Goal: Task Accomplishment & Management: Use online tool/utility

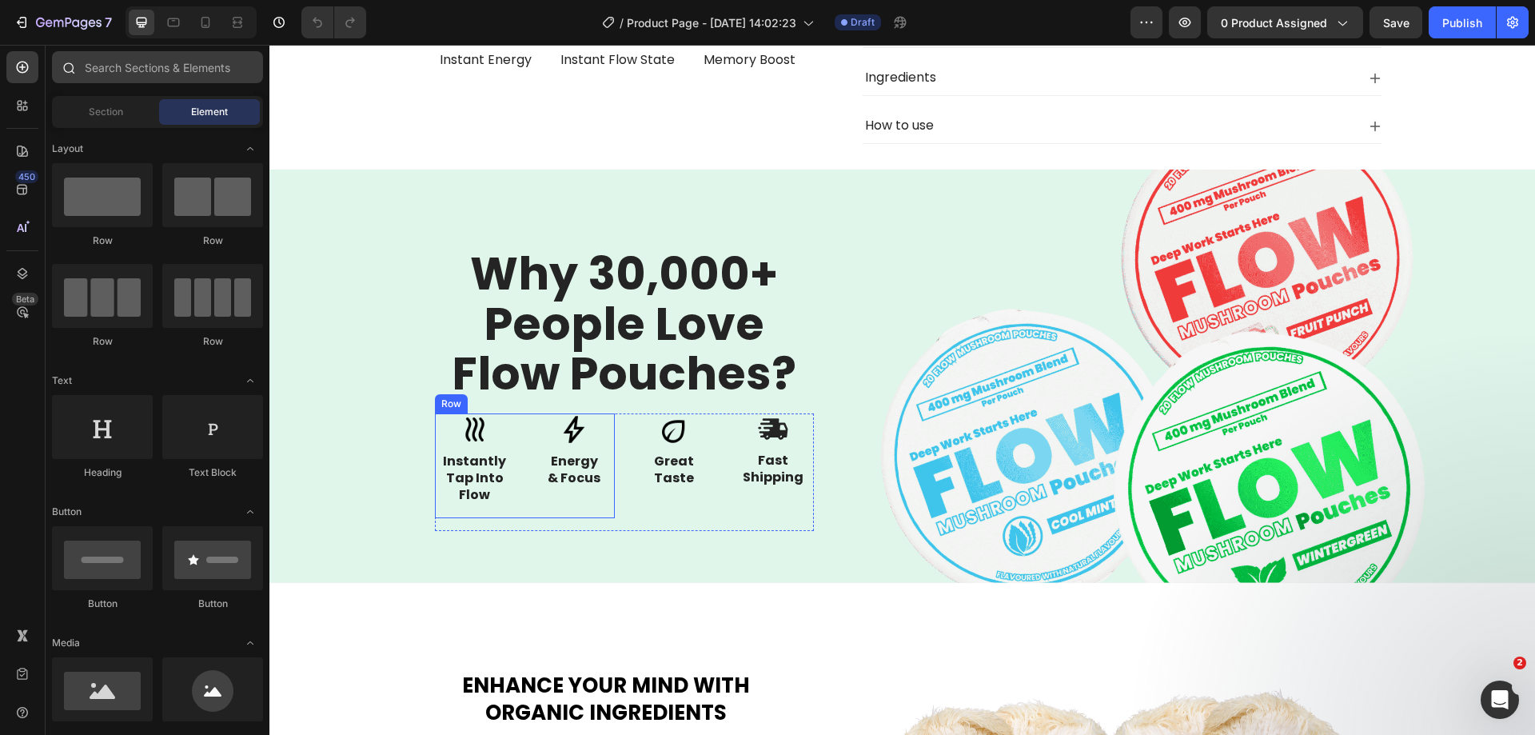
scroll to position [640, 0]
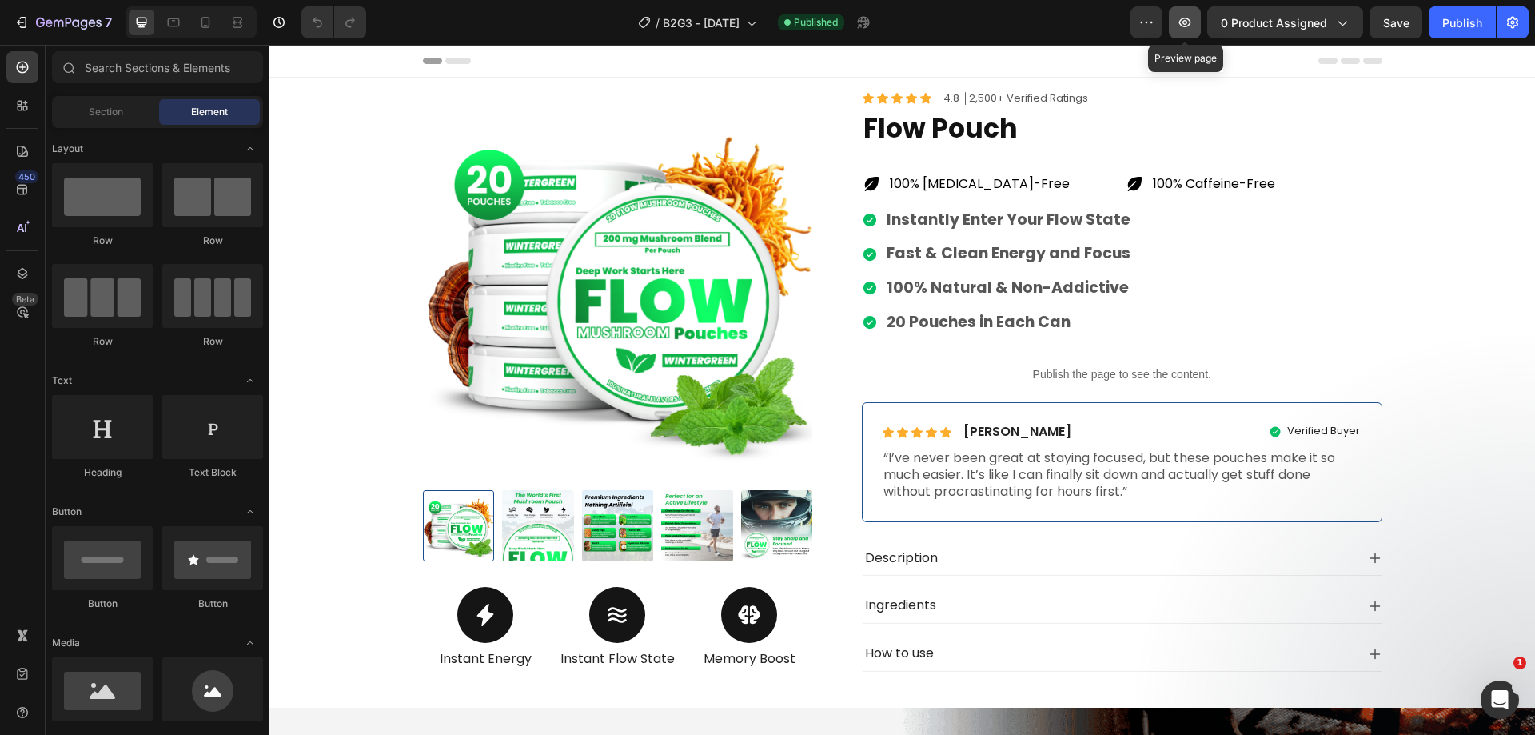
click at [1193, 22] on icon "button" at bounding box center [1185, 22] width 16 height 16
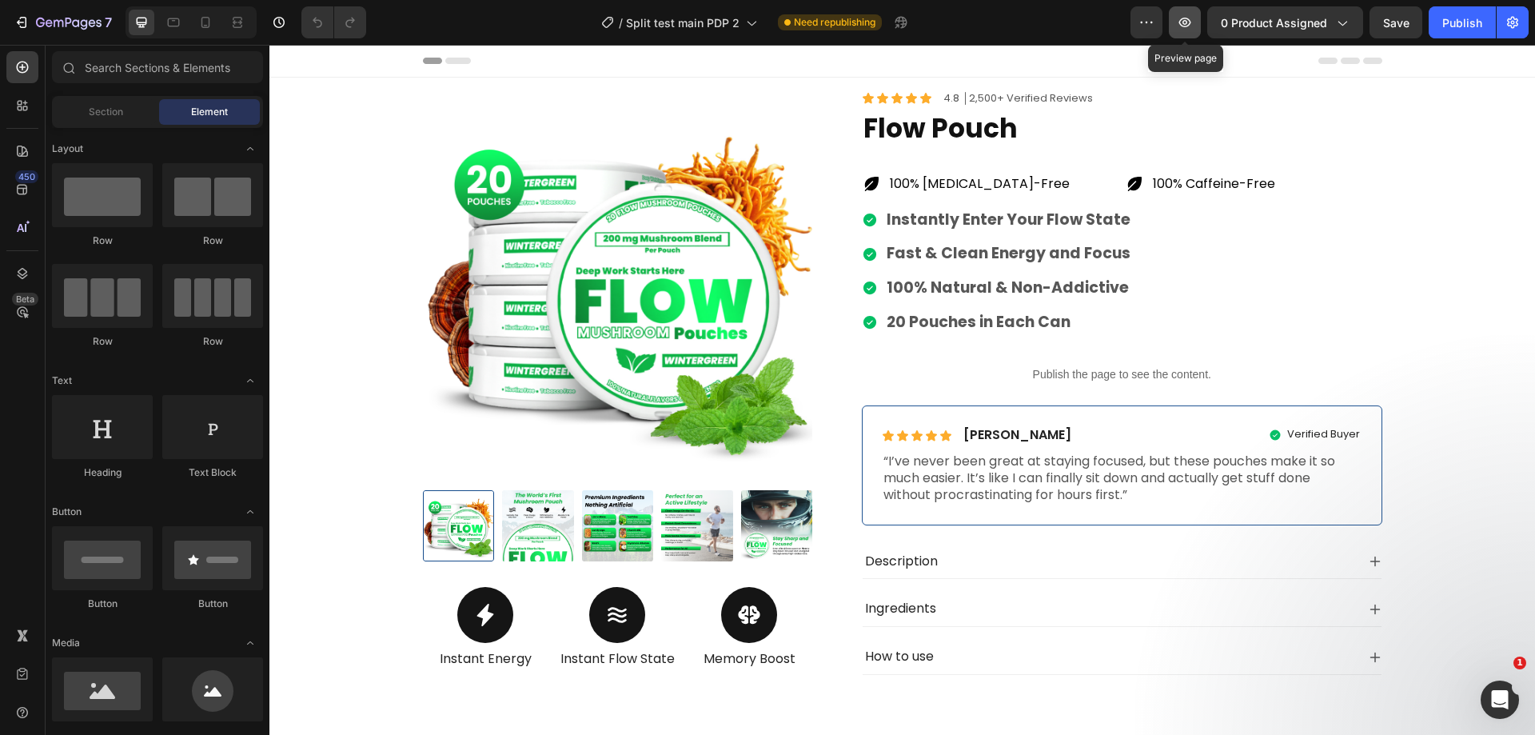
click at [1193, 20] on icon "button" at bounding box center [1185, 22] width 16 height 16
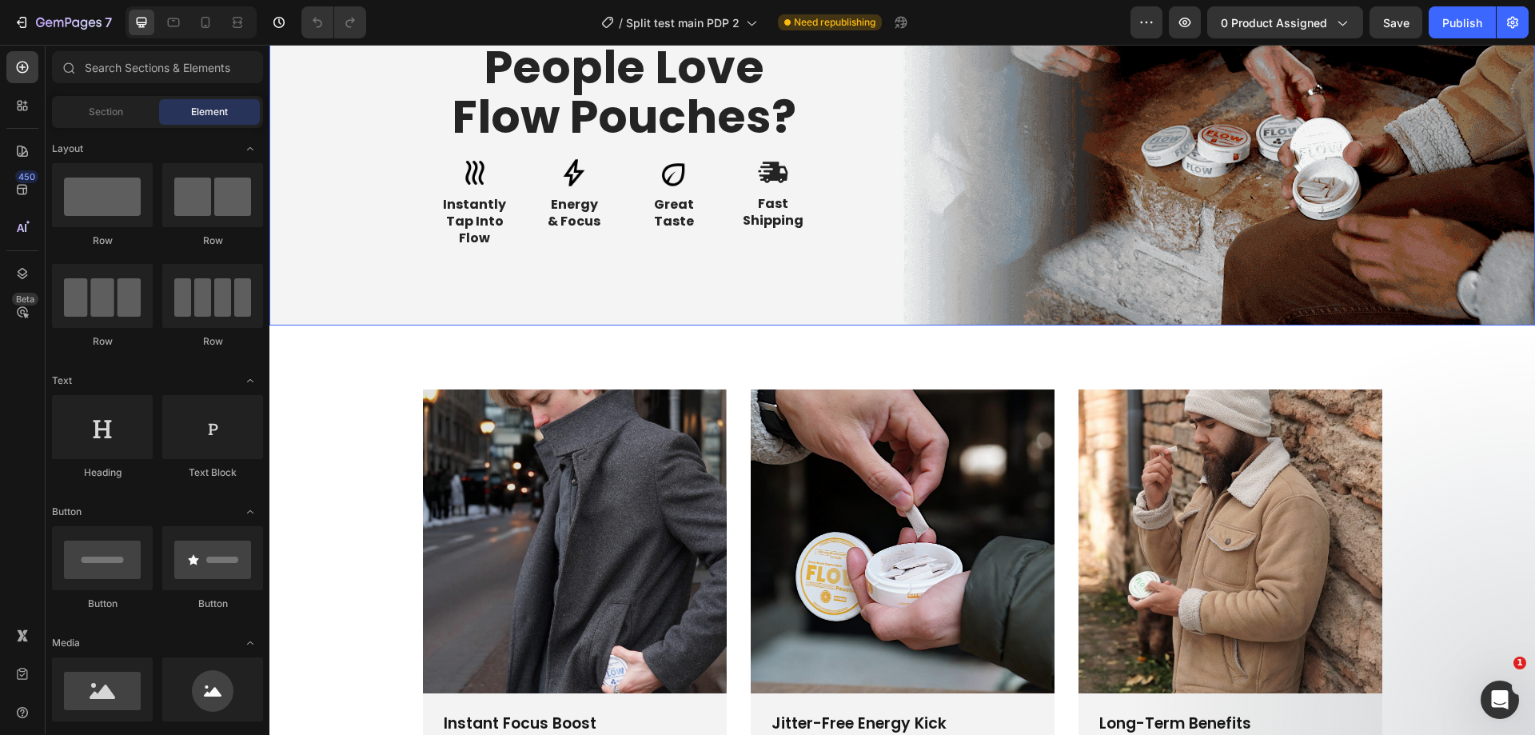
scroll to position [640, 0]
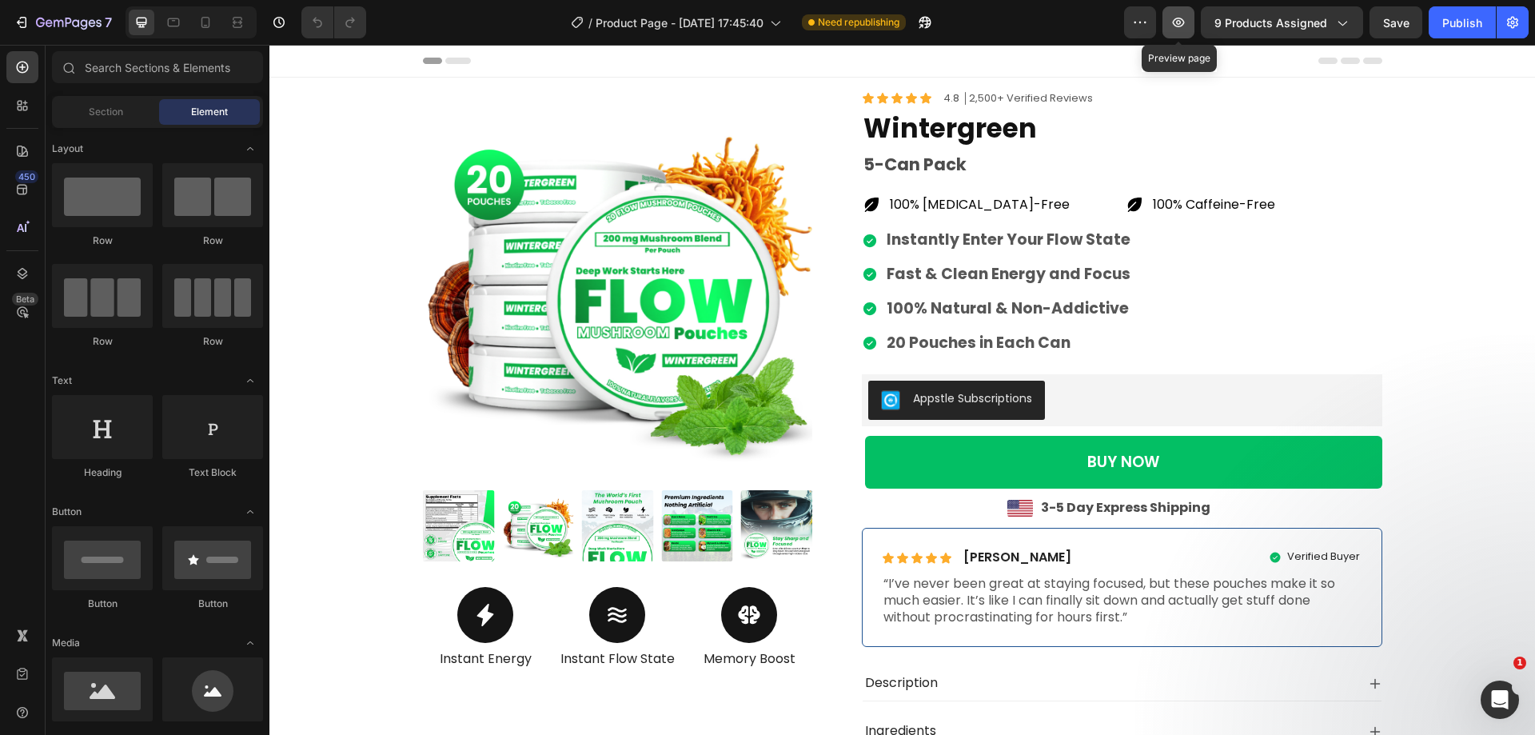
click at [1180, 22] on icon "button" at bounding box center [1178, 22] width 5 height 5
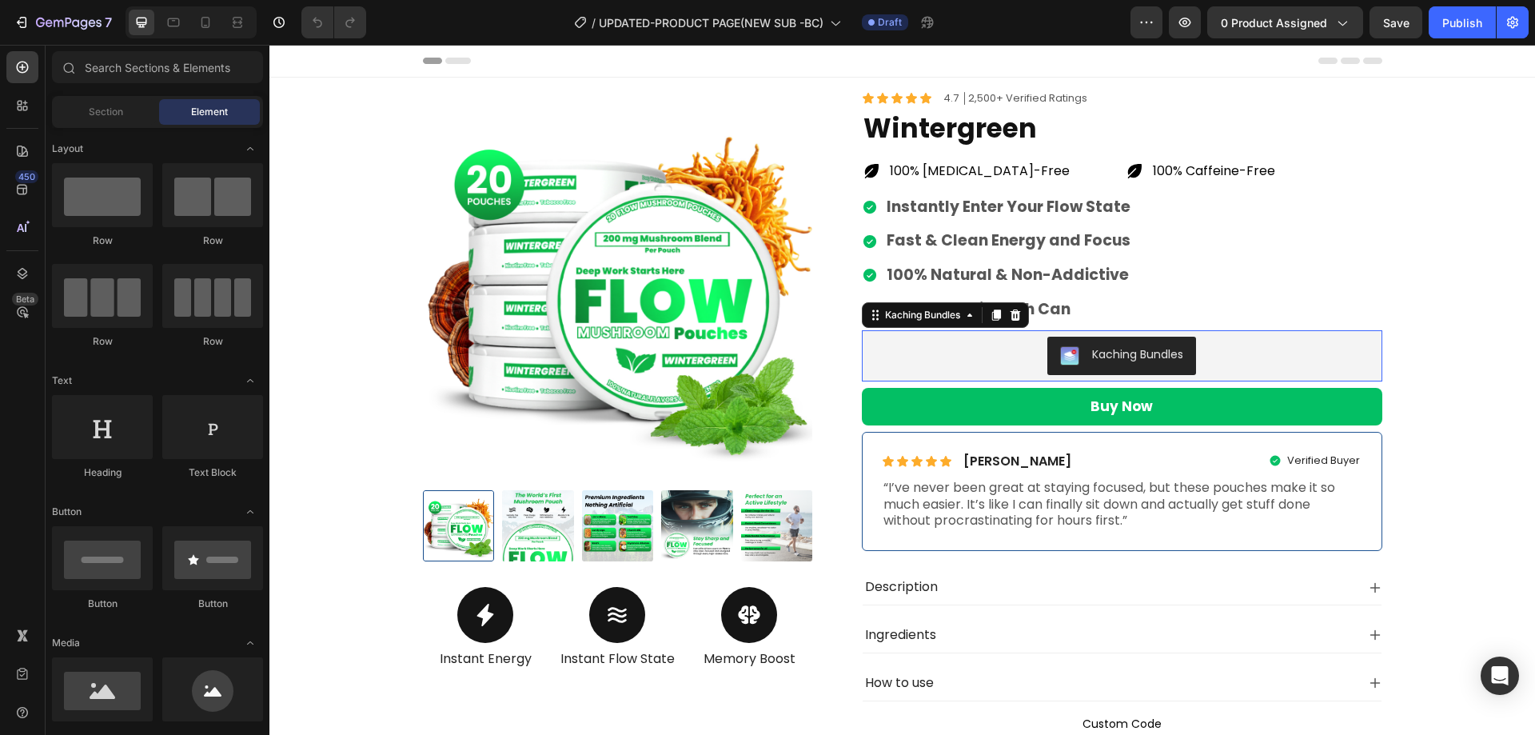
click at [939, 364] on div "Kaching Bundles" at bounding box center [1122, 356] width 508 height 38
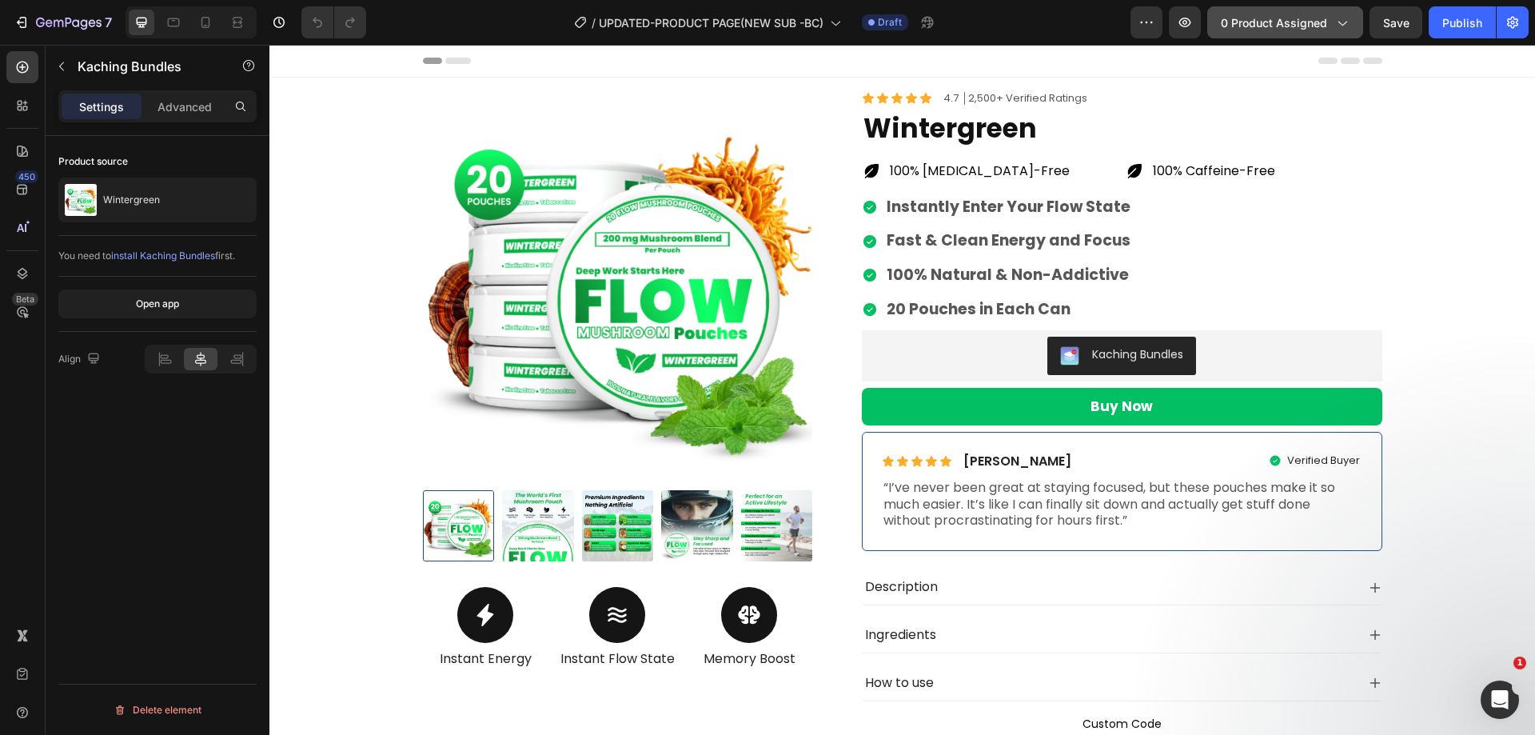
click at [1294, 22] on span "0 product assigned" at bounding box center [1274, 22] width 106 height 17
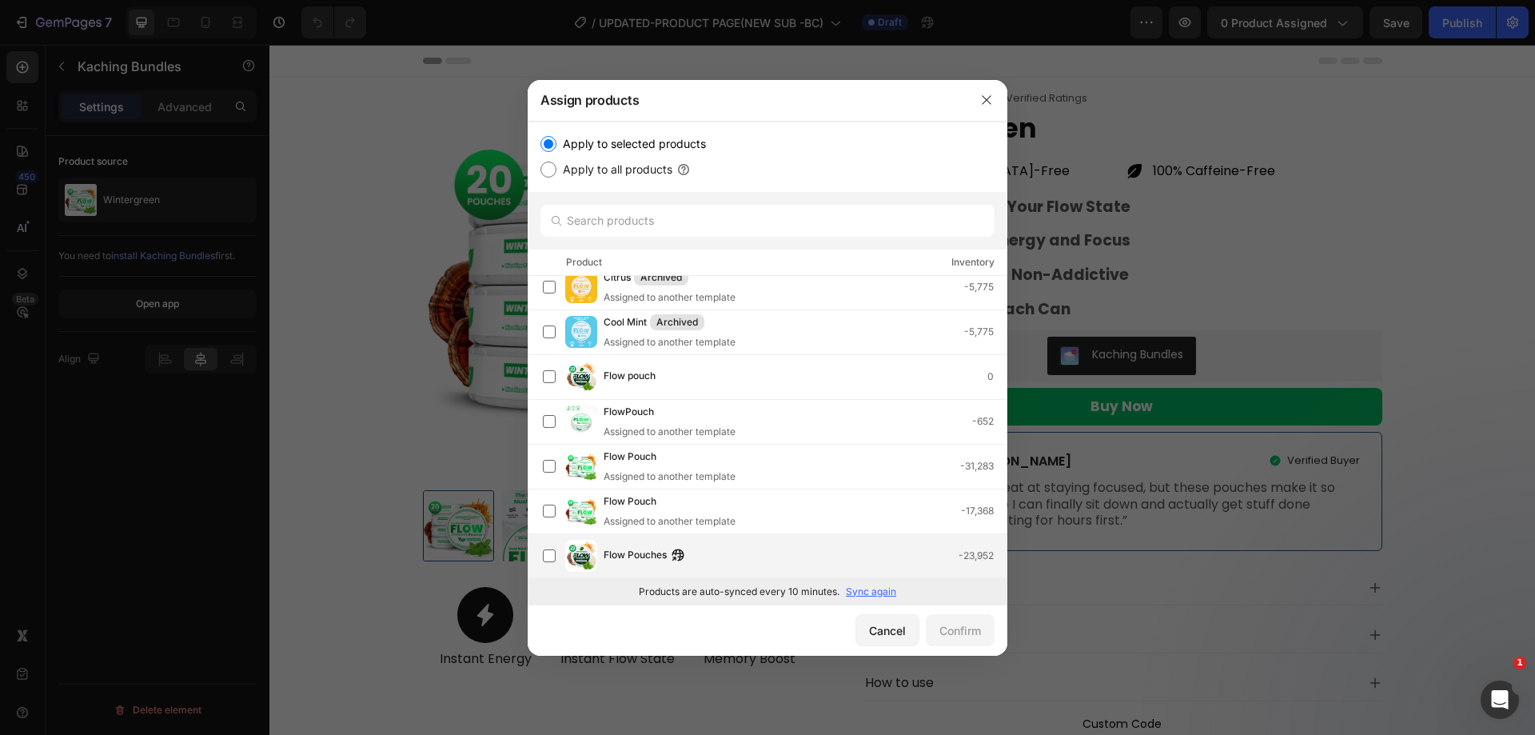
scroll to position [158, 0]
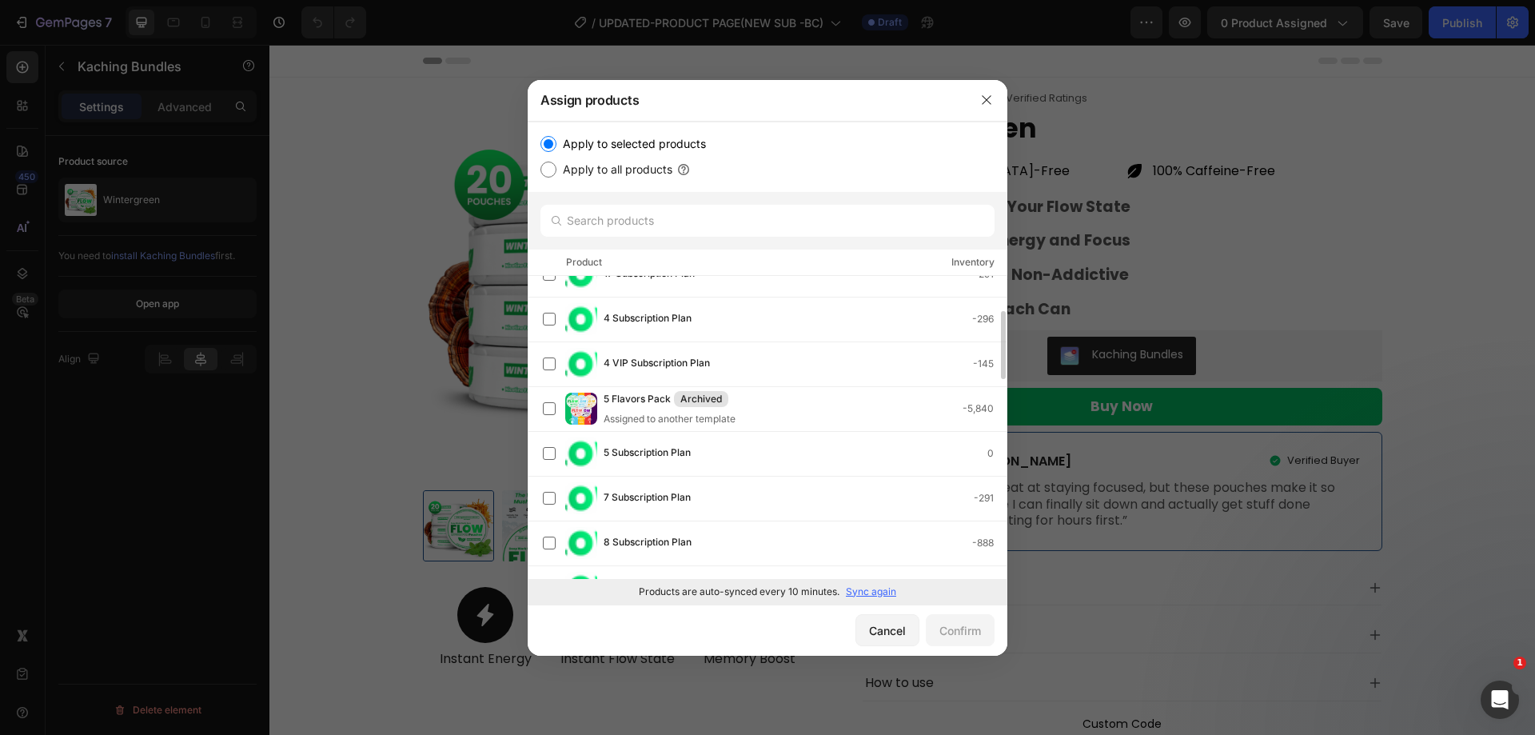
click at [358, 135] on div at bounding box center [767, 367] width 1535 height 735
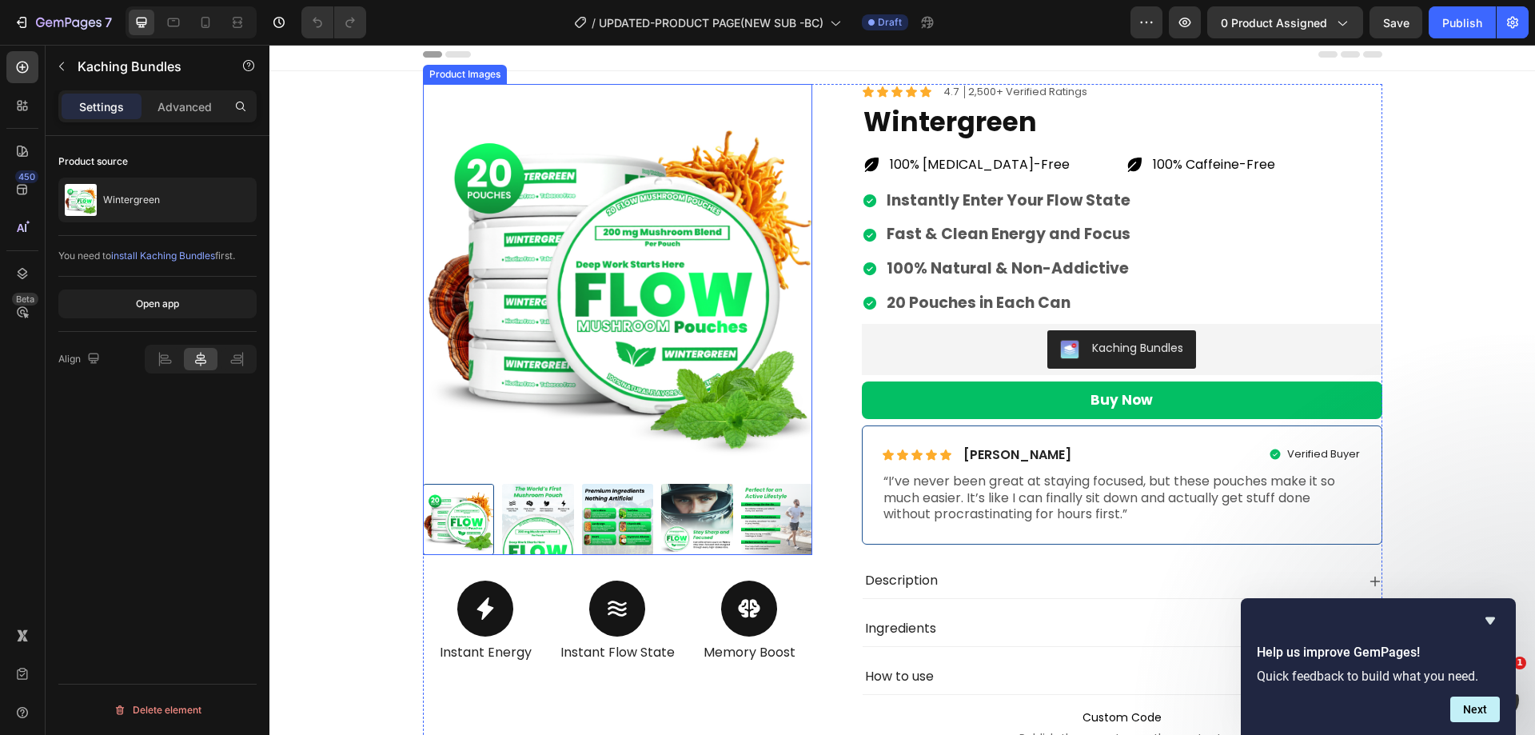
scroll to position [0, 0]
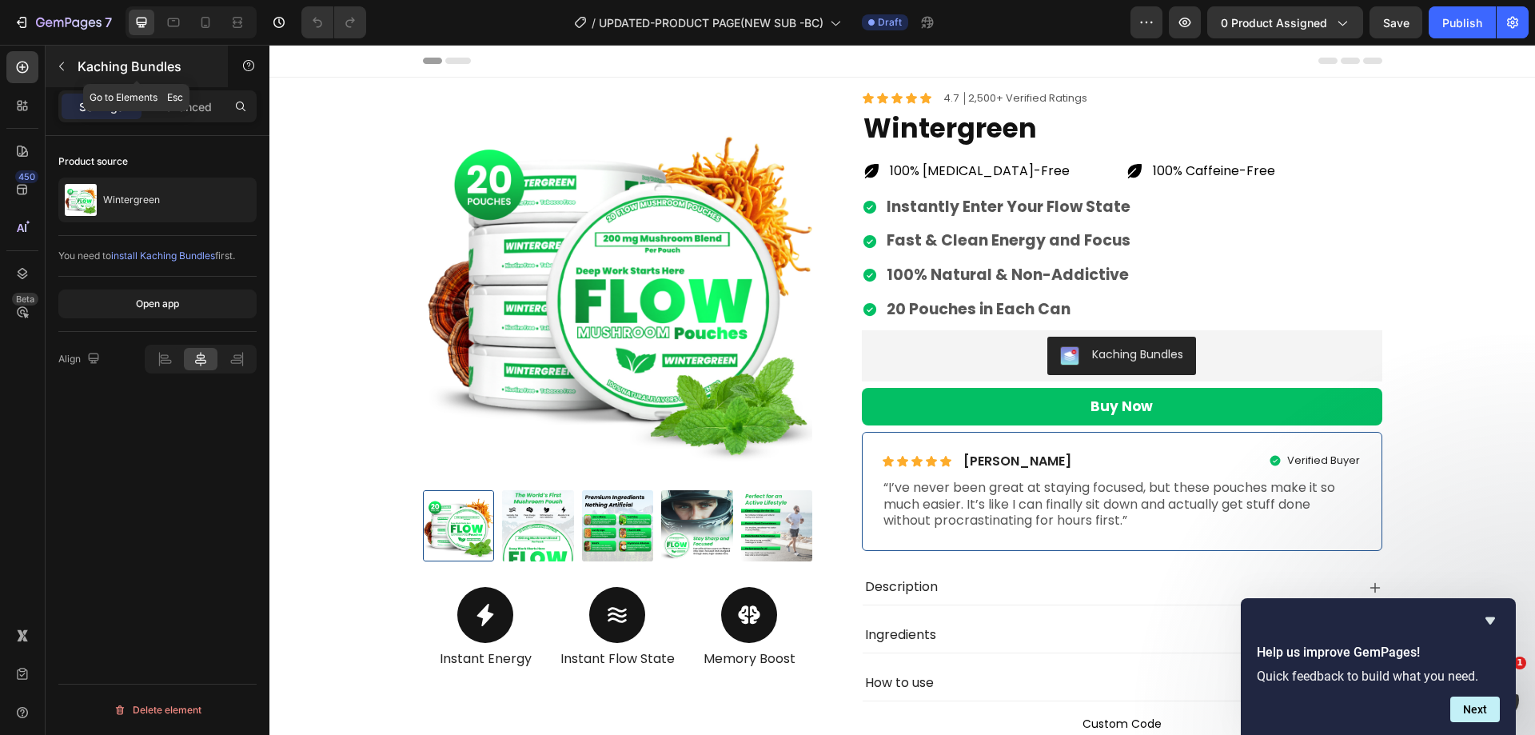
click at [62, 70] on icon "button" at bounding box center [61, 66] width 13 height 13
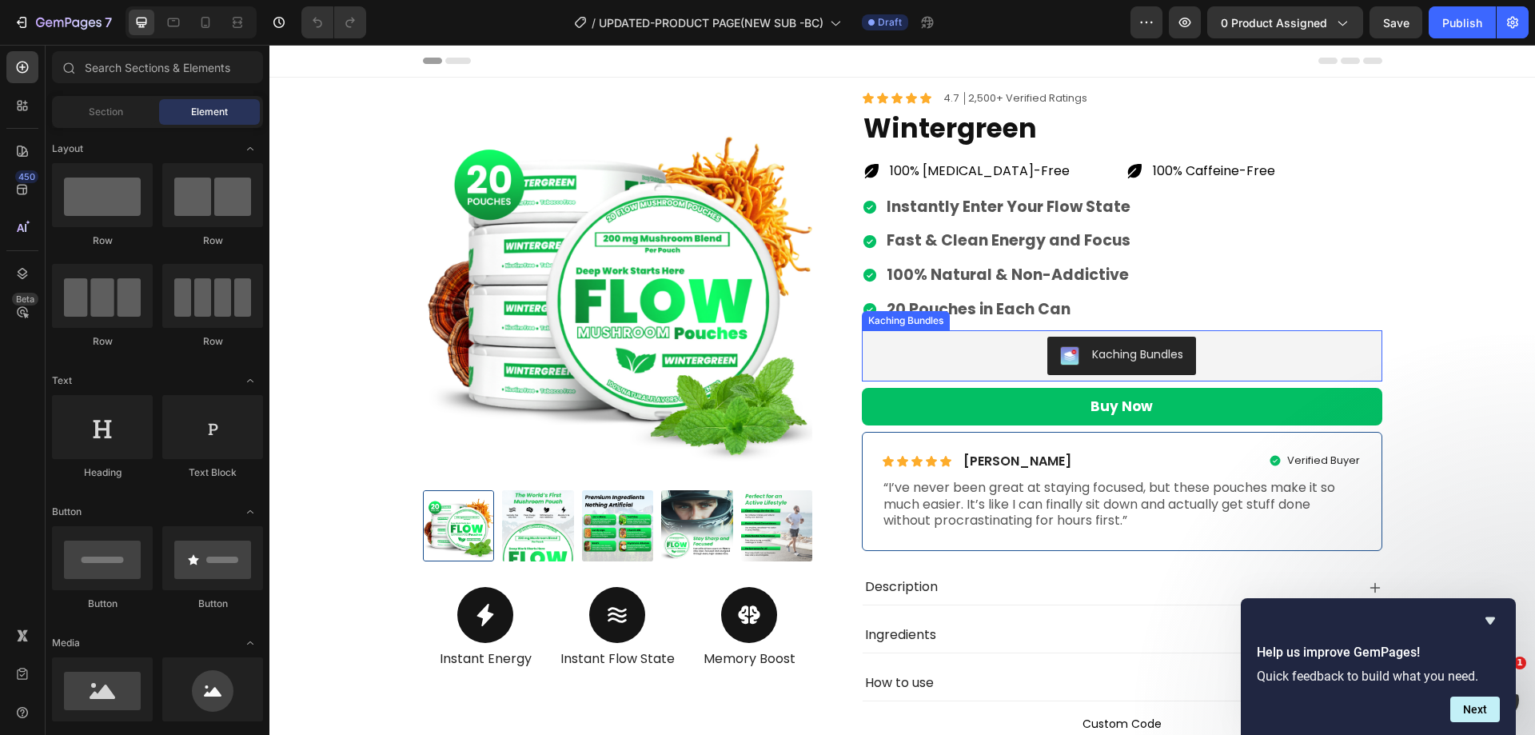
click at [1274, 365] on div "Kaching Bundles" at bounding box center [1122, 356] width 508 height 38
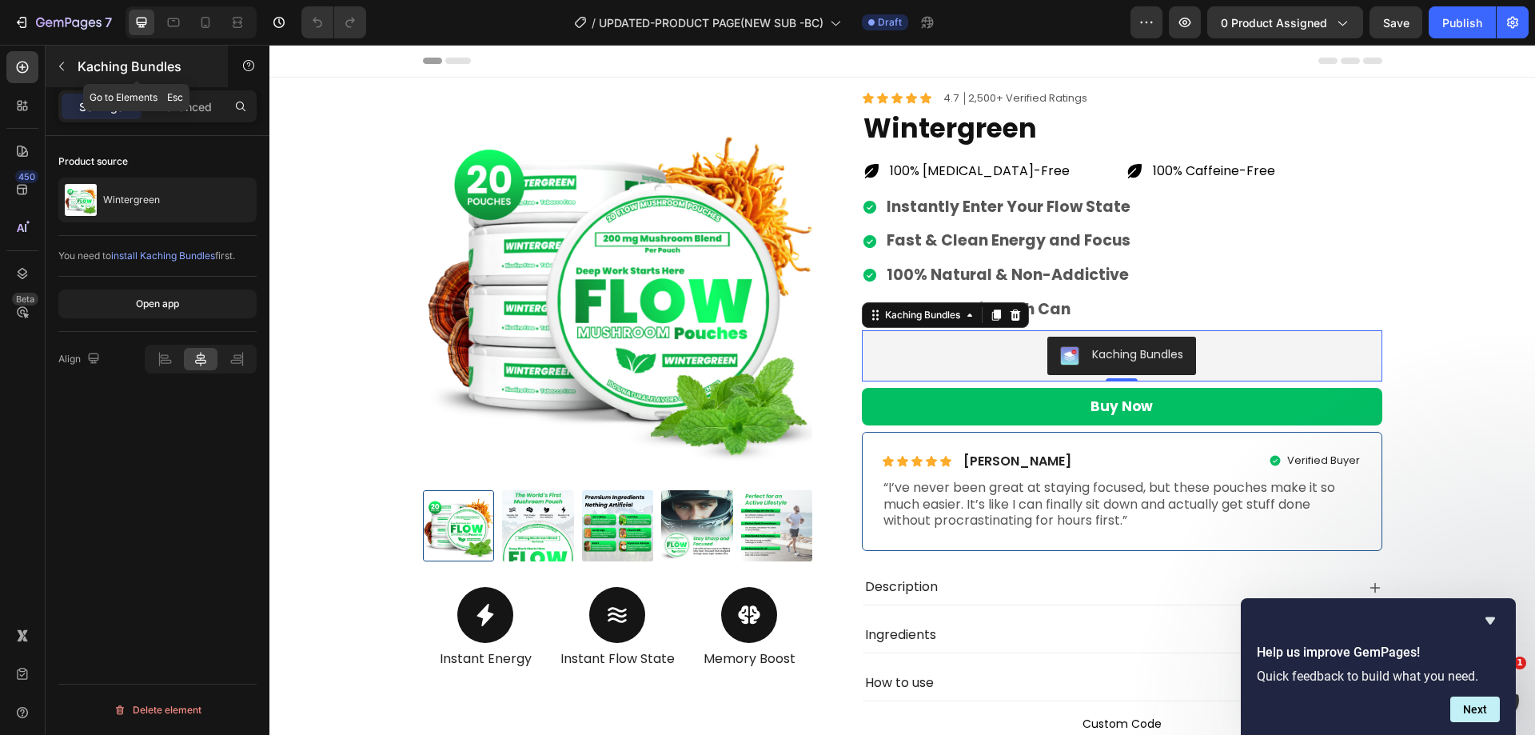
click at [63, 63] on icon "button" at bounding box center [61, 66] width 5 height 9
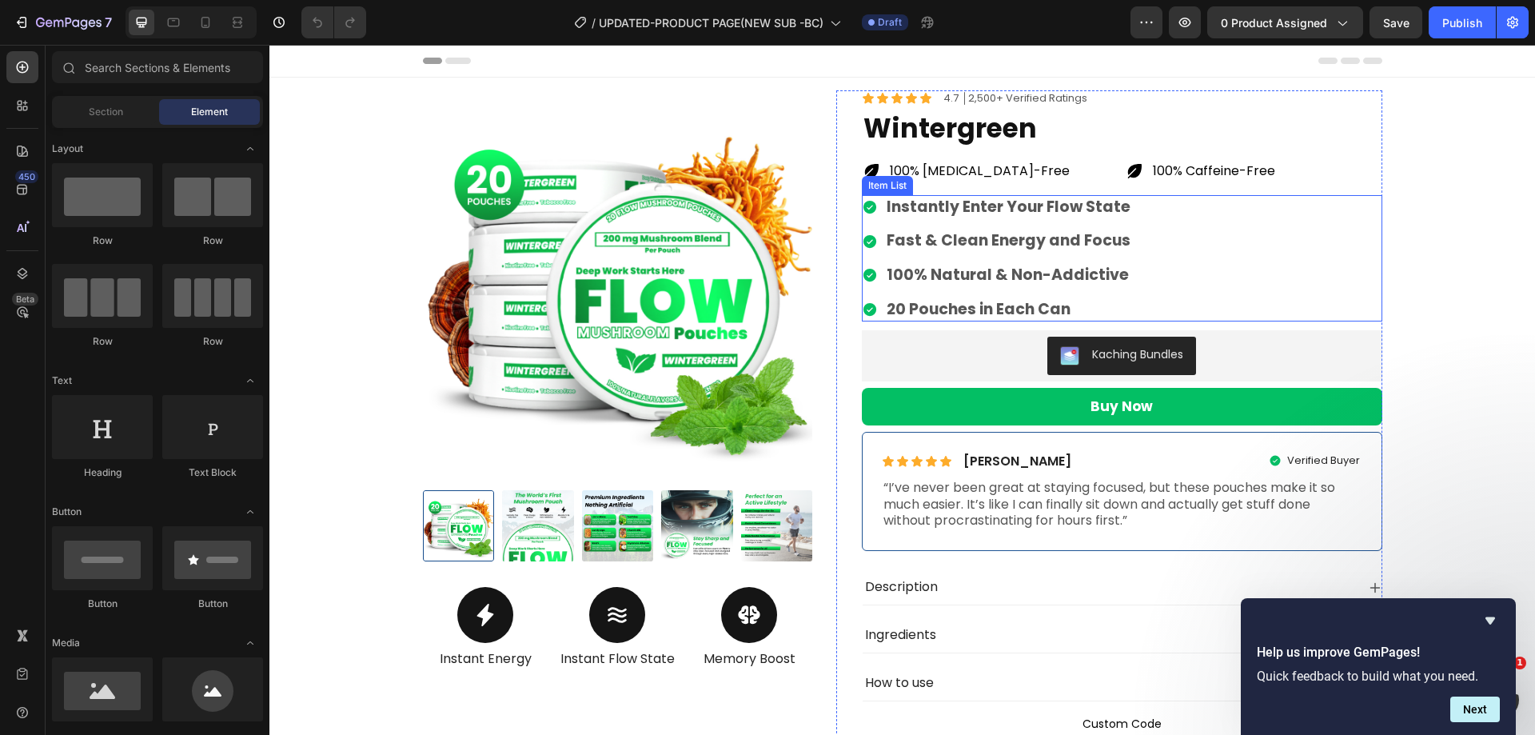
click at [1231, 264] on div "Instantly Enter Your Flow State Fast & Clean Energy and Focus 100% Natural & No…" at bounding box center [1122, 258] width 521 height 127
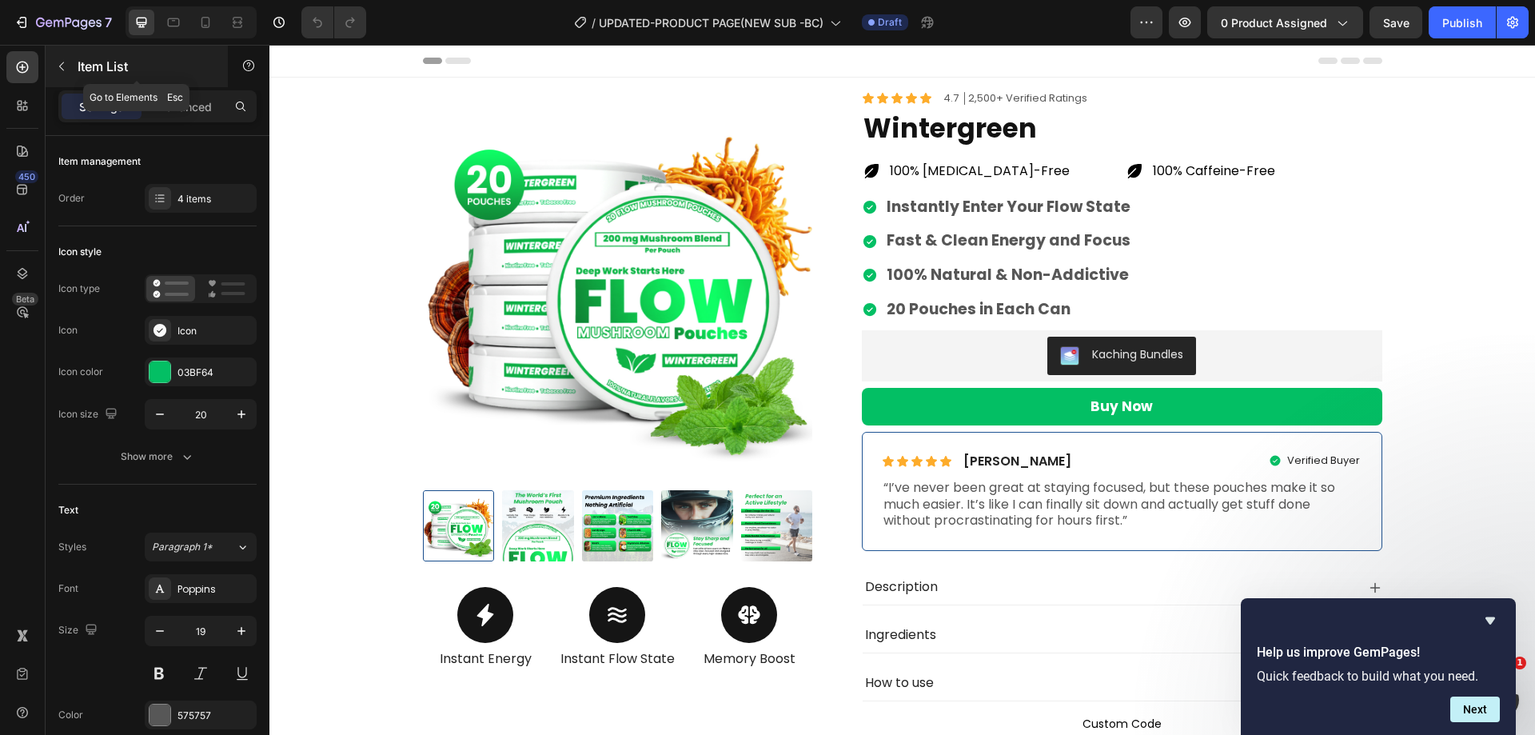
click at [65, 66] on icon "button" at bounding box center [61, 66] width 13 height 13
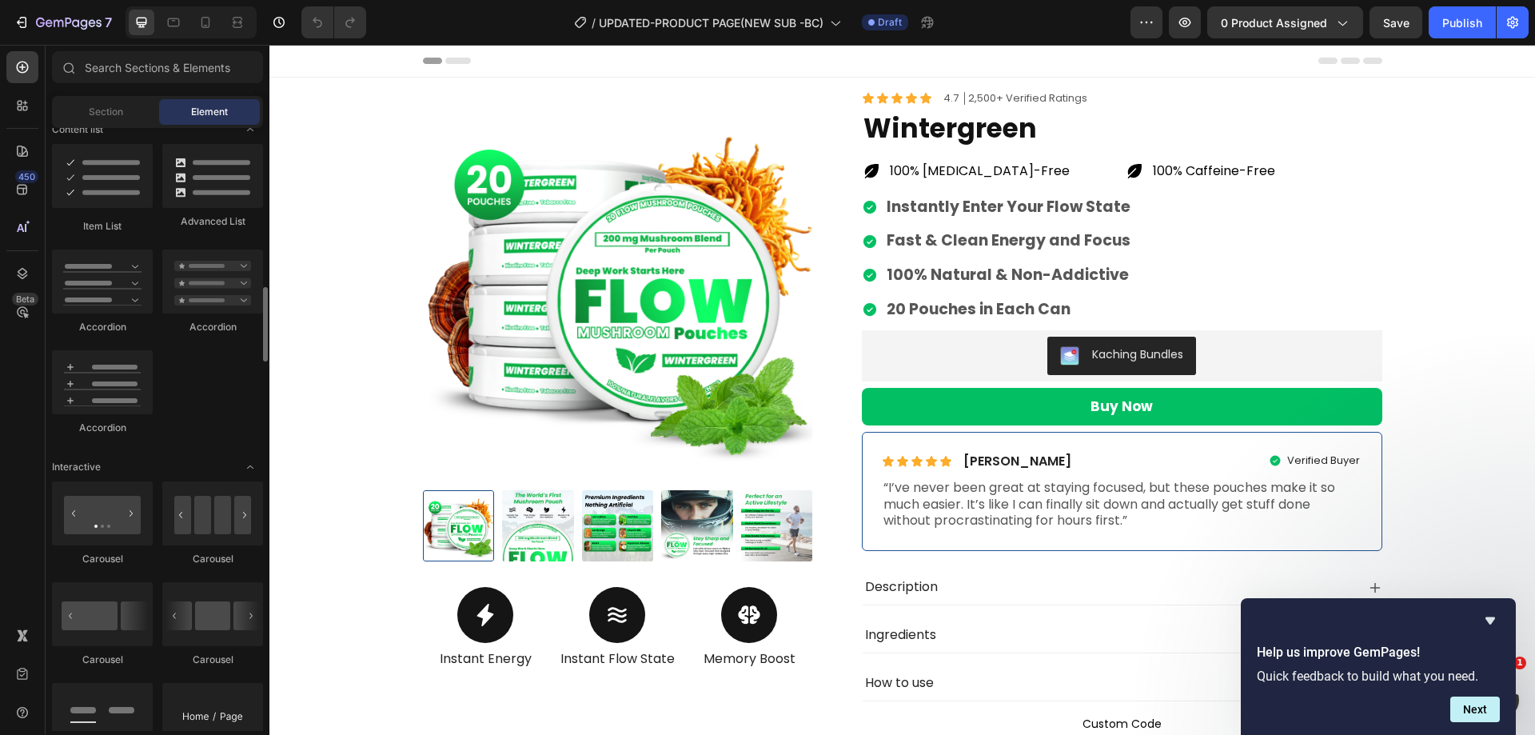
scroll to position [800, 0]
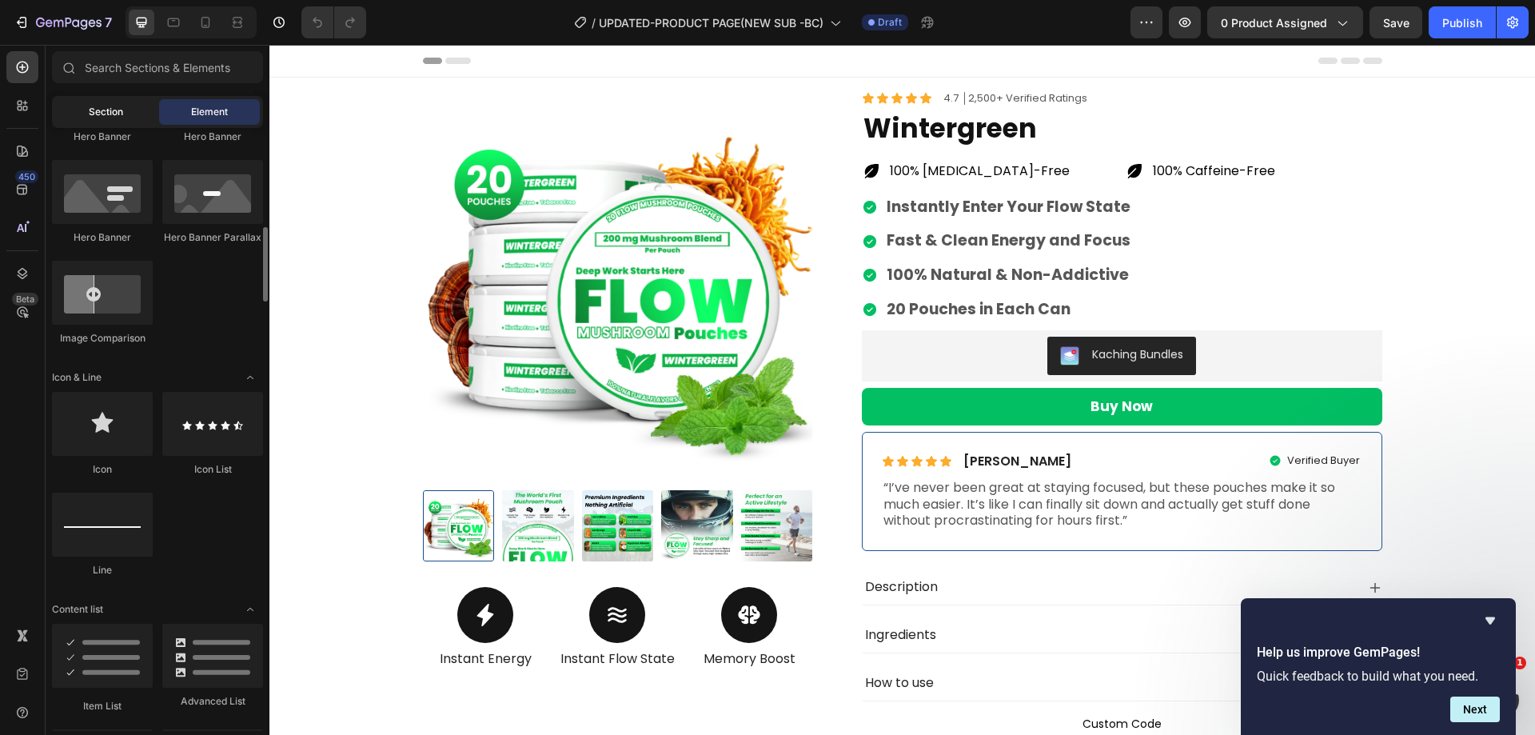
click at [118, 118] on span "Section" at bounding box center [106, 112] width 34 height 14
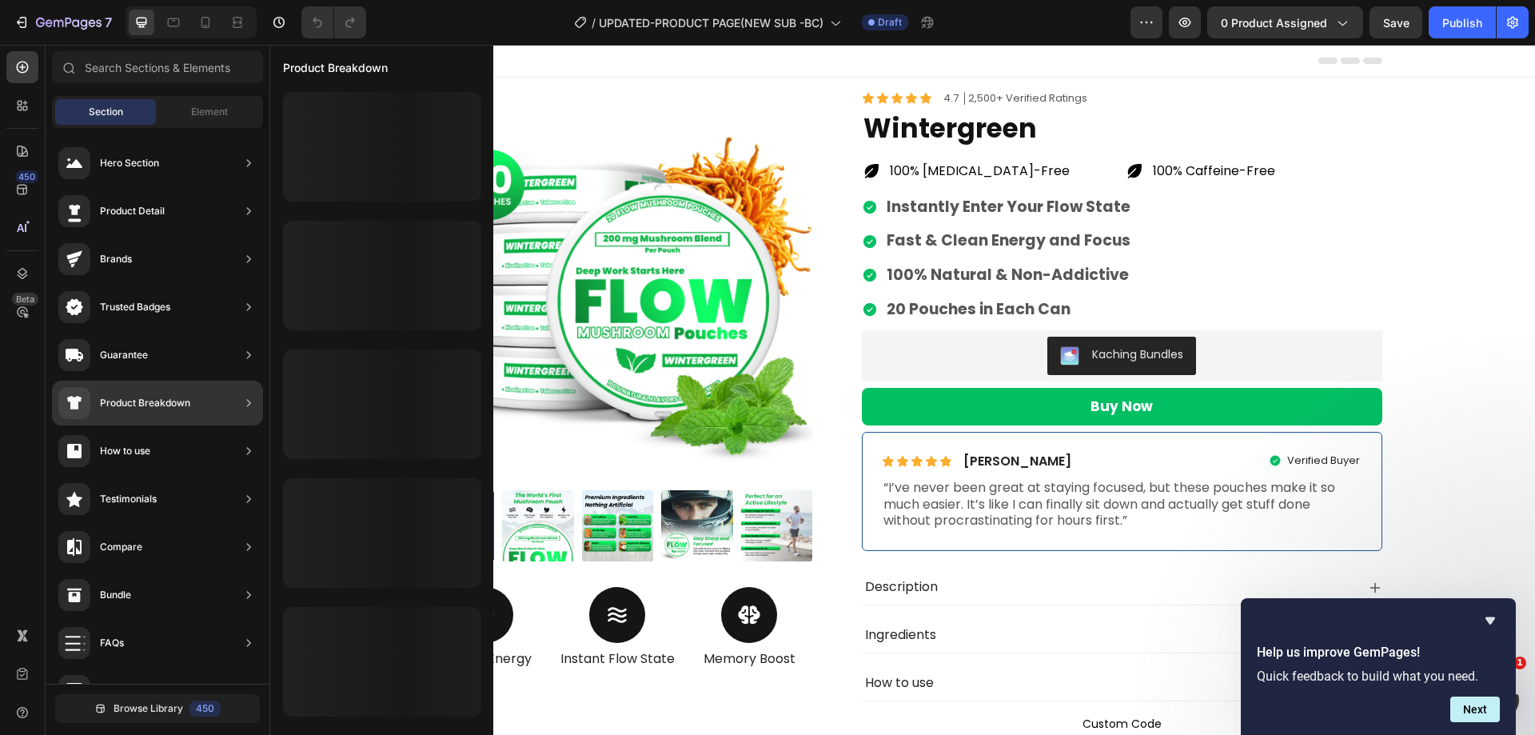
scroll to position [372, 0]
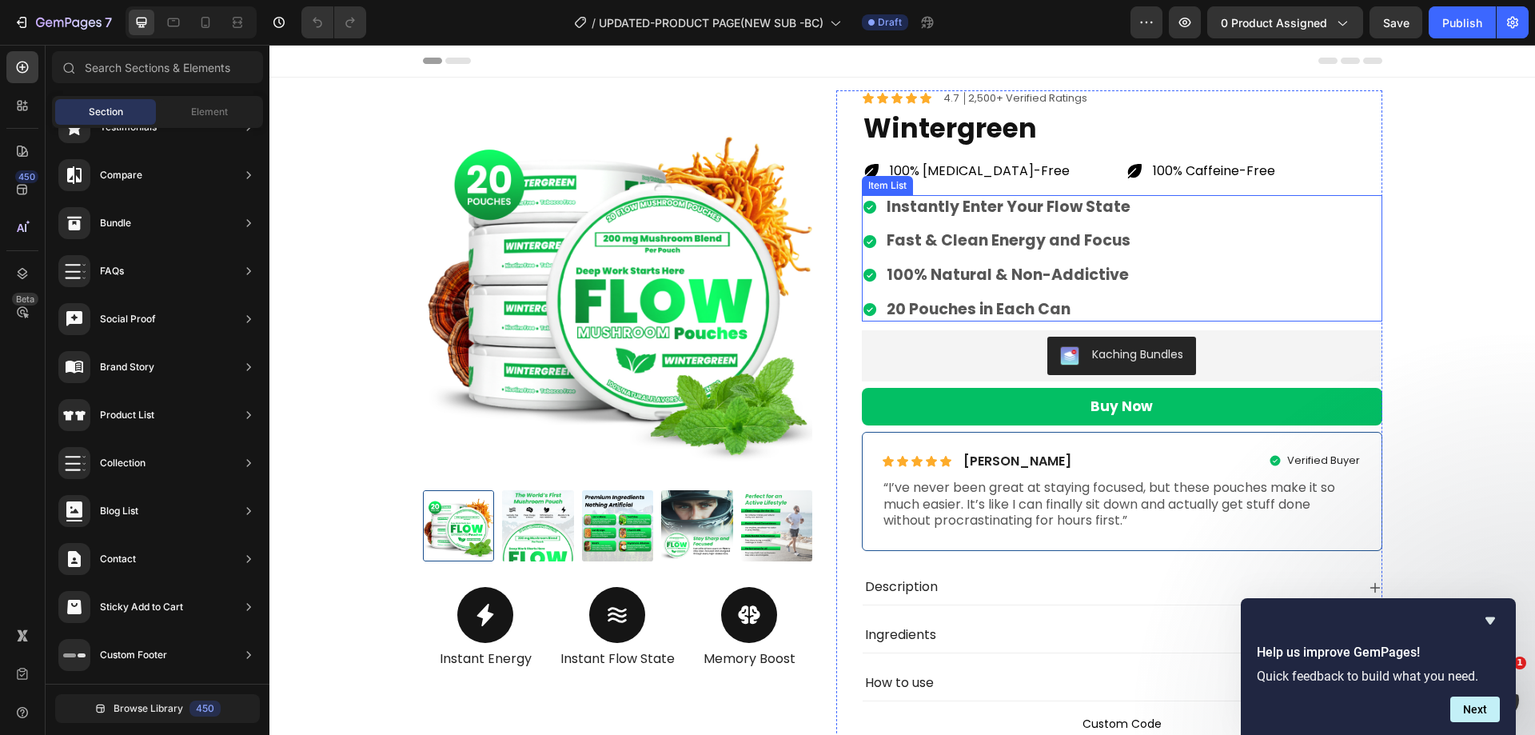
click at [1175, 257] on div "Instantly Enter Your Flow State Fast & Clean Energy and Focus 100% Natural & No…" at bounding box center [1122, 258] width 521 height 127
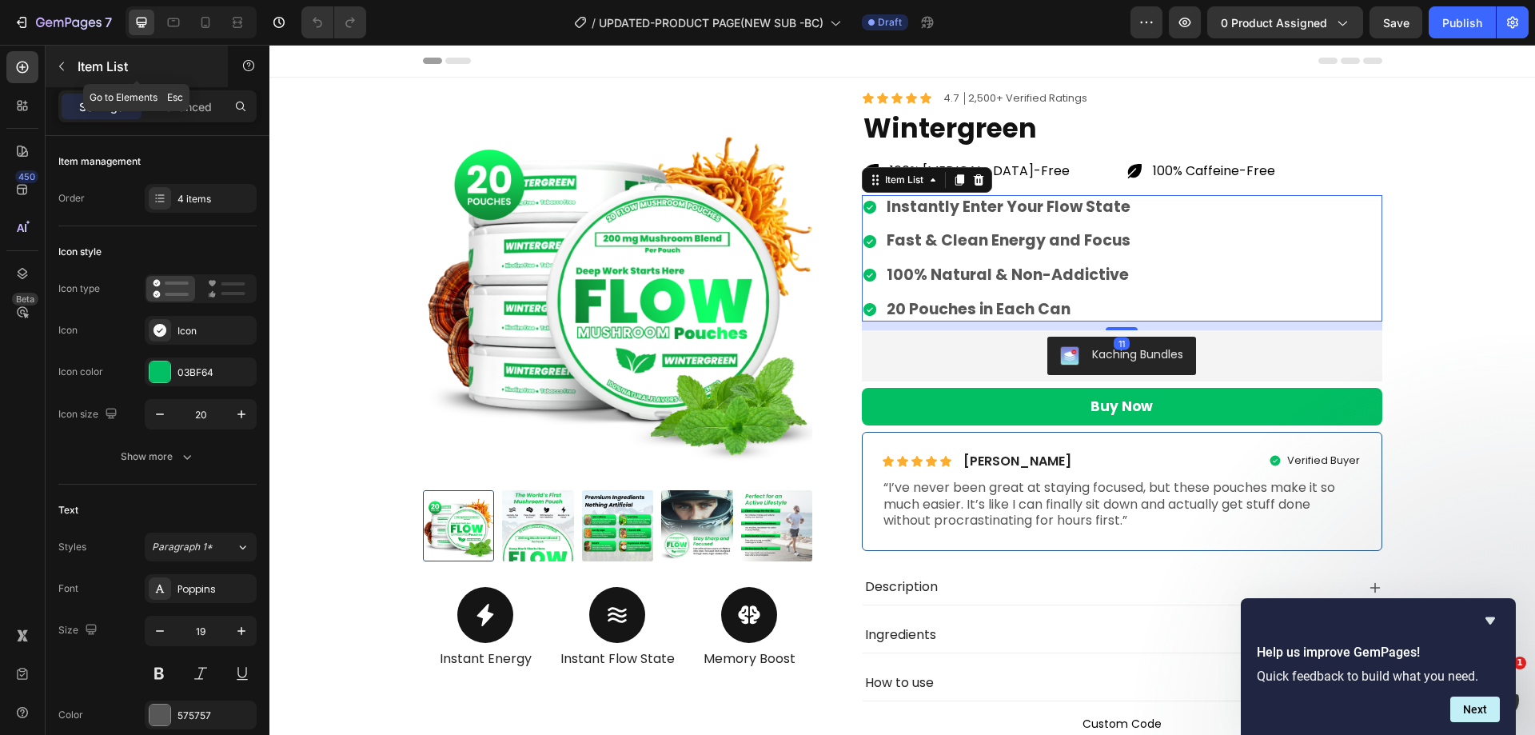
click at [68, 66] on button "button" at bounding box center [62, 67] width 26 height 26
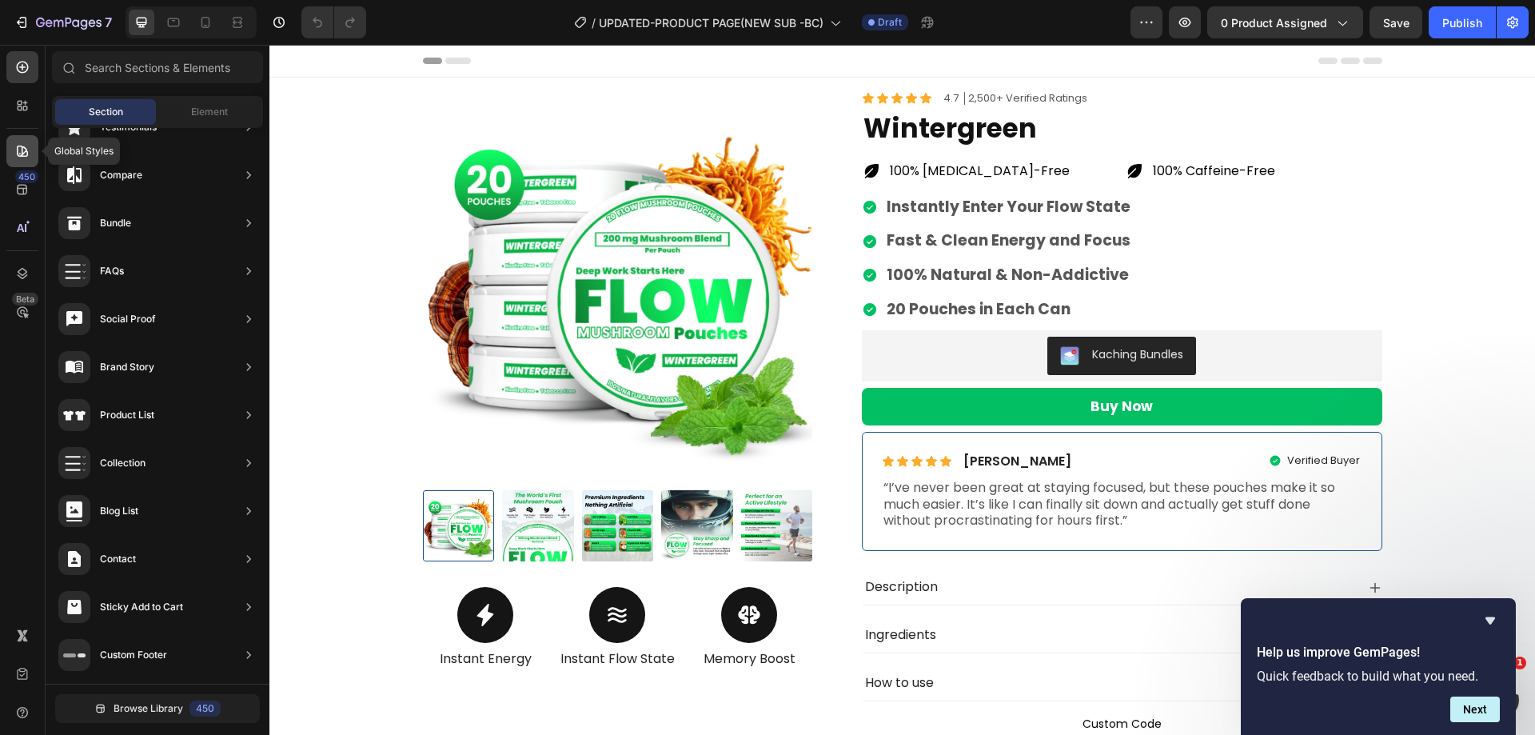
click at [26, 144] on icon at bounding box center [22, 151] width 16 height 16
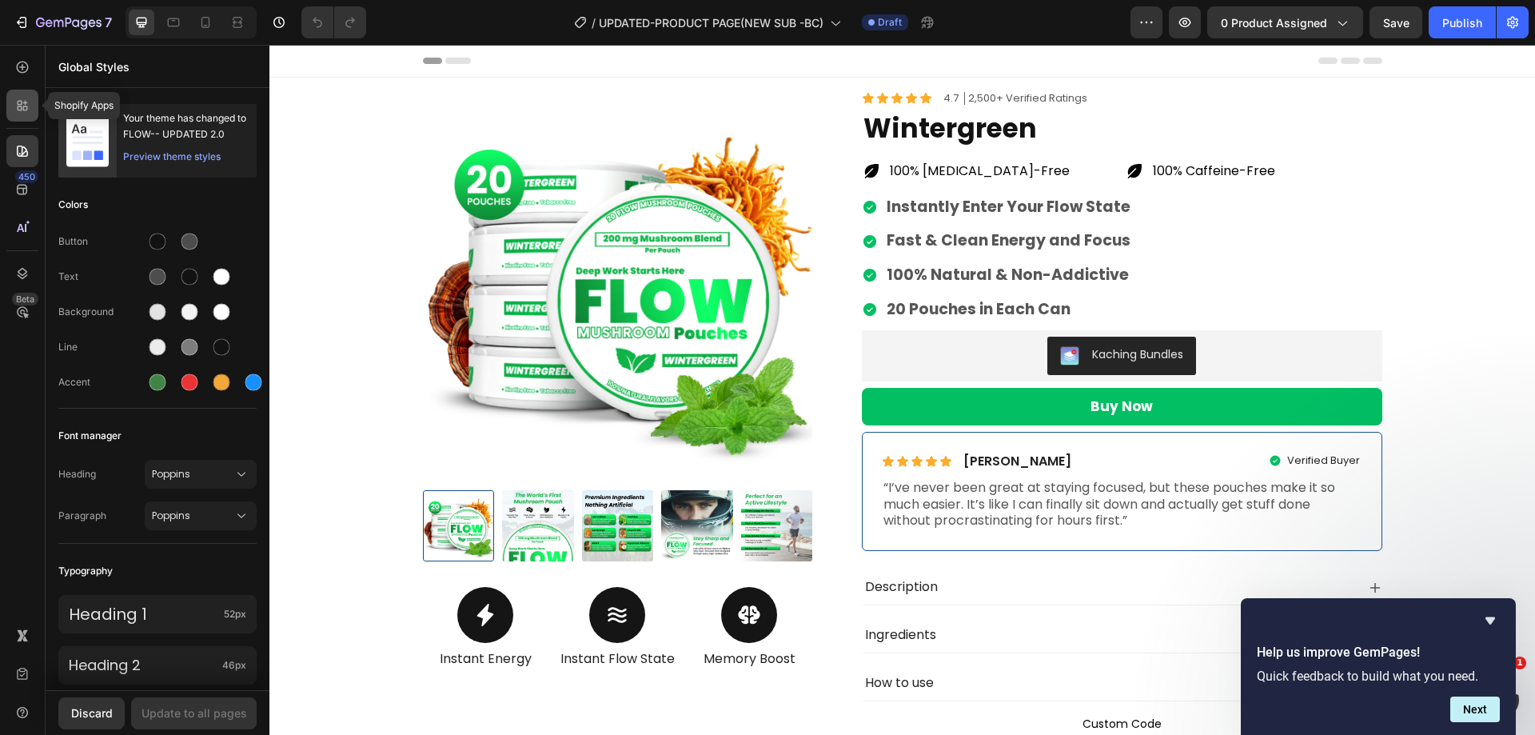
click at [22, 106] on icon at bounding box center [22, 106] width 16 height 16
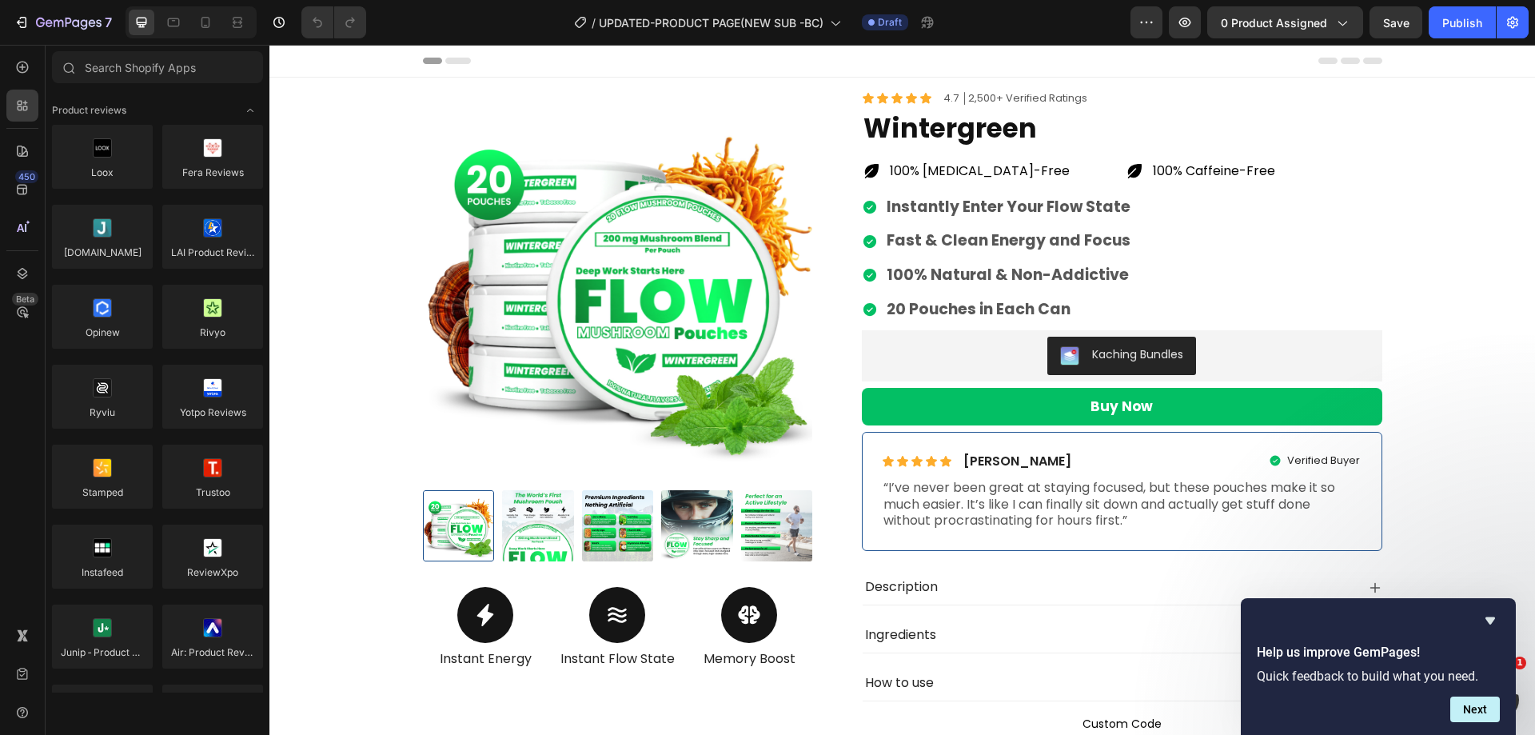
scroll to position [800, 0]
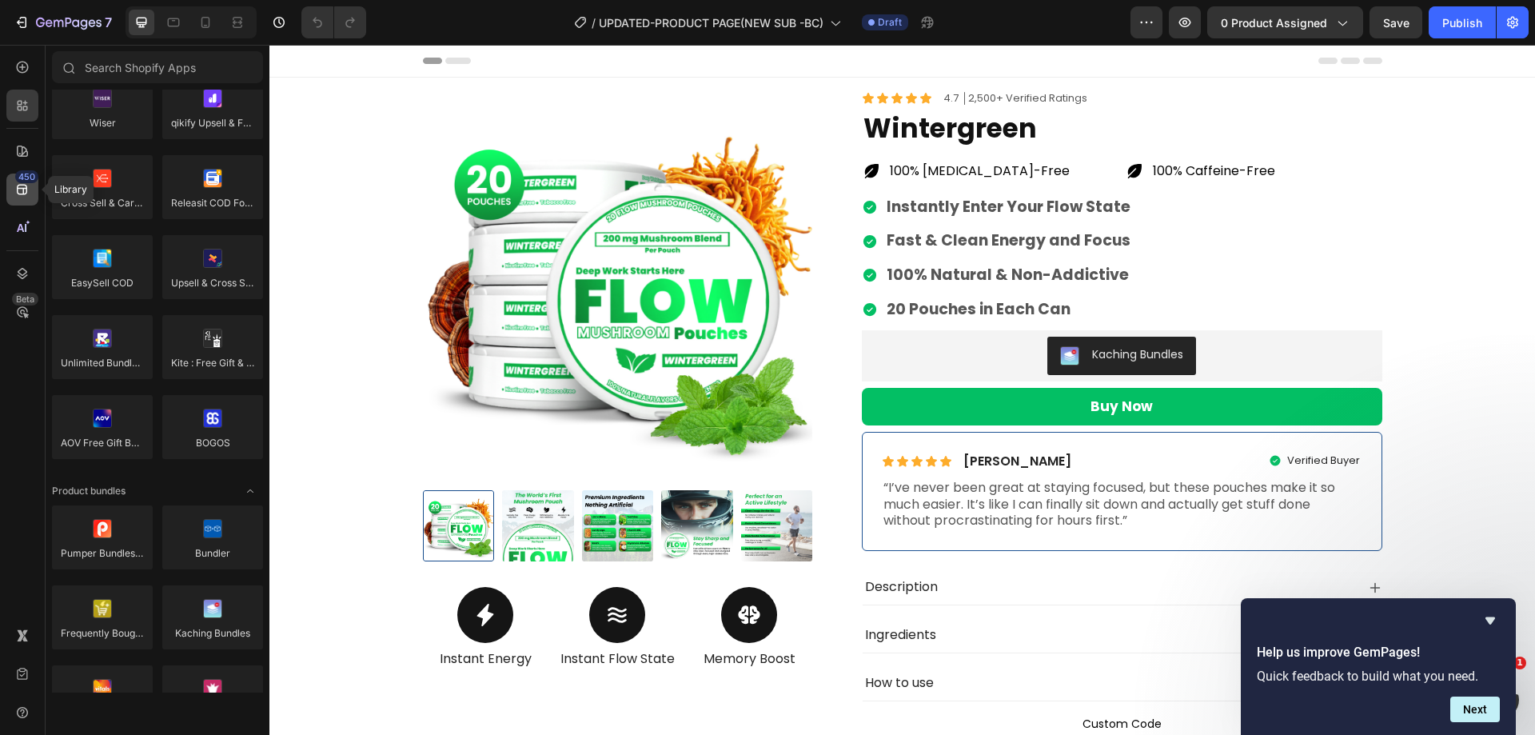
click at [20, 202] on div "450" at bounding box center [22, 190] width 32 height 32
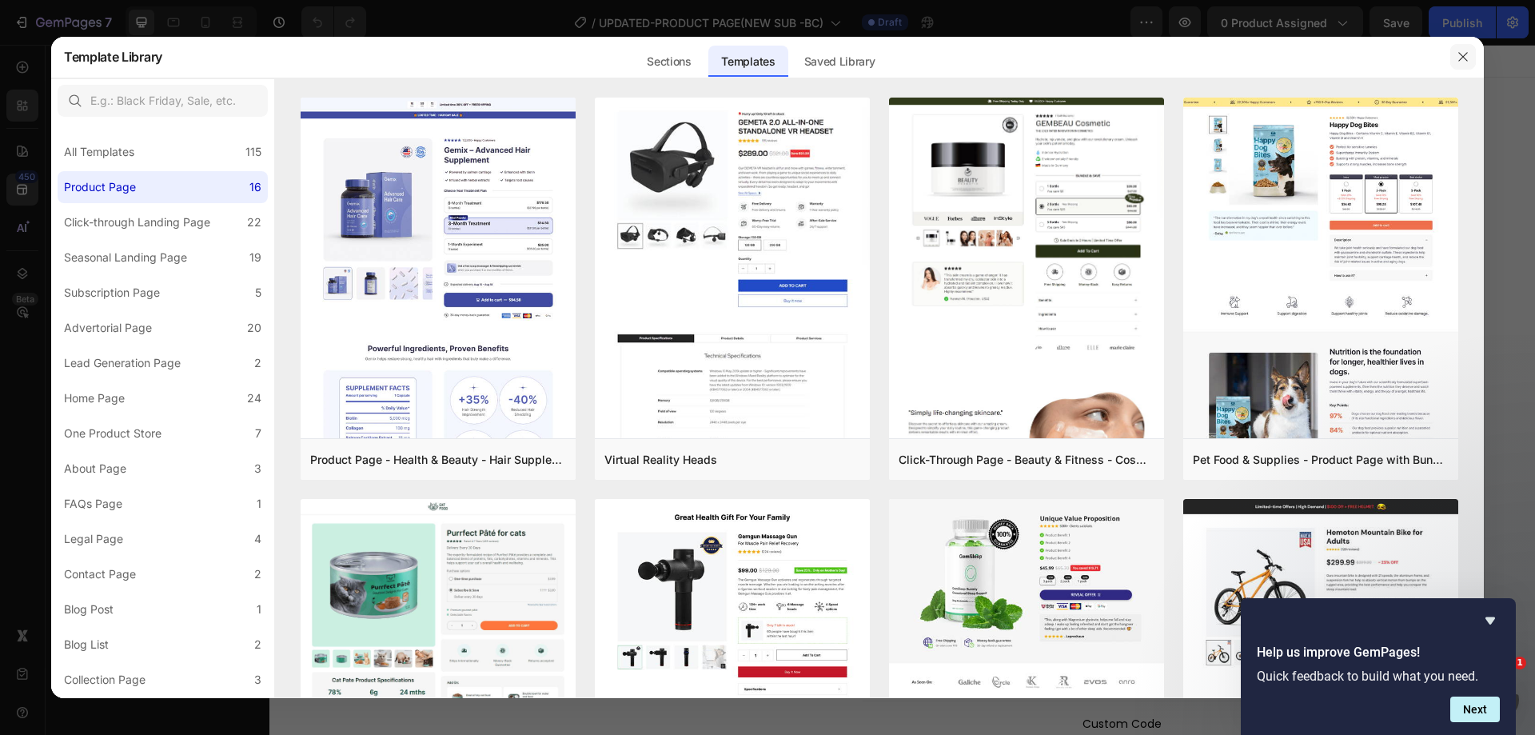
click at [1459, 55] on icon "button" at bounding box center [1463, 56] width 13 height 13
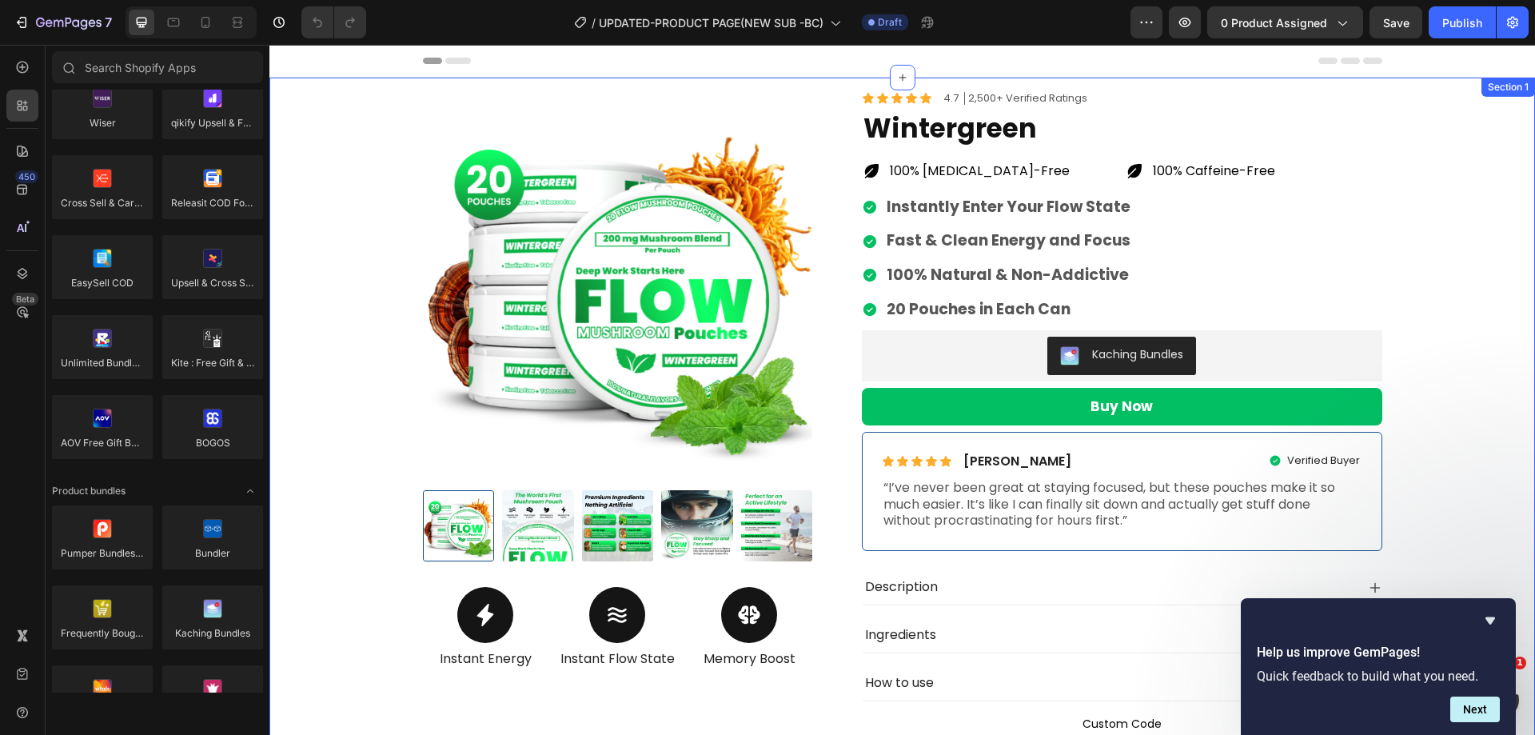
click at [355, 174] on div "Summer Sale Is Here! Heading 00 Hours 16 Minutes 28 Seconds Countdown Timer Row…" at bounding box center [902, 427] width 1242 height 675
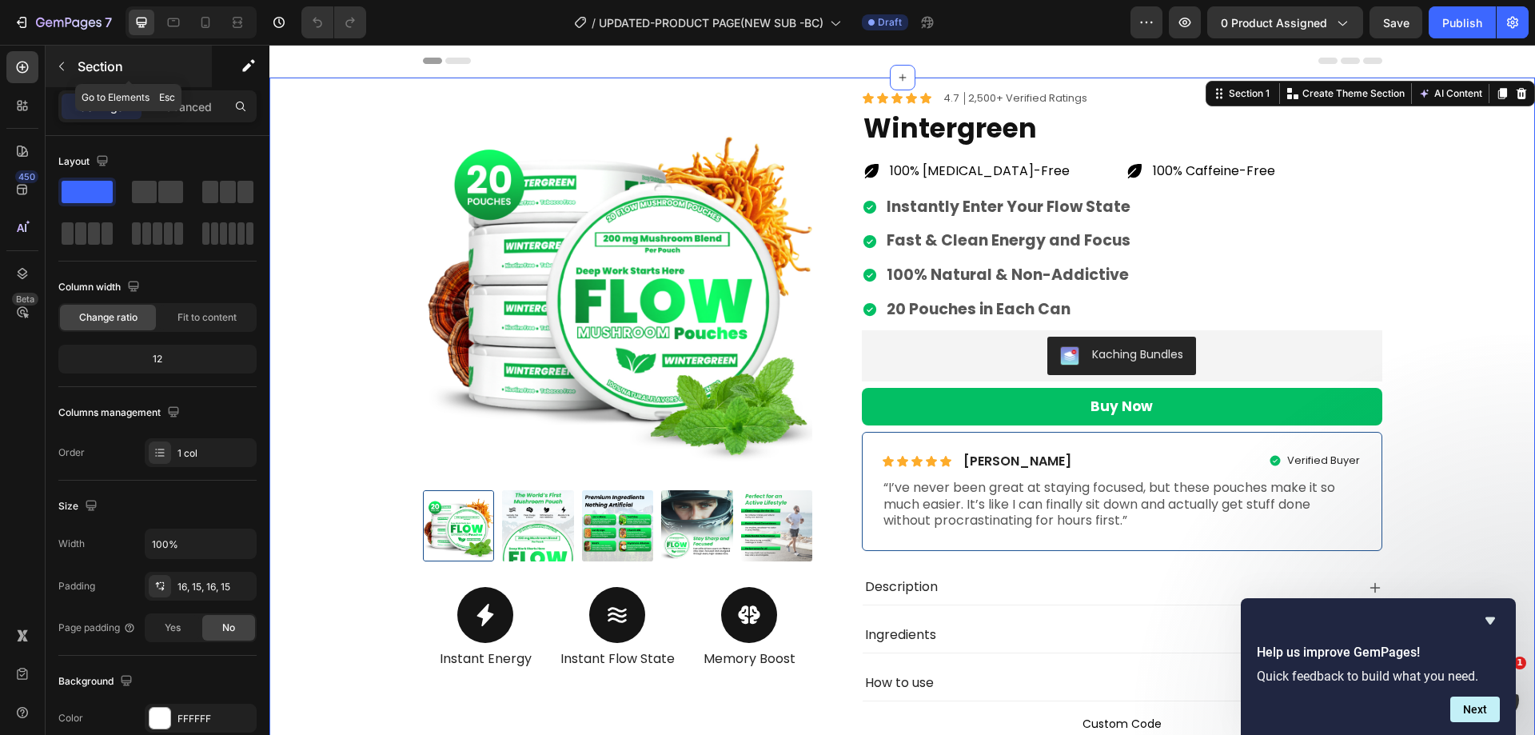
click at [63, 64] on icon "button" at bounding box center [61, 66] width 13 height 13
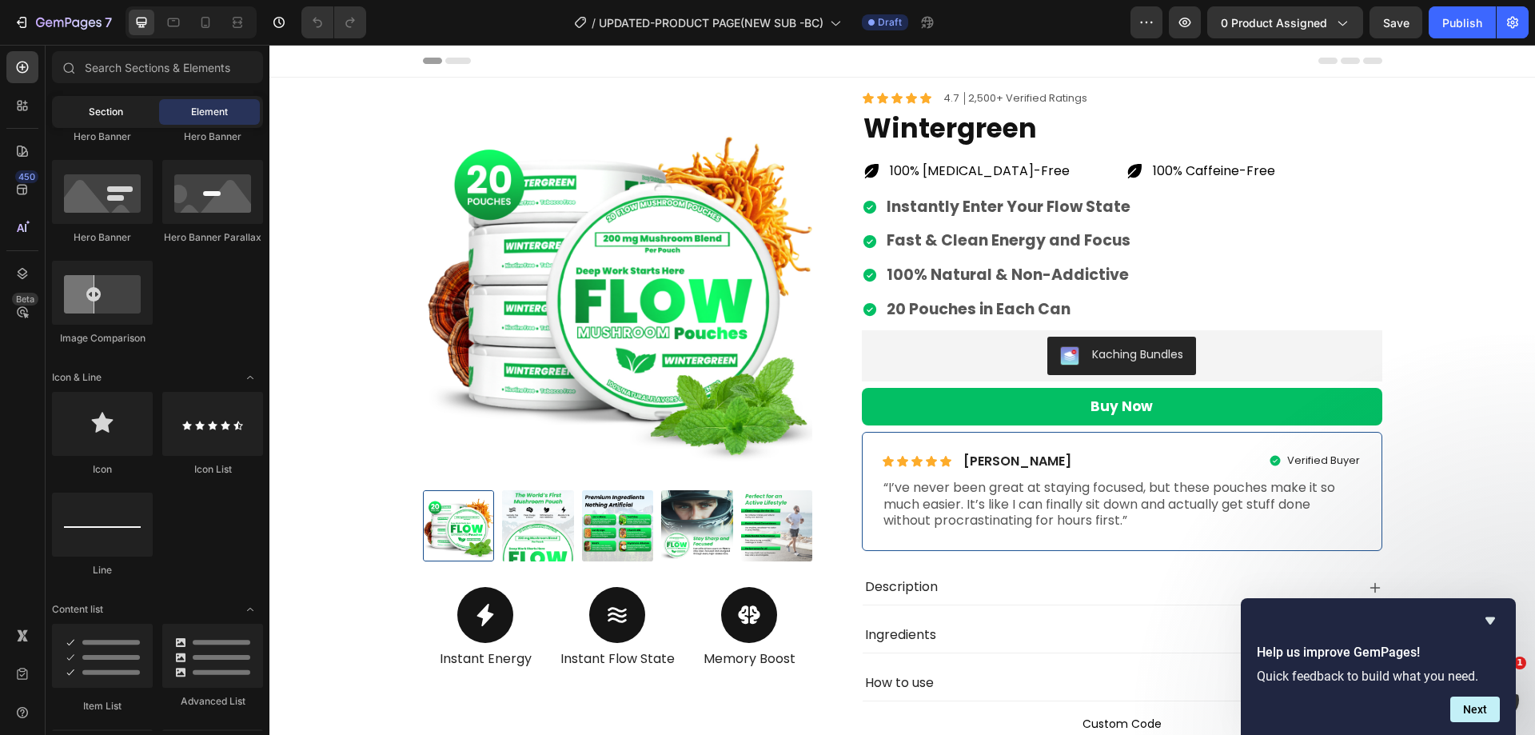
click at [106, 117] on span "Section" at bounding box center [106, 112] width 34 height 14
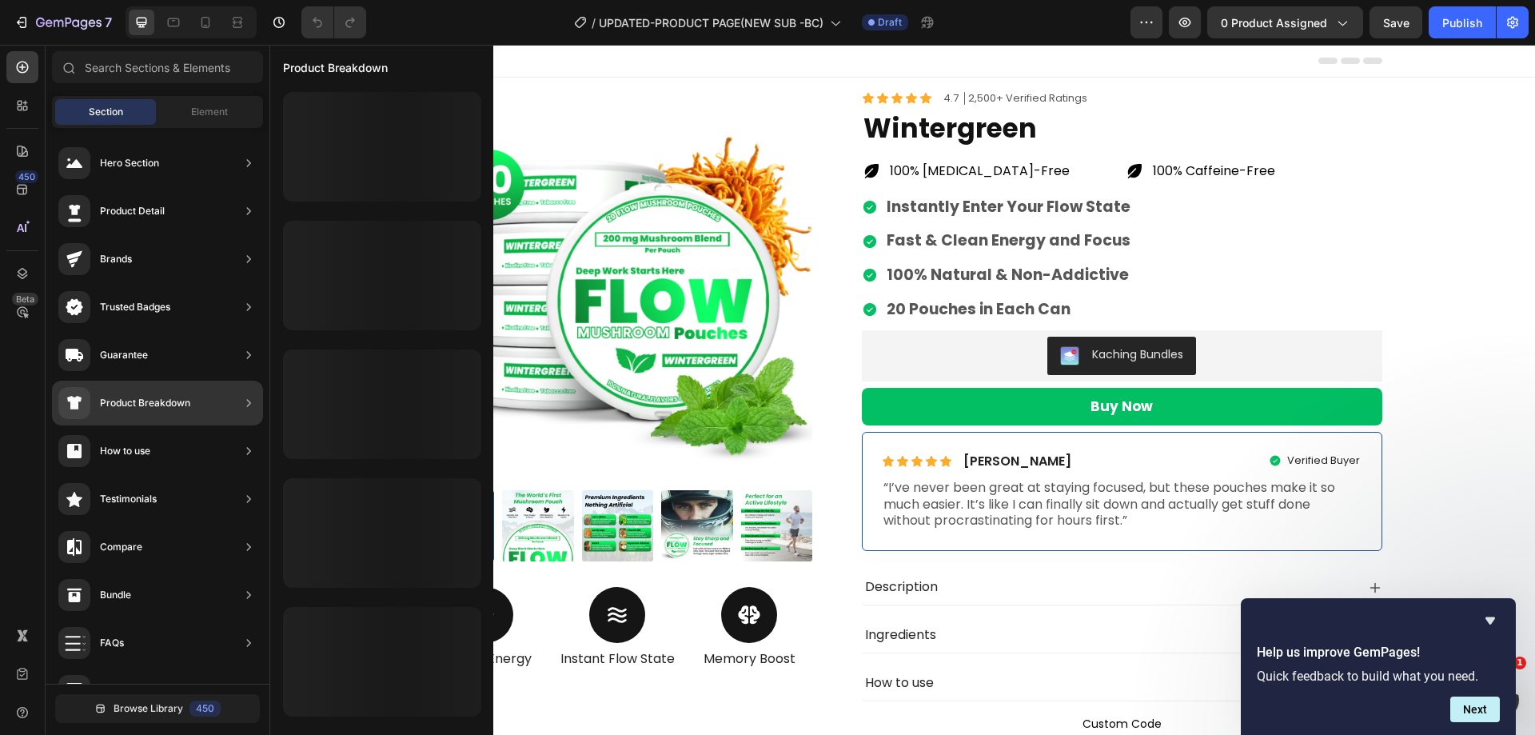
scroll to position [372, 0]
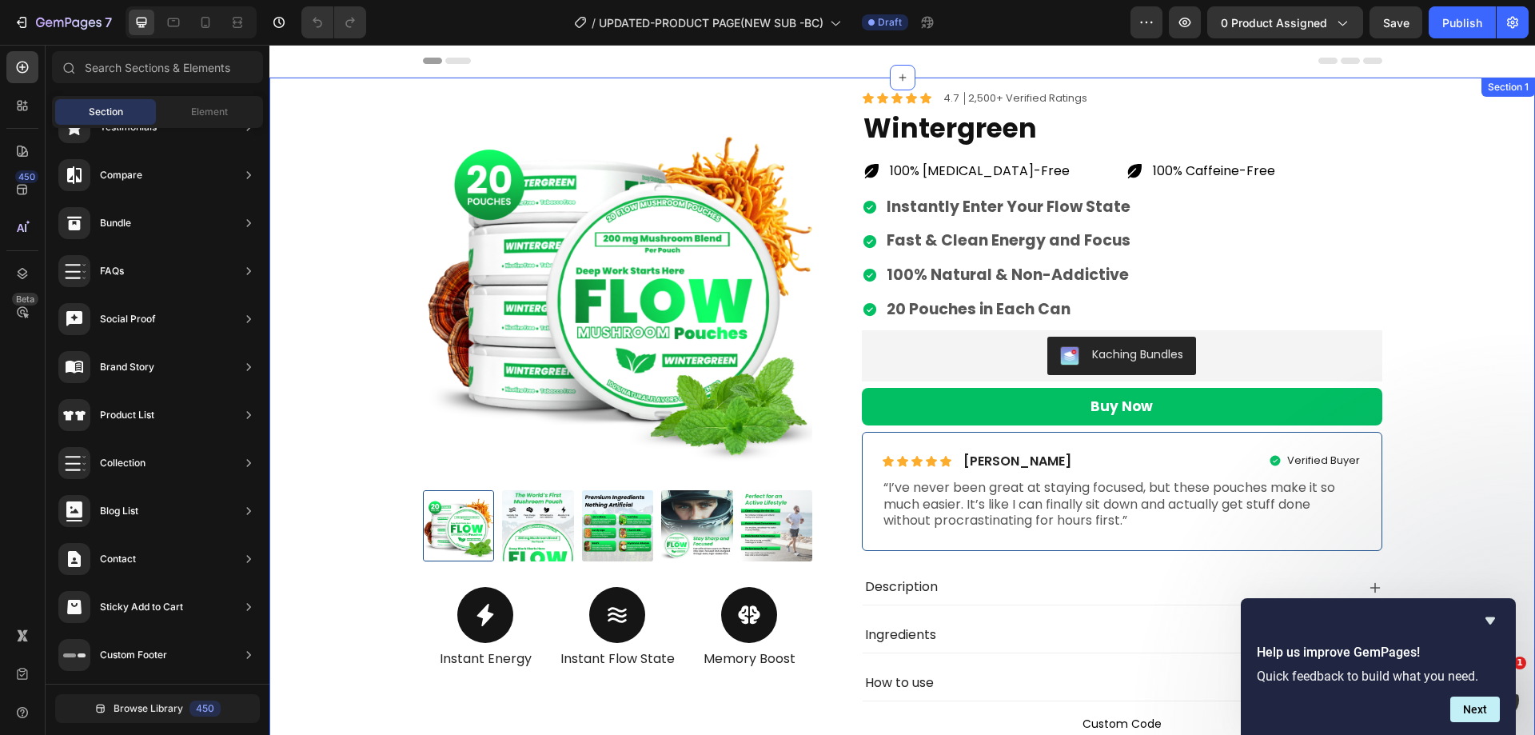
click at [354, 146] on div "Summer Sale Is Here! Heading 00 Hours 16 Minutes 20 Seconds Countdown Timer Row…" at bounding box center [902, 427] width 1242 height 675
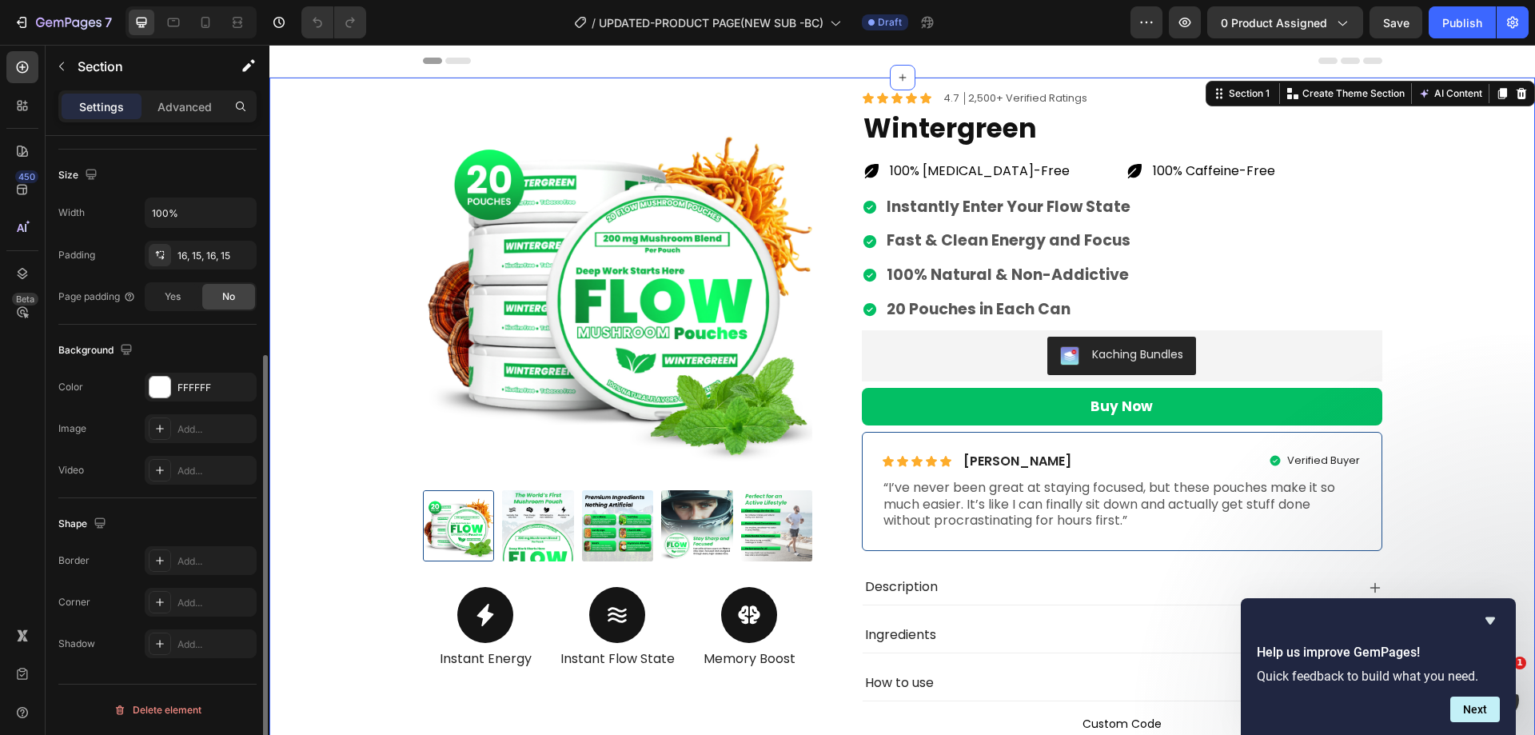
scroll to position [0, 0]
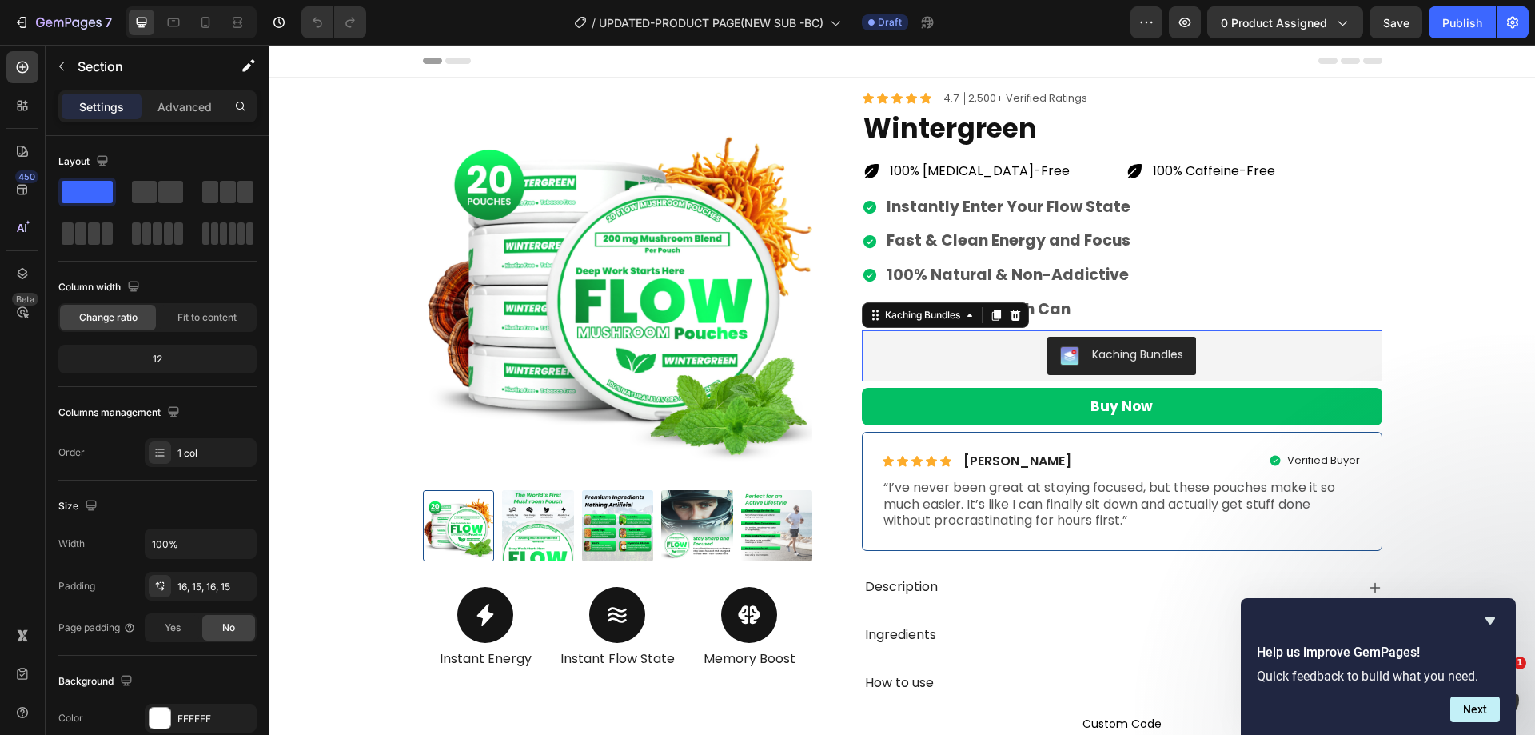
click at [916, 377] on div "Kaching Bundles" at bounding box center [1122, 355] width 521 height 51
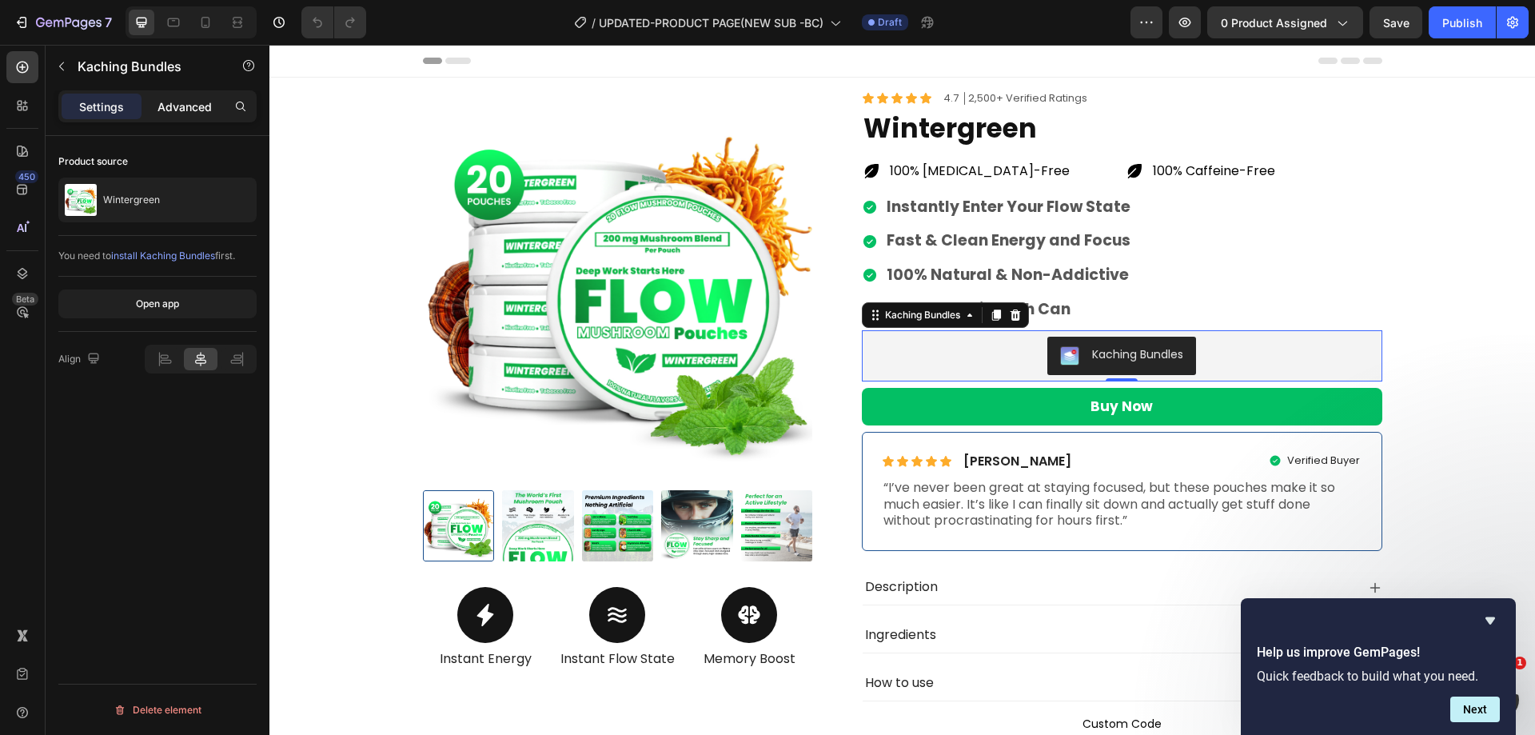
click at [198, 106] on p "Advanced" at bounding box center [185, 106] width 54 height 17
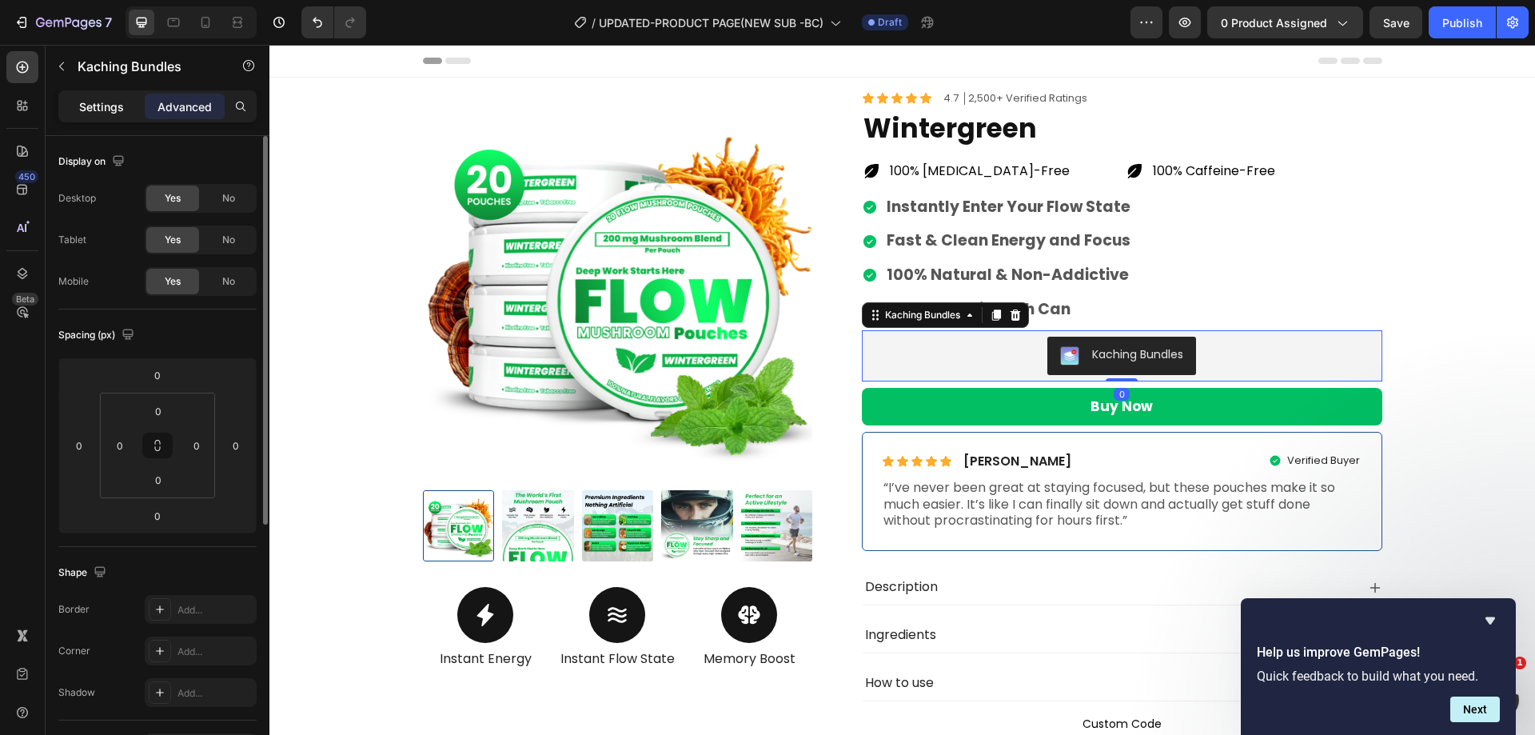
click at [113, 102] on p "Settings" at bounding box center [101, 106] width 45 height 17
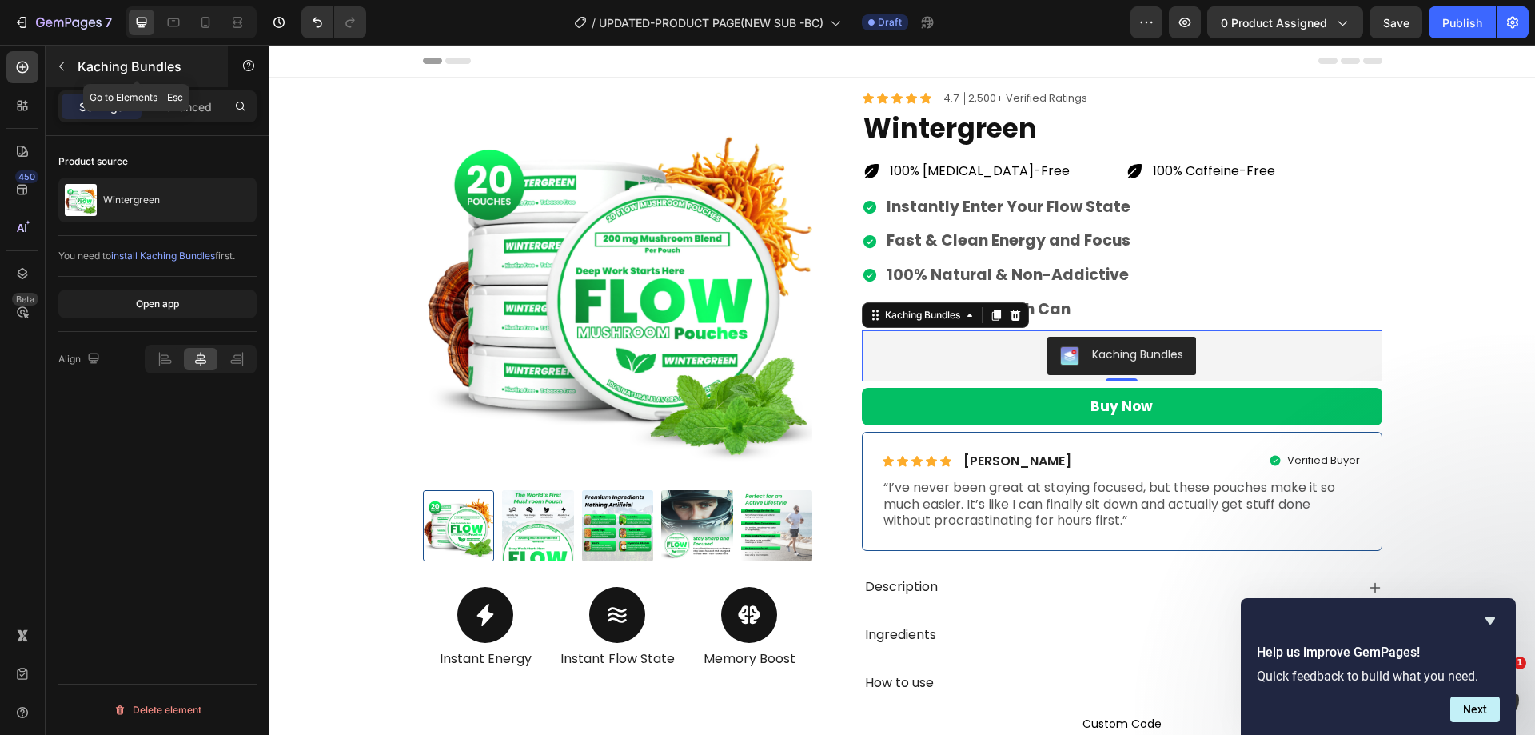
click at [64, 55] on button "button" at bounding box center [62, 67] width 26 height 26
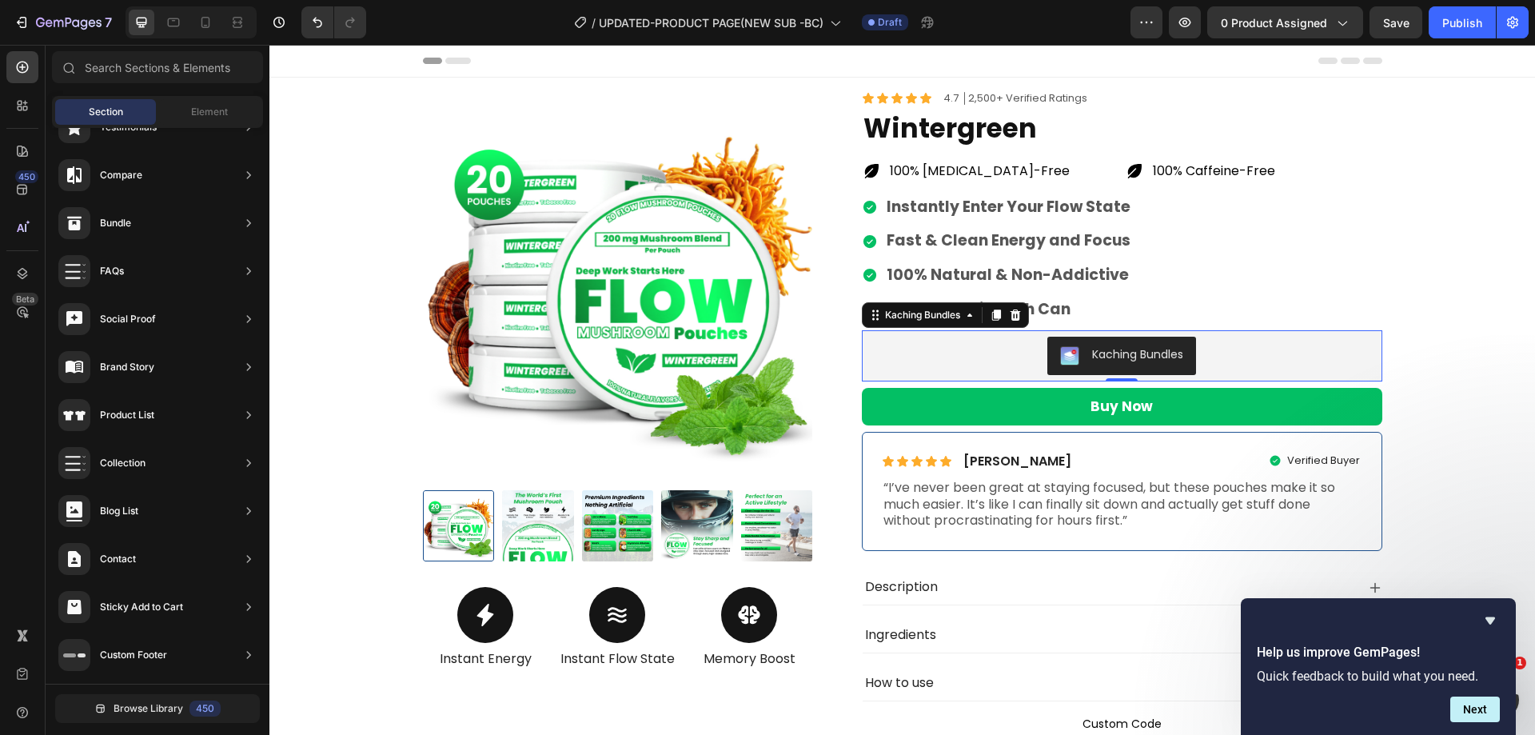
click at [965, 364] on div "Kaching Bundles" at bounding box center [1122, 356] width 508 height 38
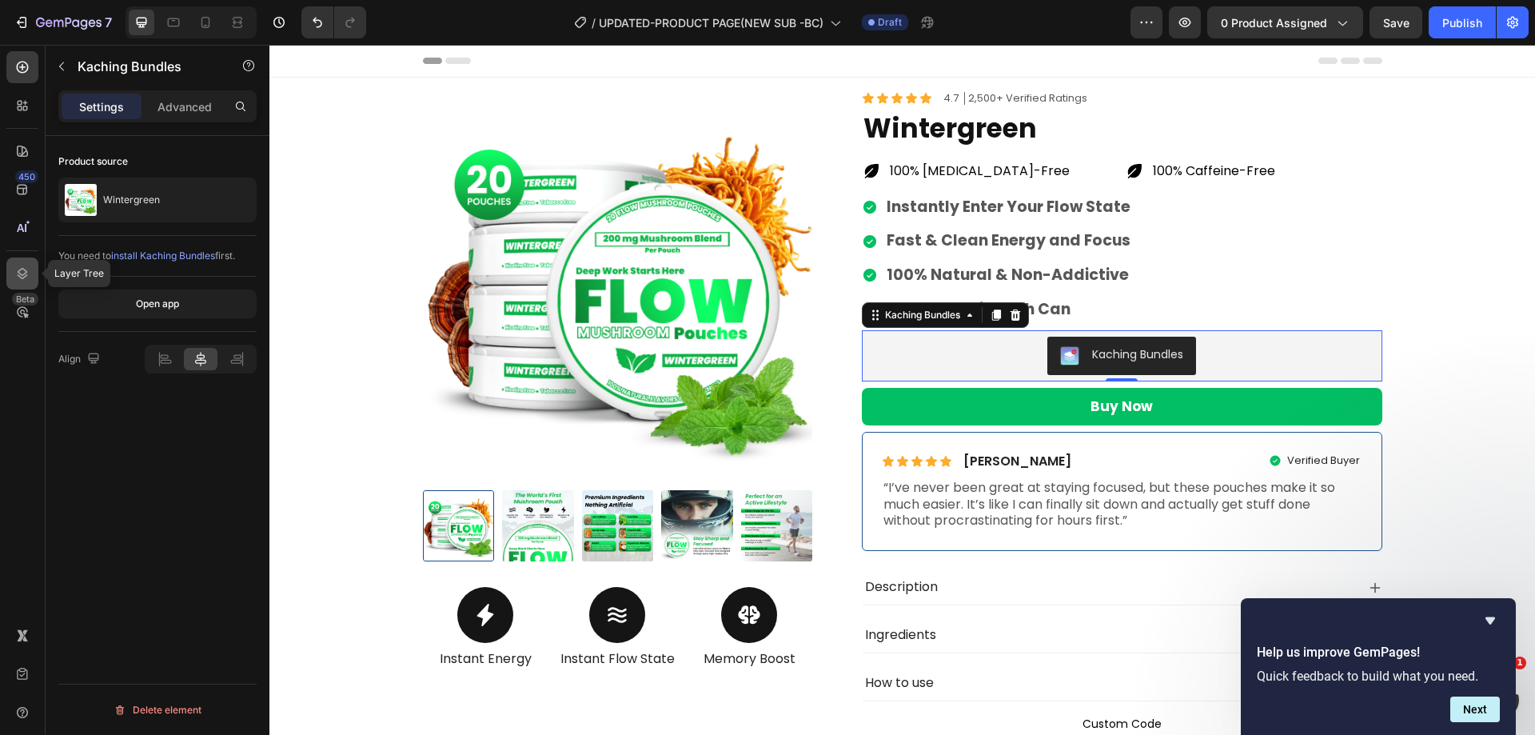
click at [12, 272] on div at bounding box center [22, 273] width 32 height 32
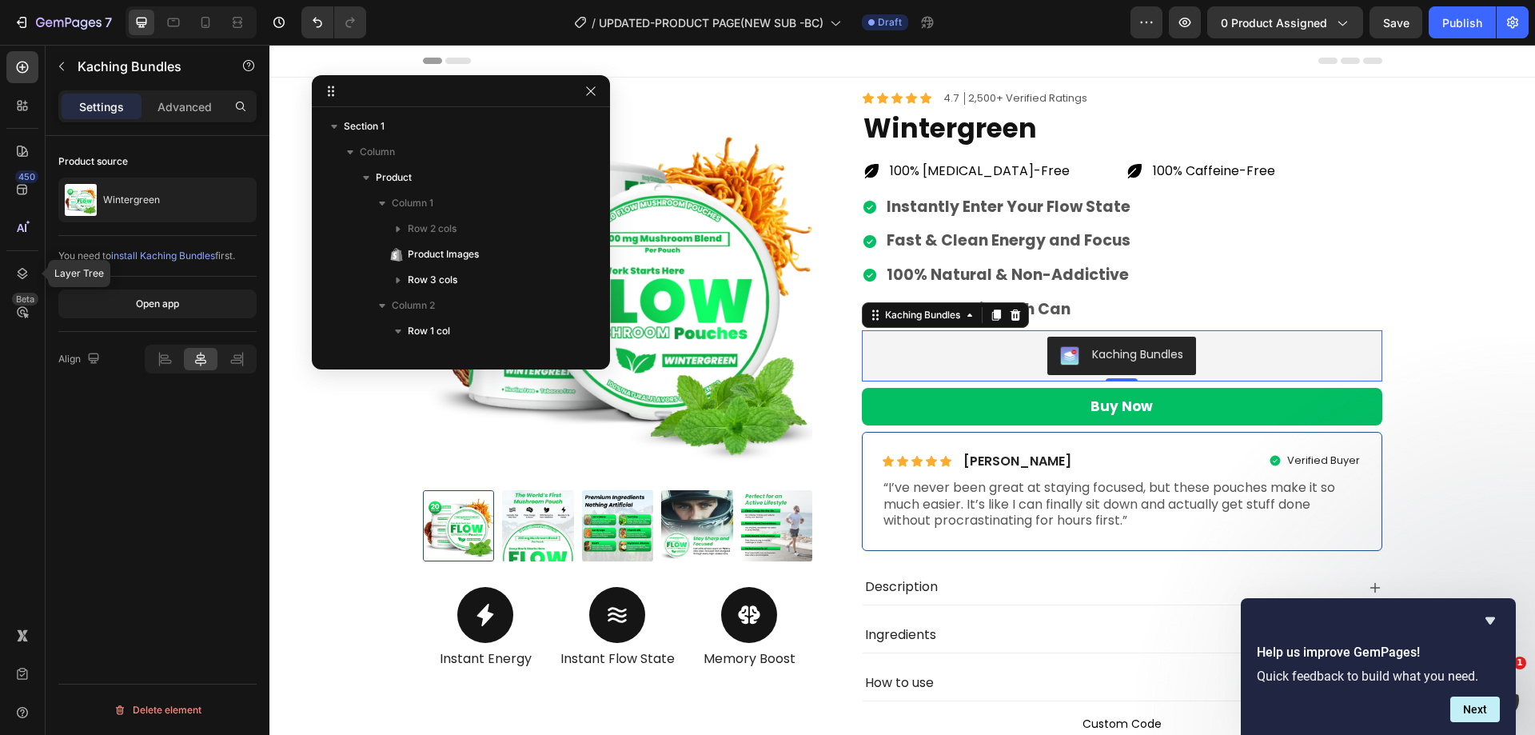
scroll to position [337, 0]
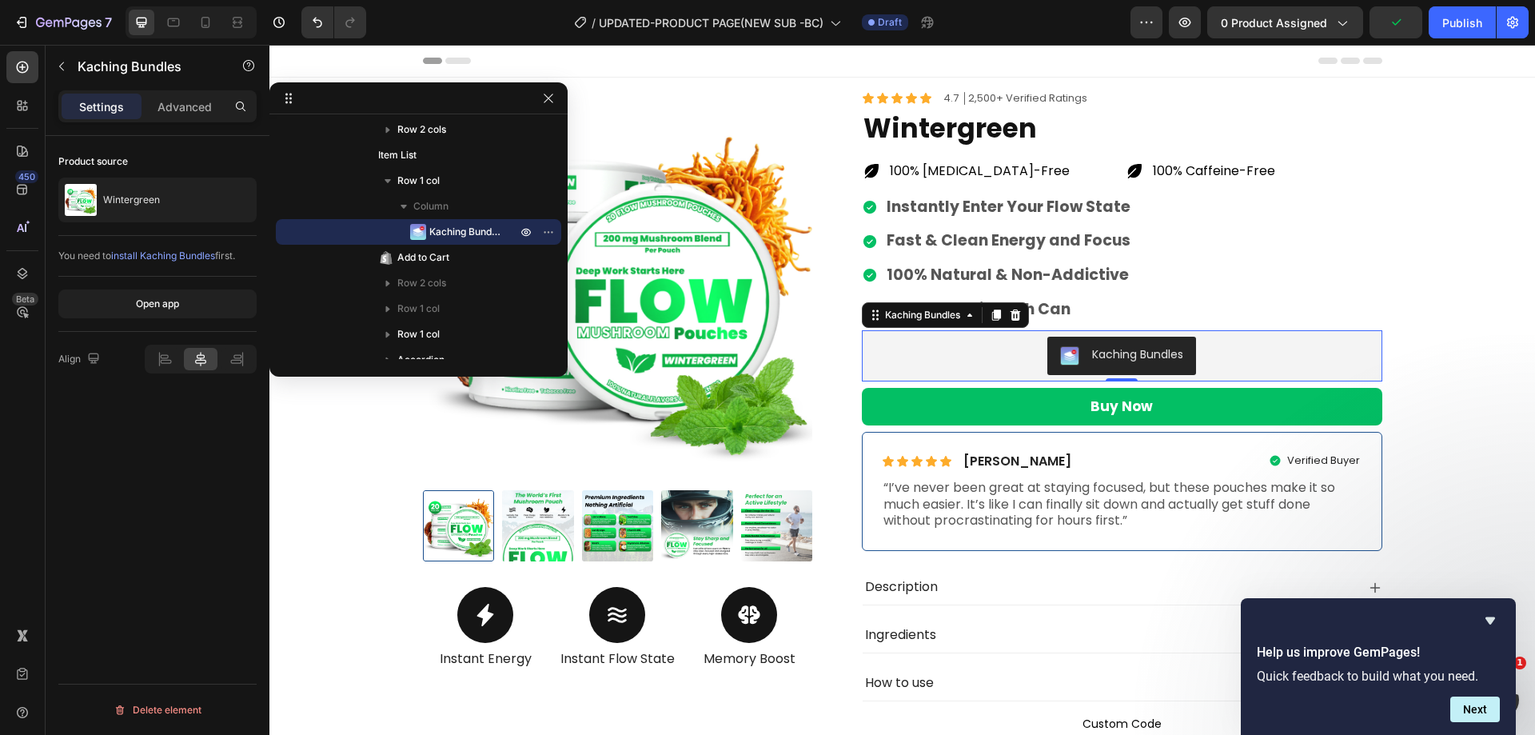
drag, startPoint x: 401, startPoint y: 89, endPoint x: 206, endPoint y: 114, distance: 196.7
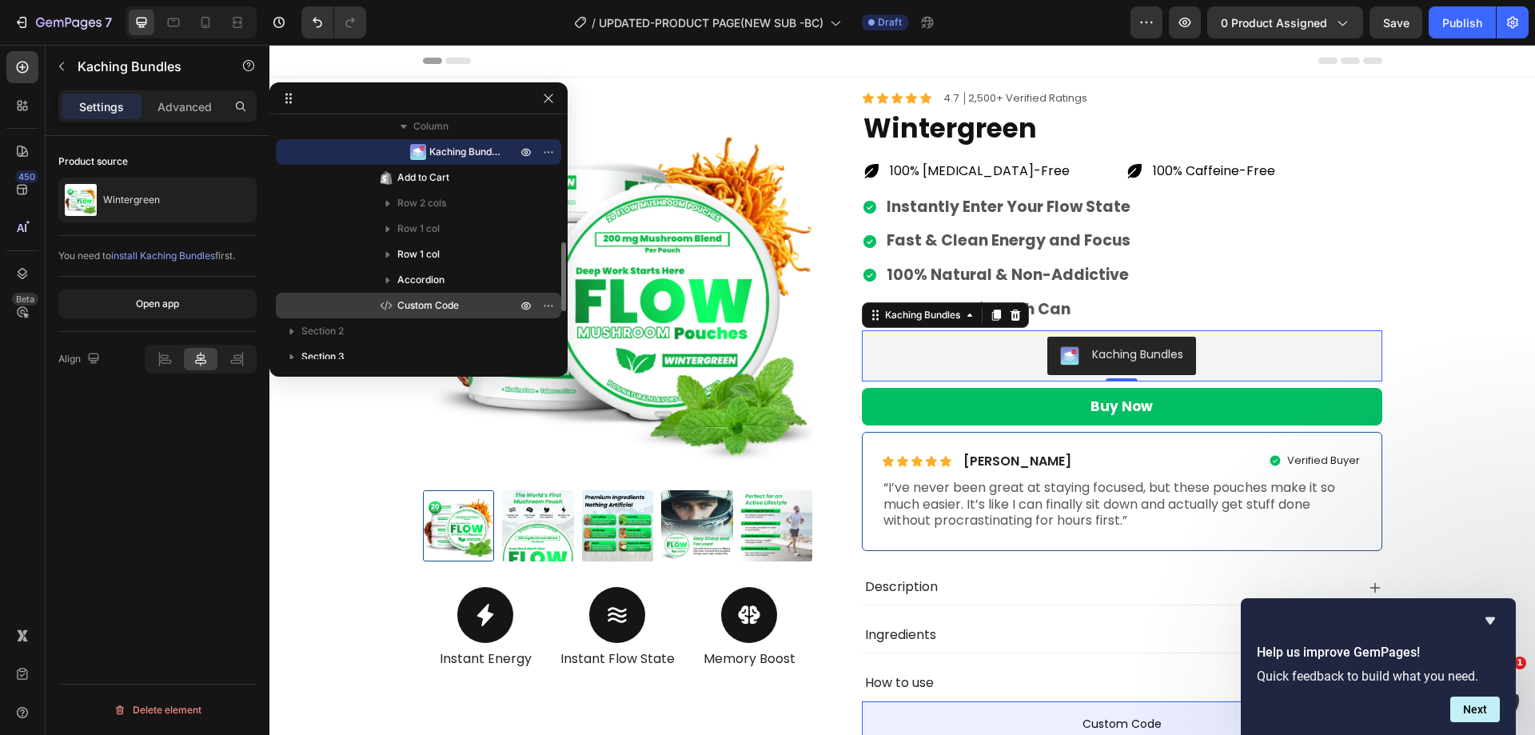
click at [425, 309] on span "Custom Code" at bounding box center [428, 305] width 62 height 16
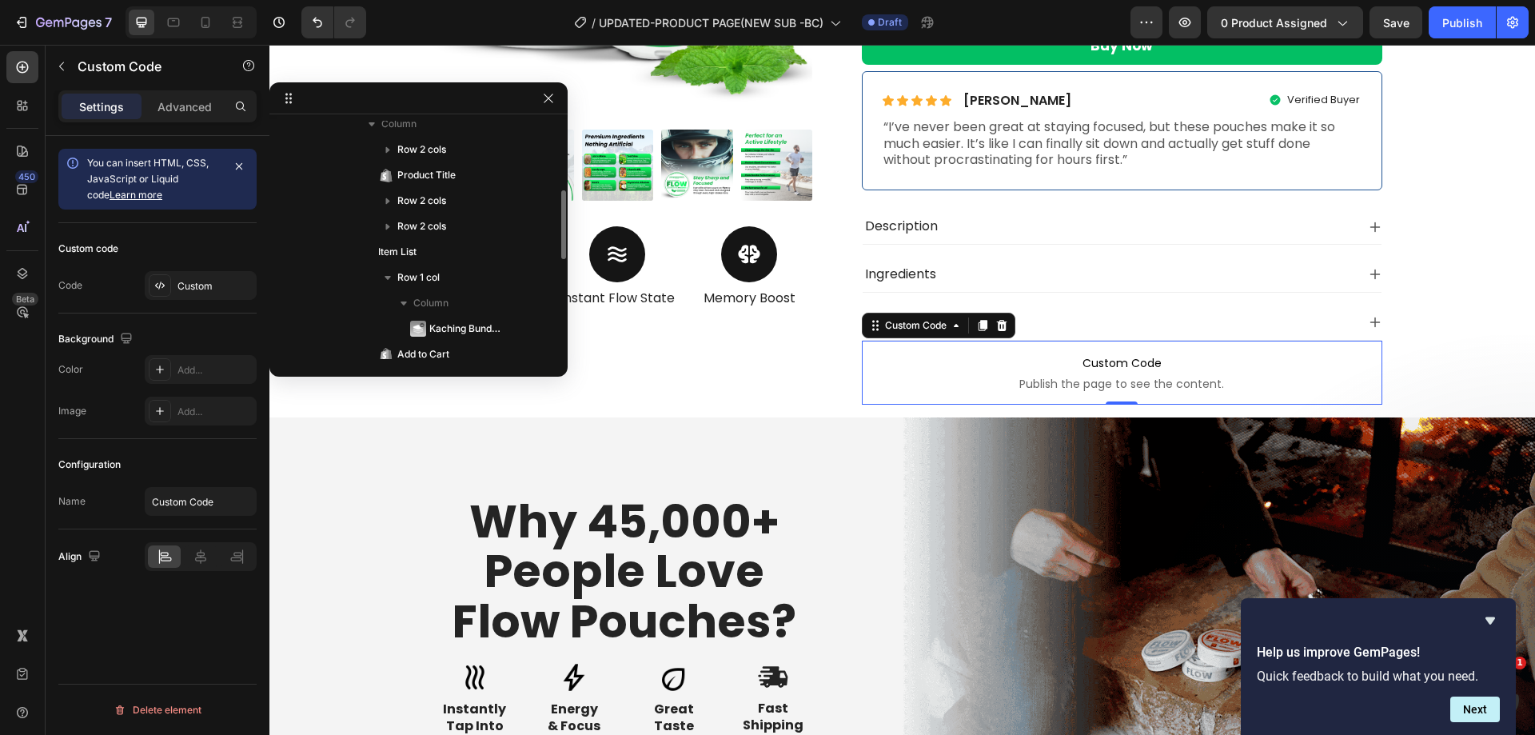
scroll to position [320, 0]
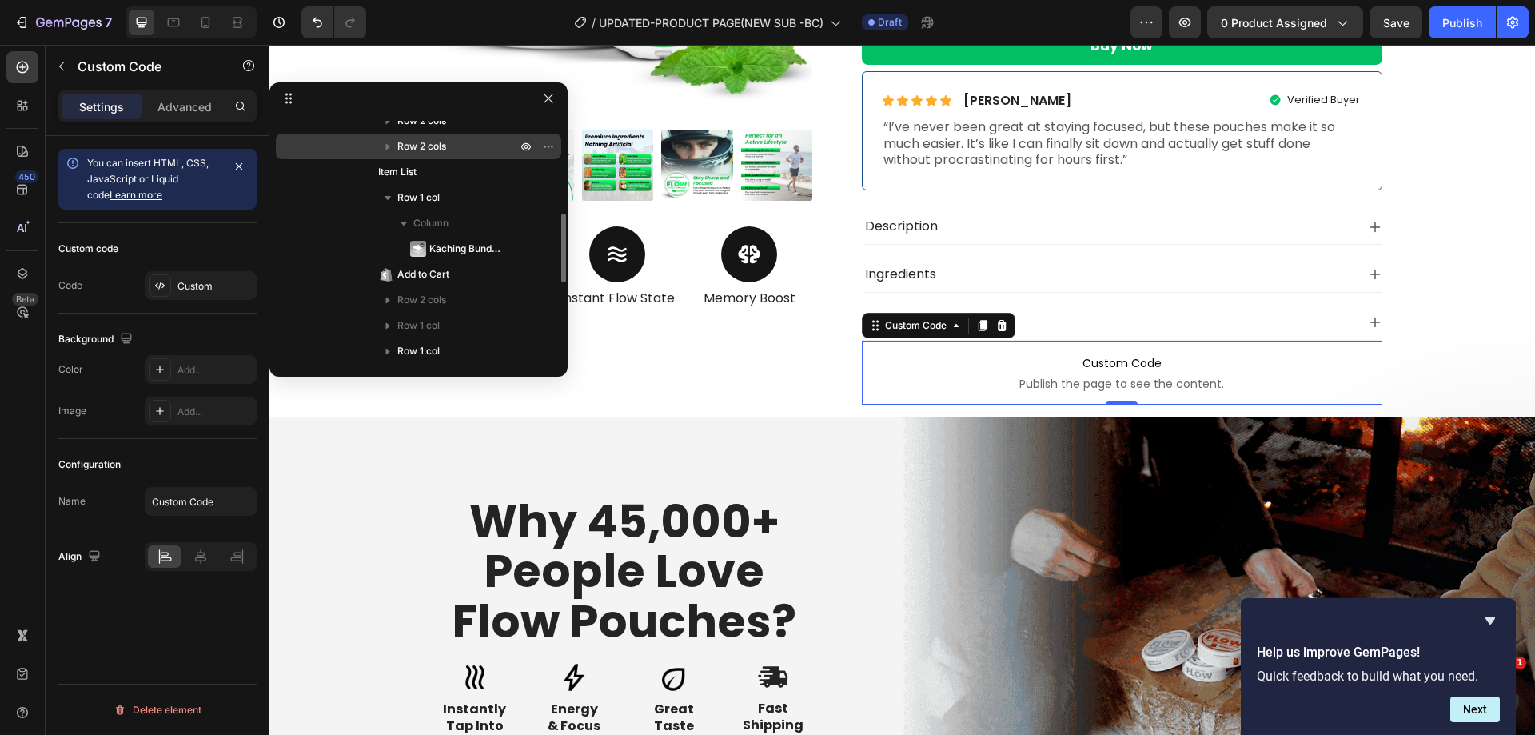
click at [385, 144] on icon "button" at bounding box center [388, 146] width 16 height 16
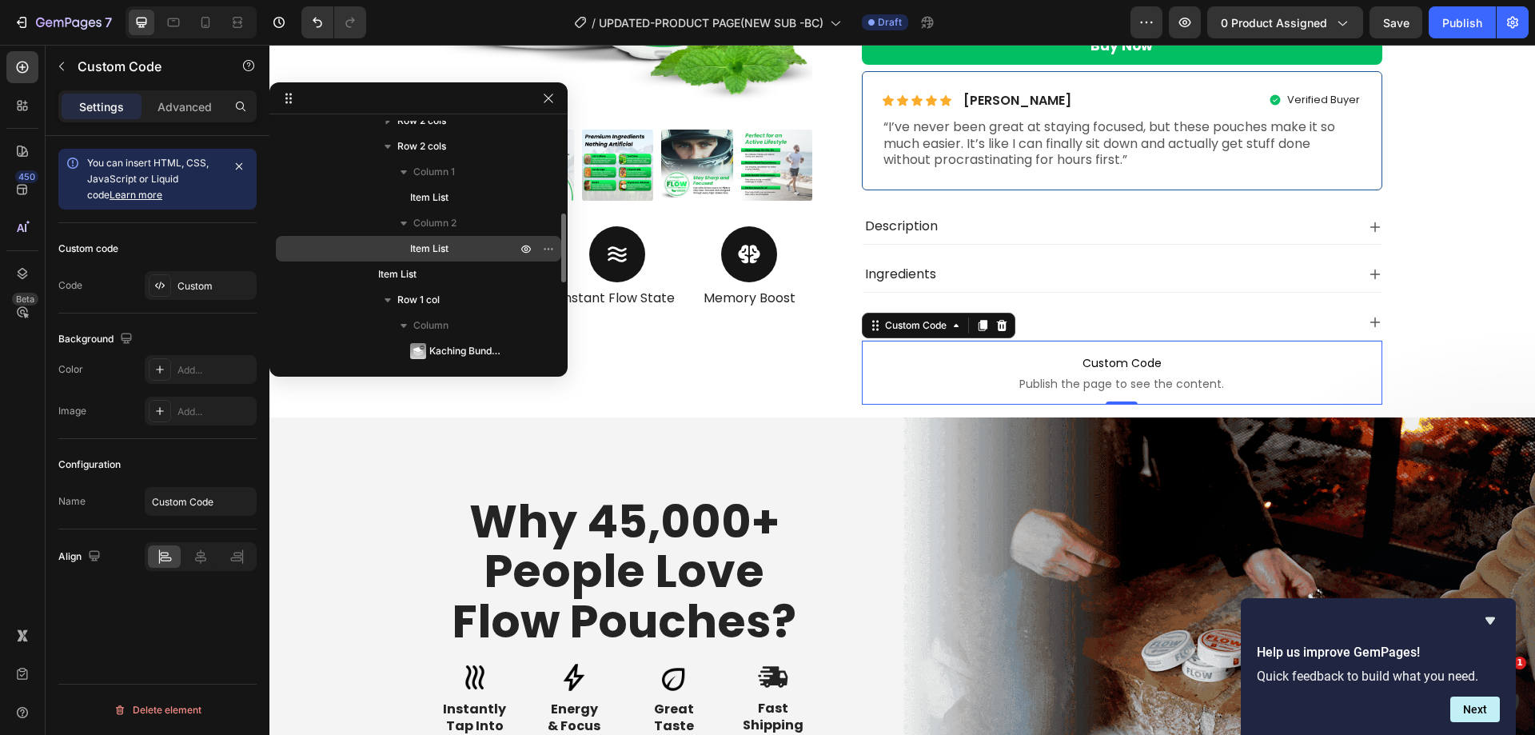
scroll to position [160, 0]
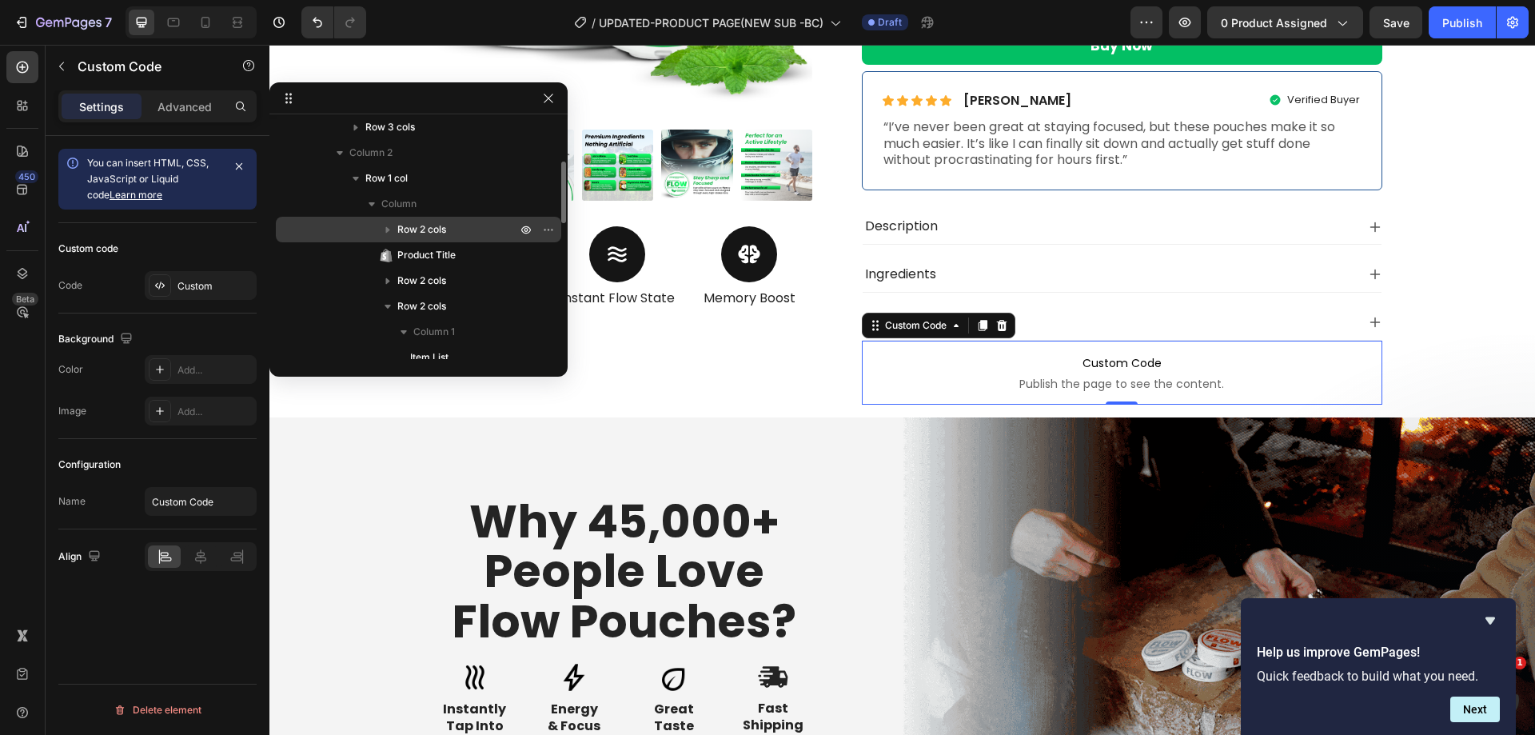
click at [389, 224] on icon "button" at bounding box center [388, 229] width 16 height 16
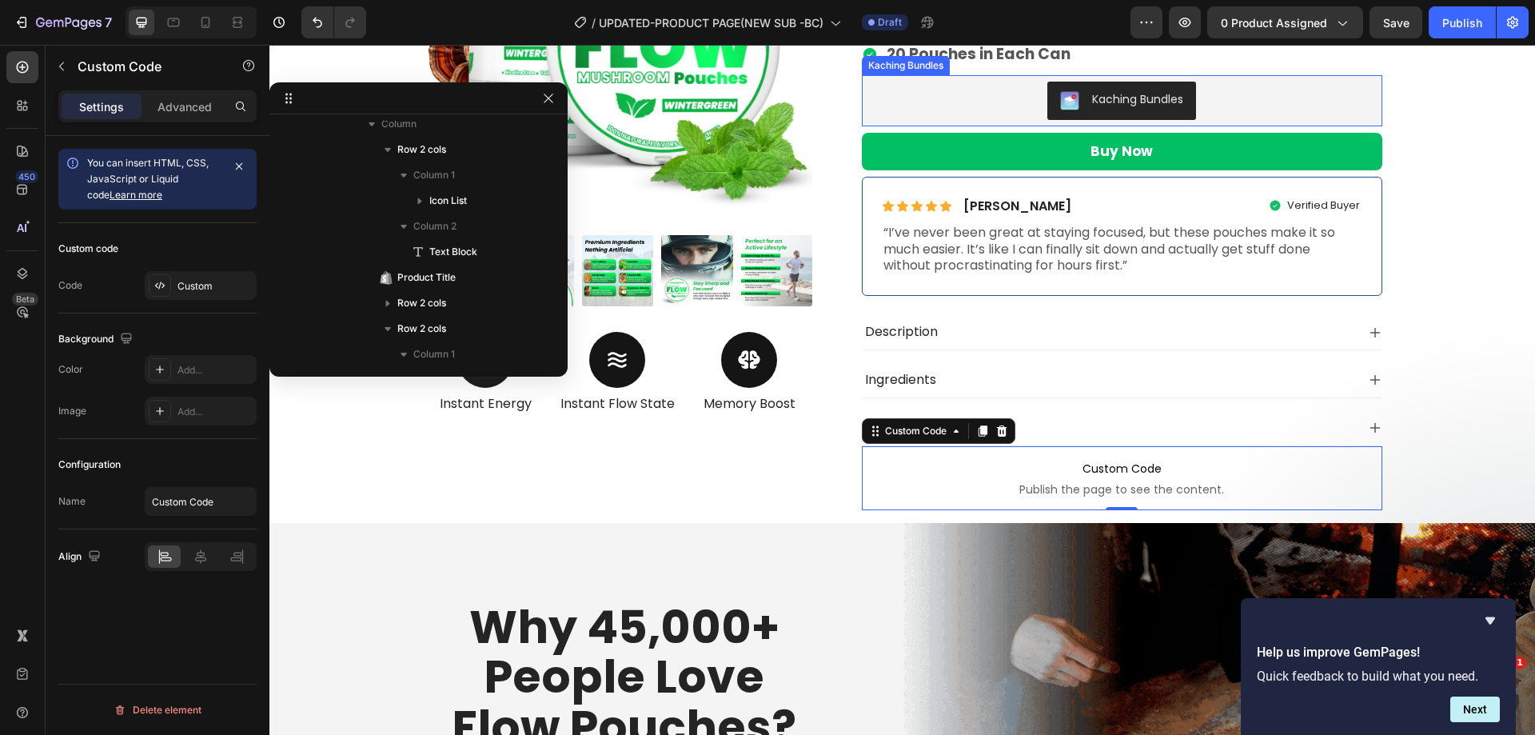
scroll to position [121, 0]
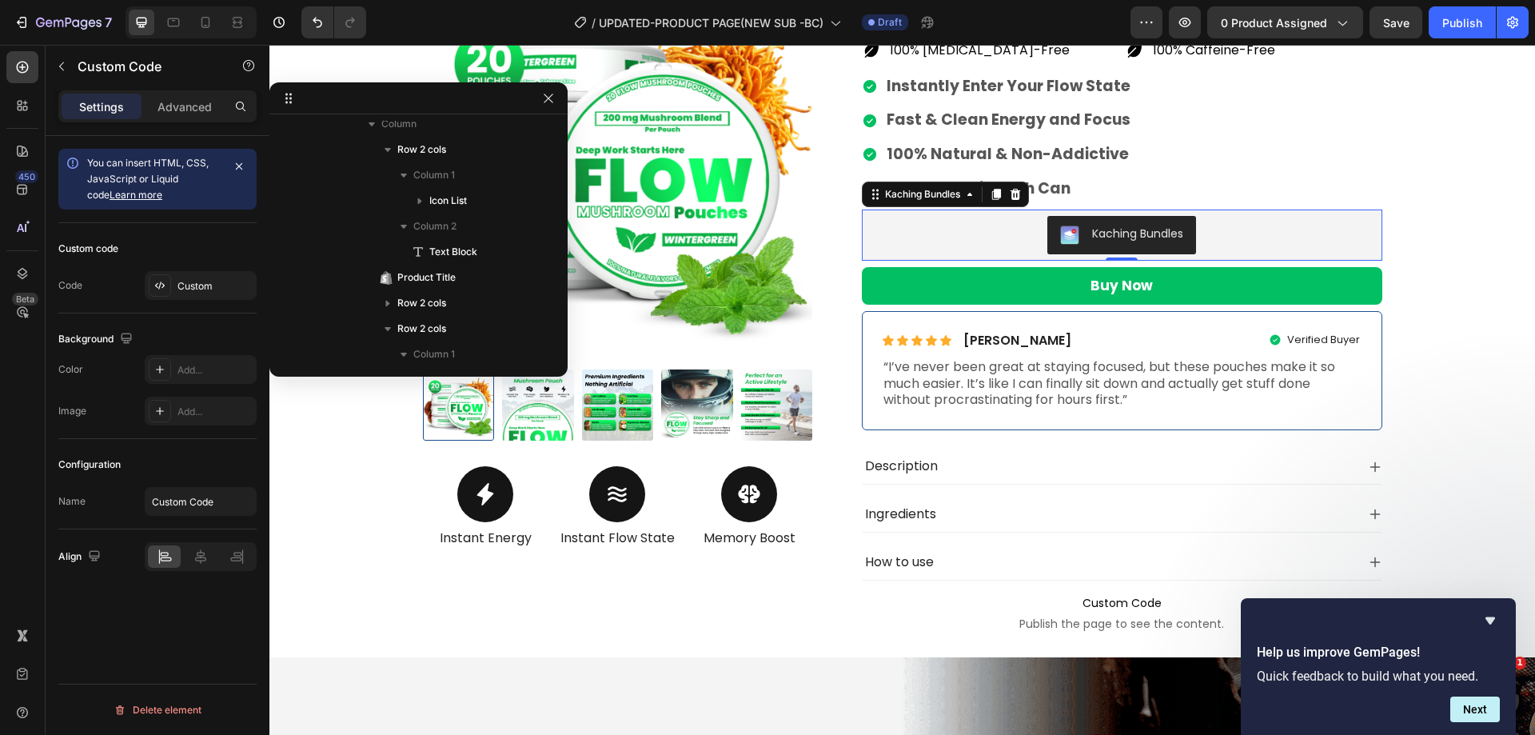
click at [939, 229] on div "Kaching Bundles" at bounding box center [1122, 235] width 508 height 38
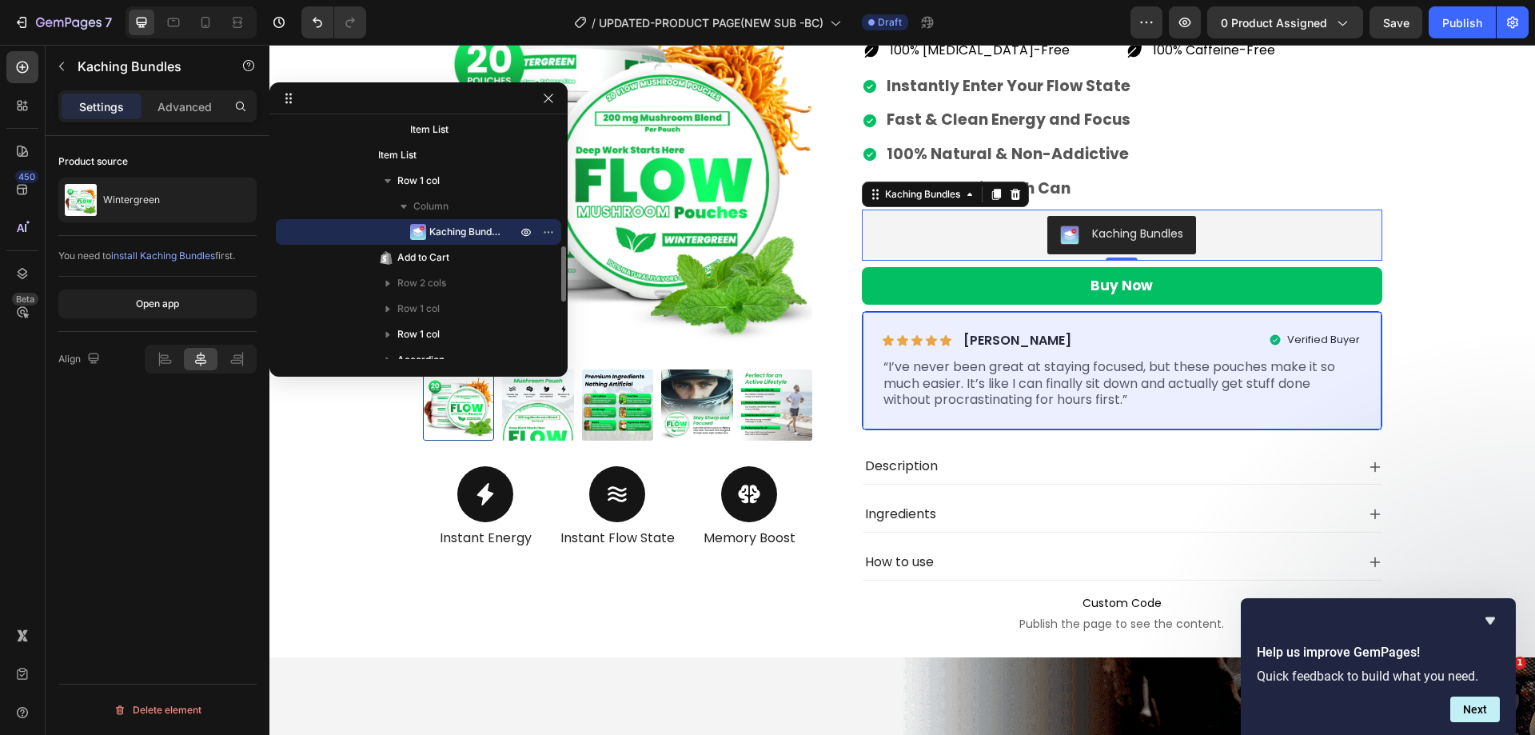
scroll to position [621, 0]
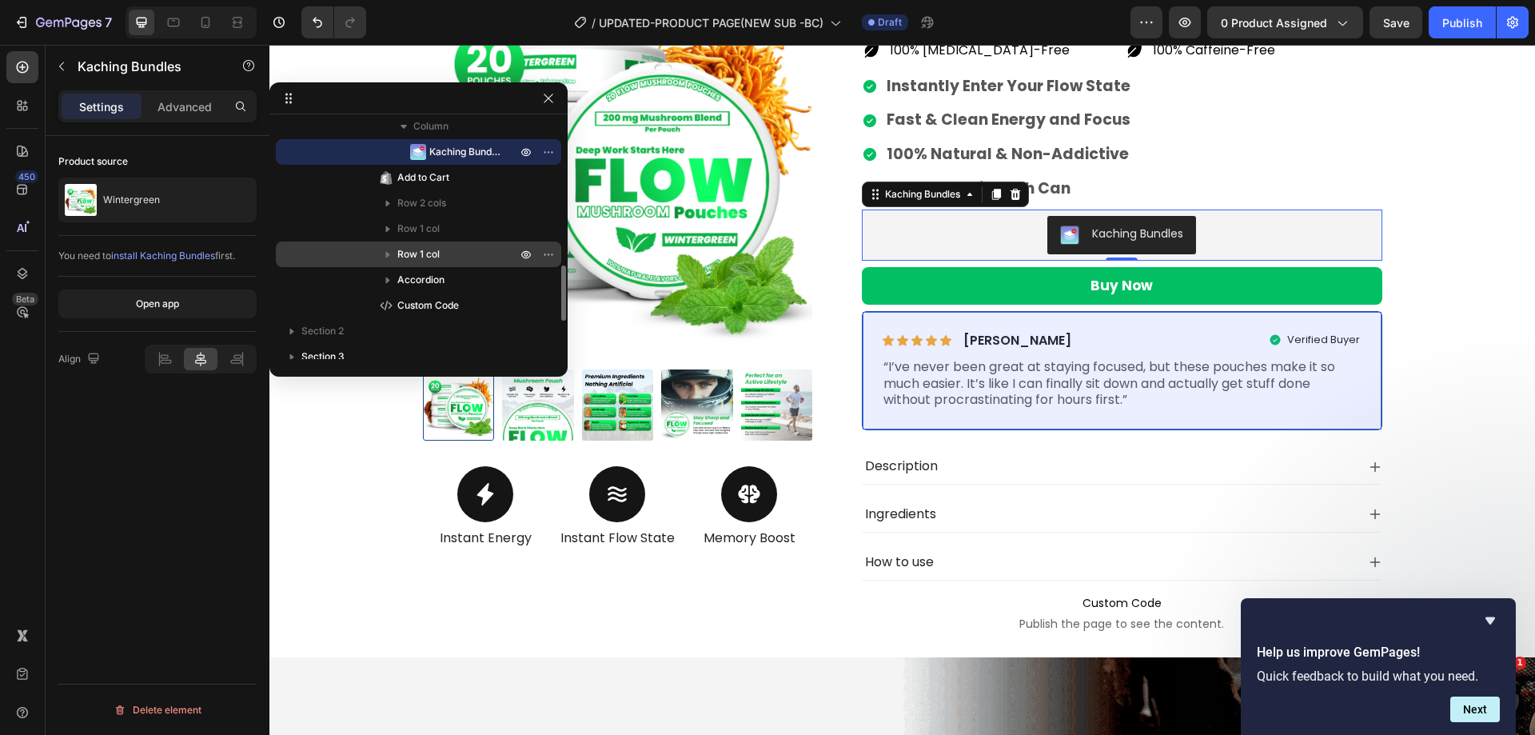
click at [386, 253] on icon "button" at bounding box center [388, 255] width 4 height 6
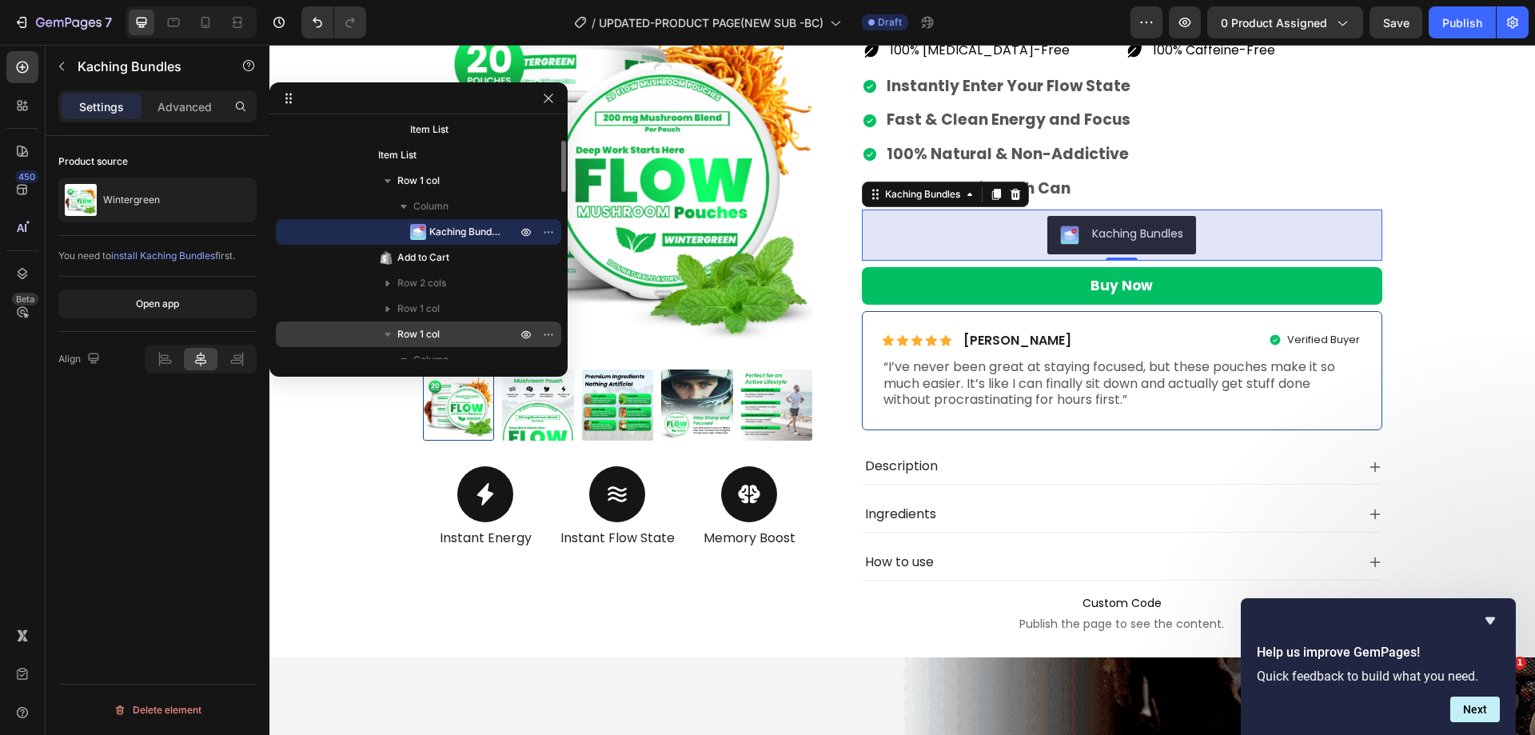
scroll to position [461, 0]
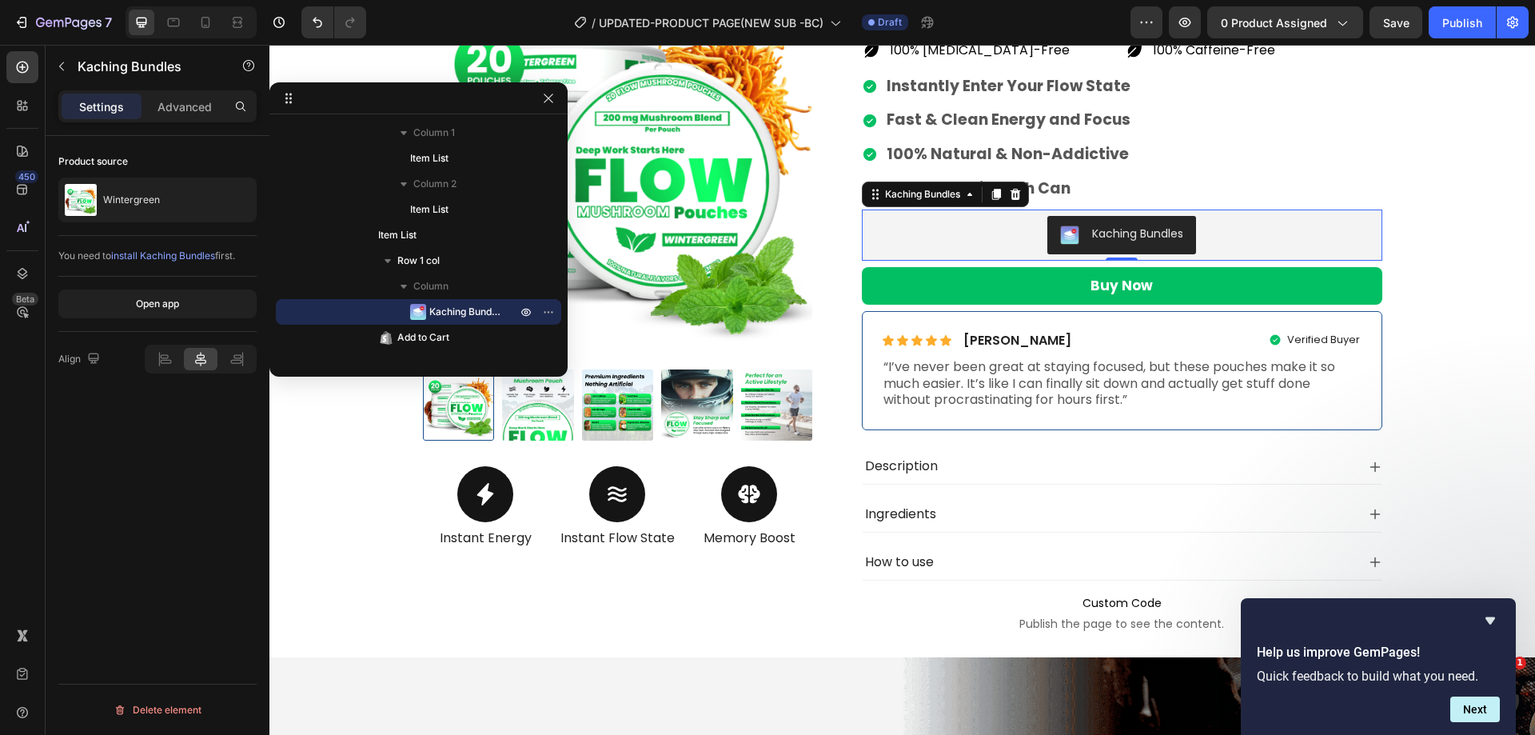
click at [976, 238] on div "Kaching Bundles" at bounding box center [1122, 235] width 508 height 38
click at [1254, 19] on span "0 product assigned" at bounding box center [1274, 22] width 106 height 17
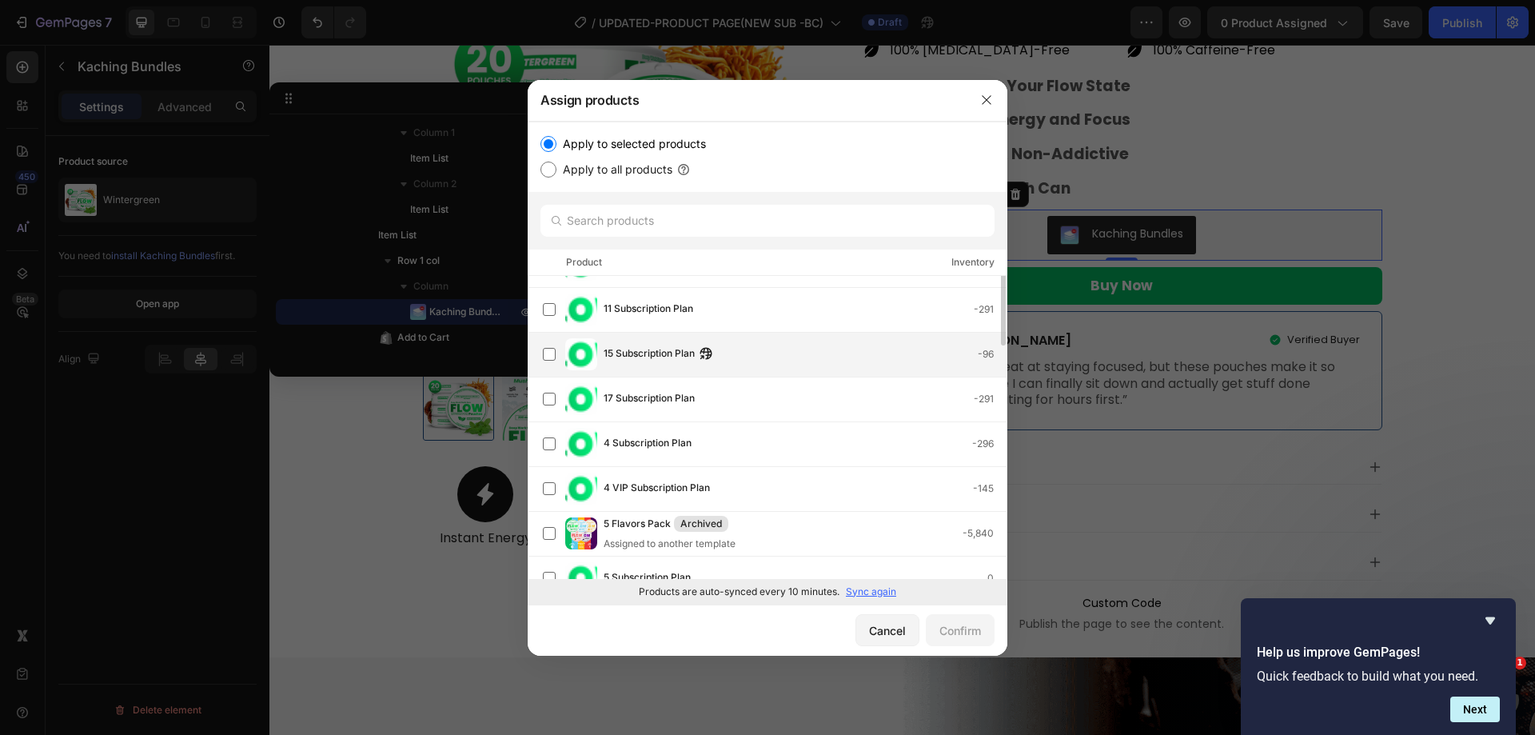
scroll to position [0, 0]
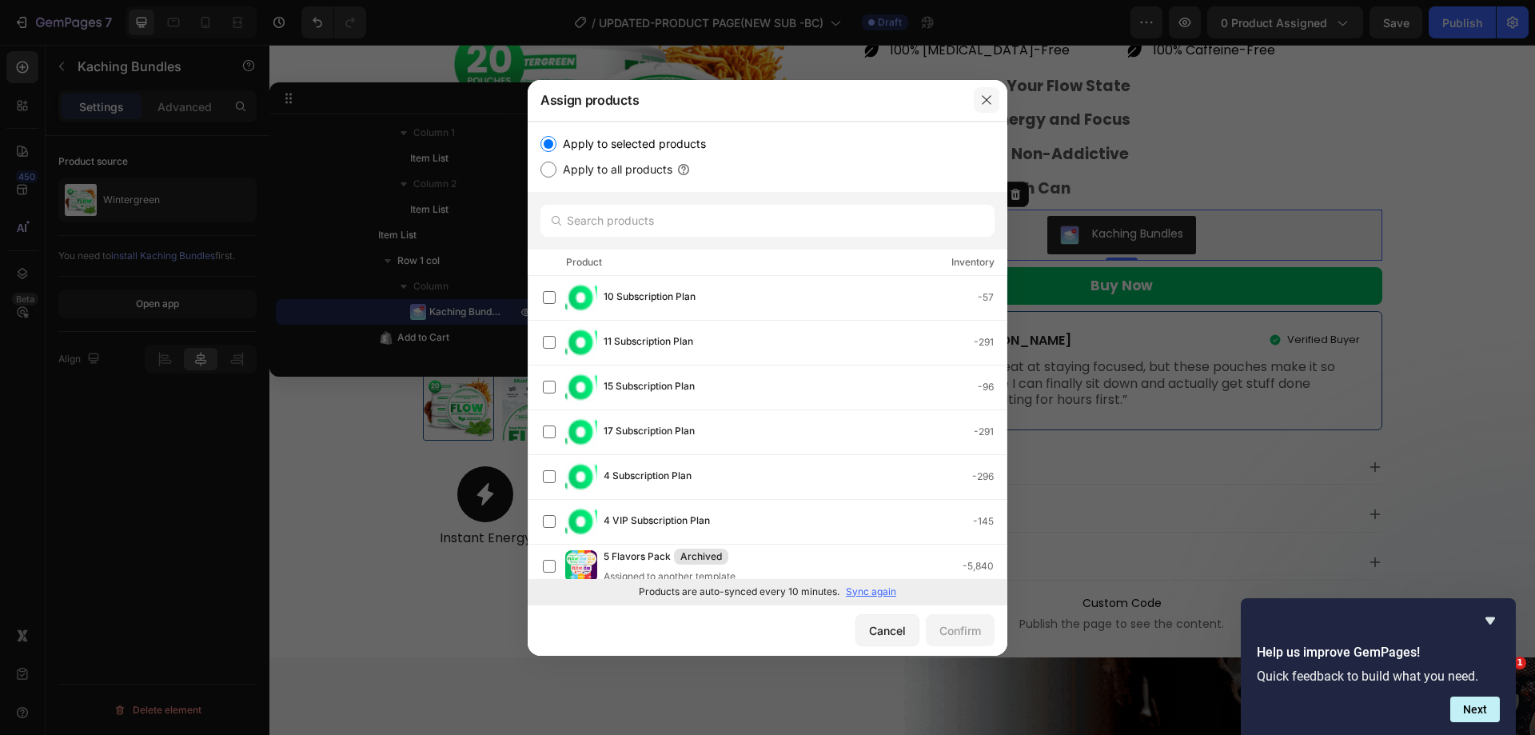
click at [988, 103] on icon "button" at bounding box center [986, 100] width 13 height 13
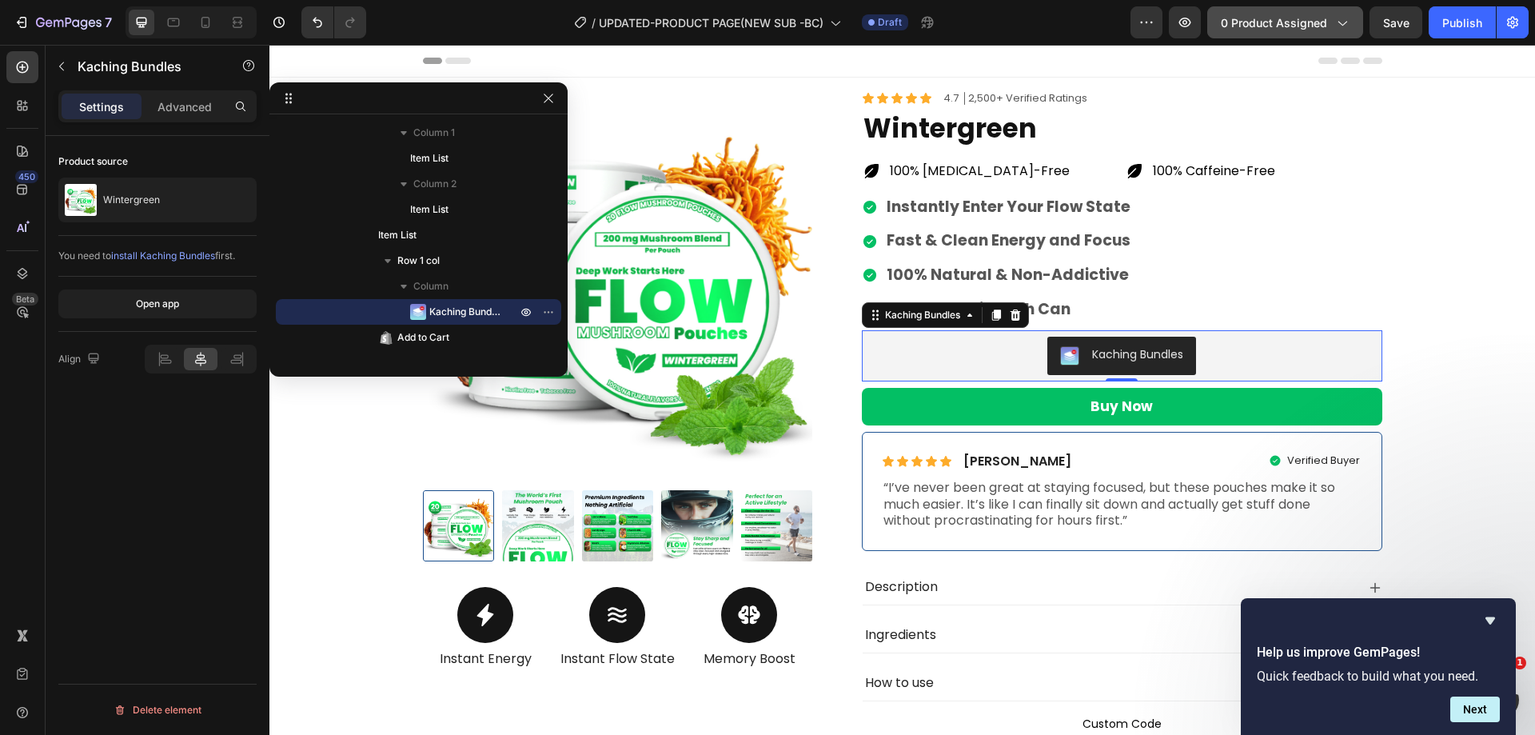
click at [1281, 18] on span "0 product assigned" at bounding box center [1274, 22] width 106 height 17
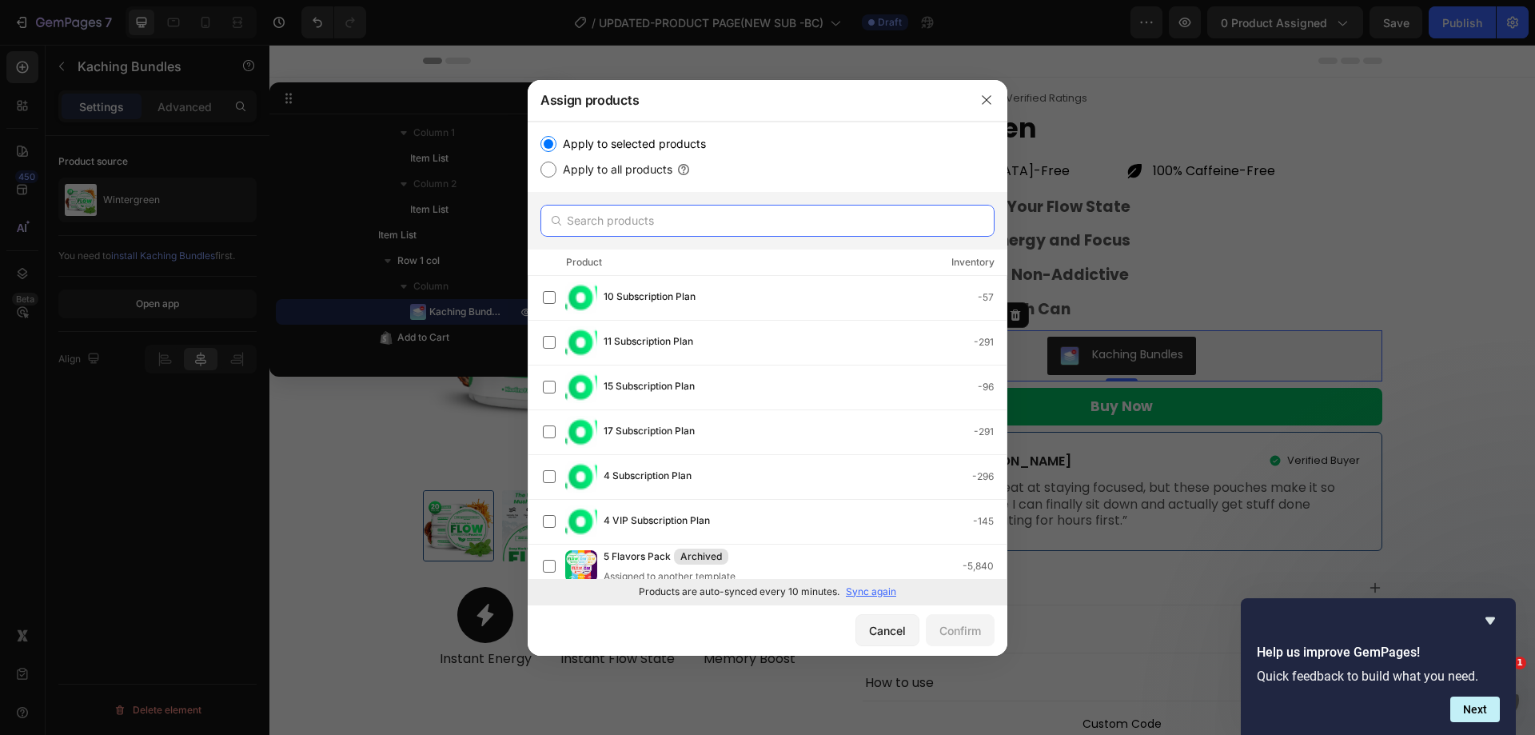
click at [630, 220] on input "text" at bounding box center [768, 221] width 454 height 32
paste input "Flow Pouches 29"
type input "Flow Pouches 29"
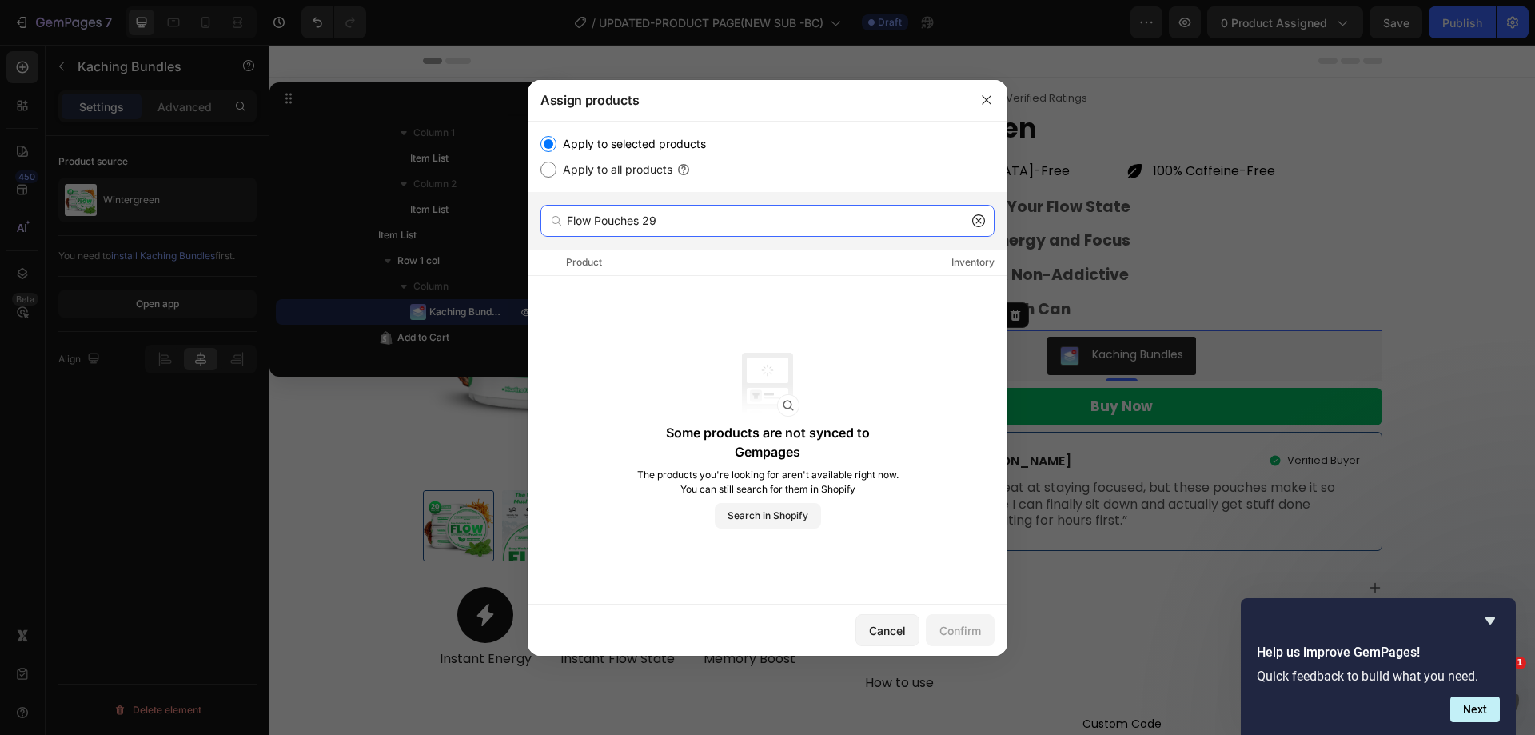
click at [642, 215] on input "Flow Pouches 29" at bounding box center [768, 221] width 454 height 32
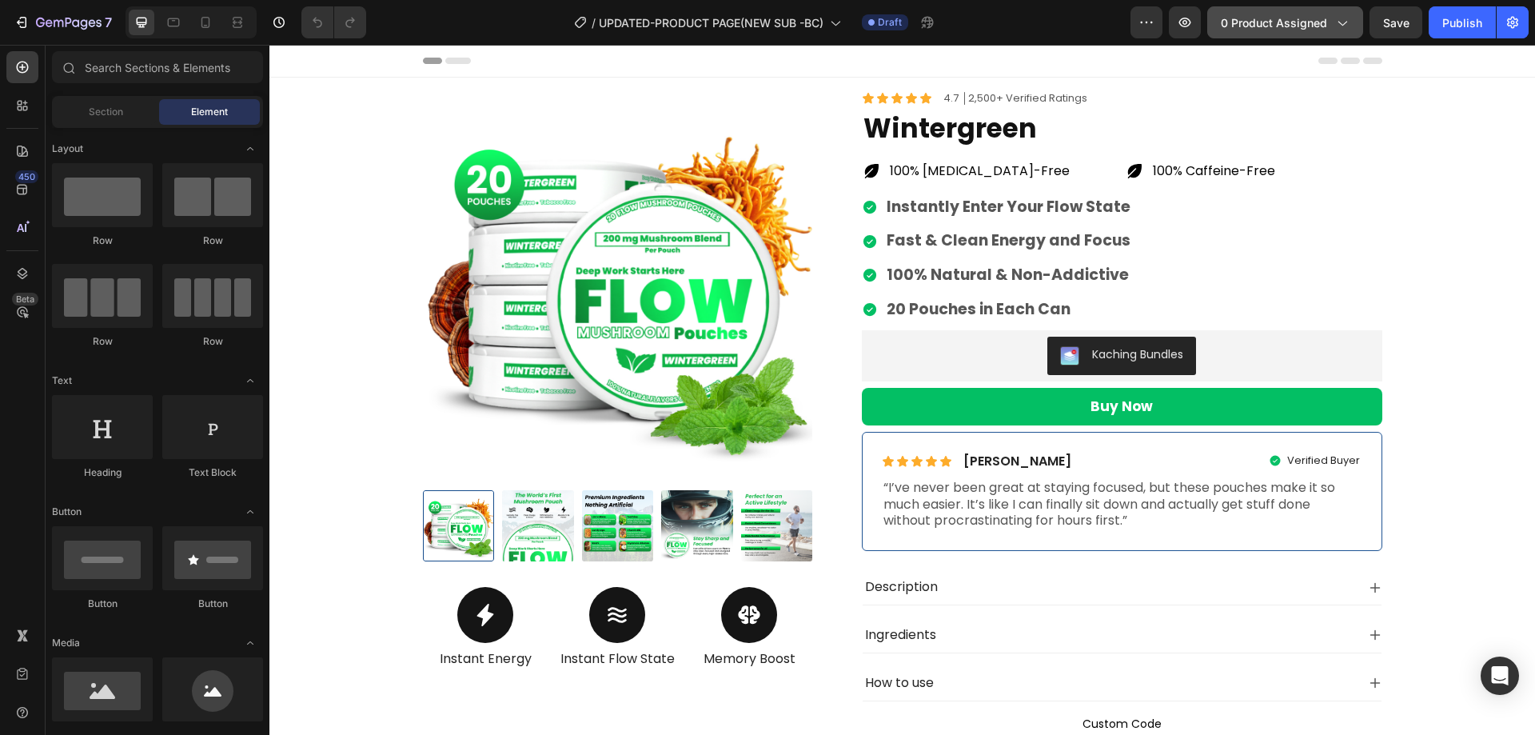
click at [1313, 26] on span "0 product assigned" at bounding box center [1274, 22] width 106 height 17
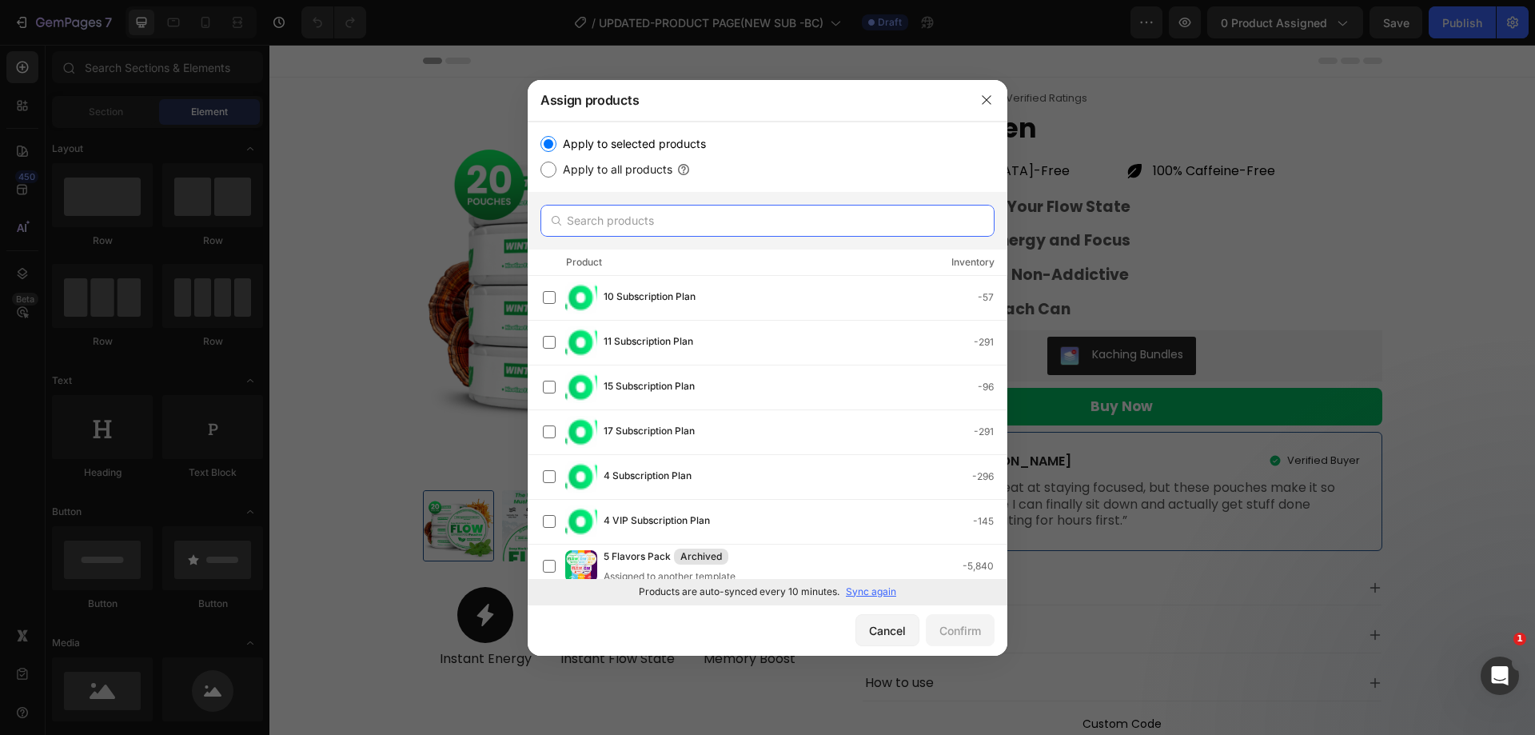
click at [627, 216] on input "text" at bounding box center [768, 221] width 454 height 32
paste input "Flow Pouches 29"
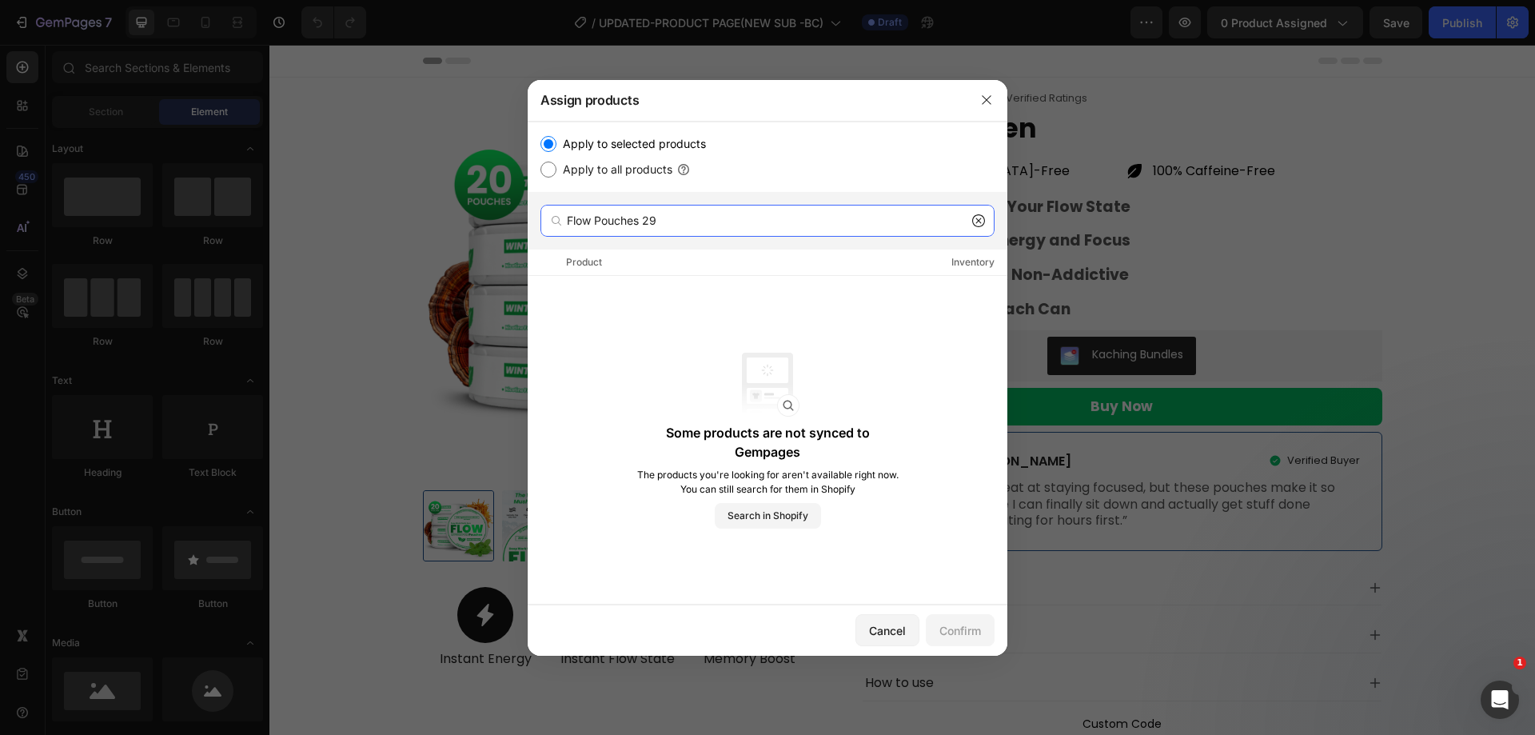
drag, startPoint x: 638, startPoint y: 218, endPoint x: 780, endPoint y: 223, distance: 141.6
click at [780, 223] on input "Flow Pouches 29" at bounding box center [768, 221] width 454 height 32
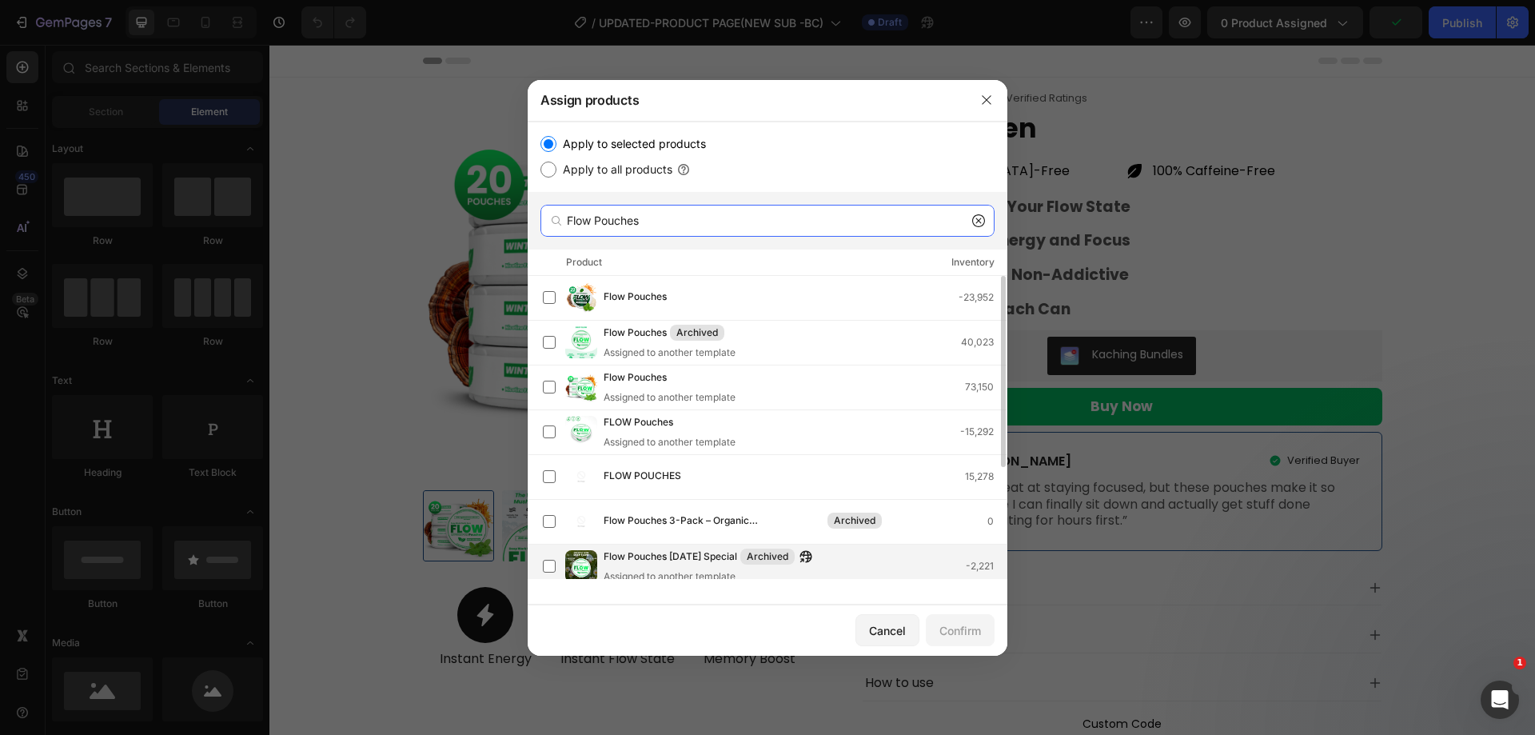
scroll to position [177, 0]
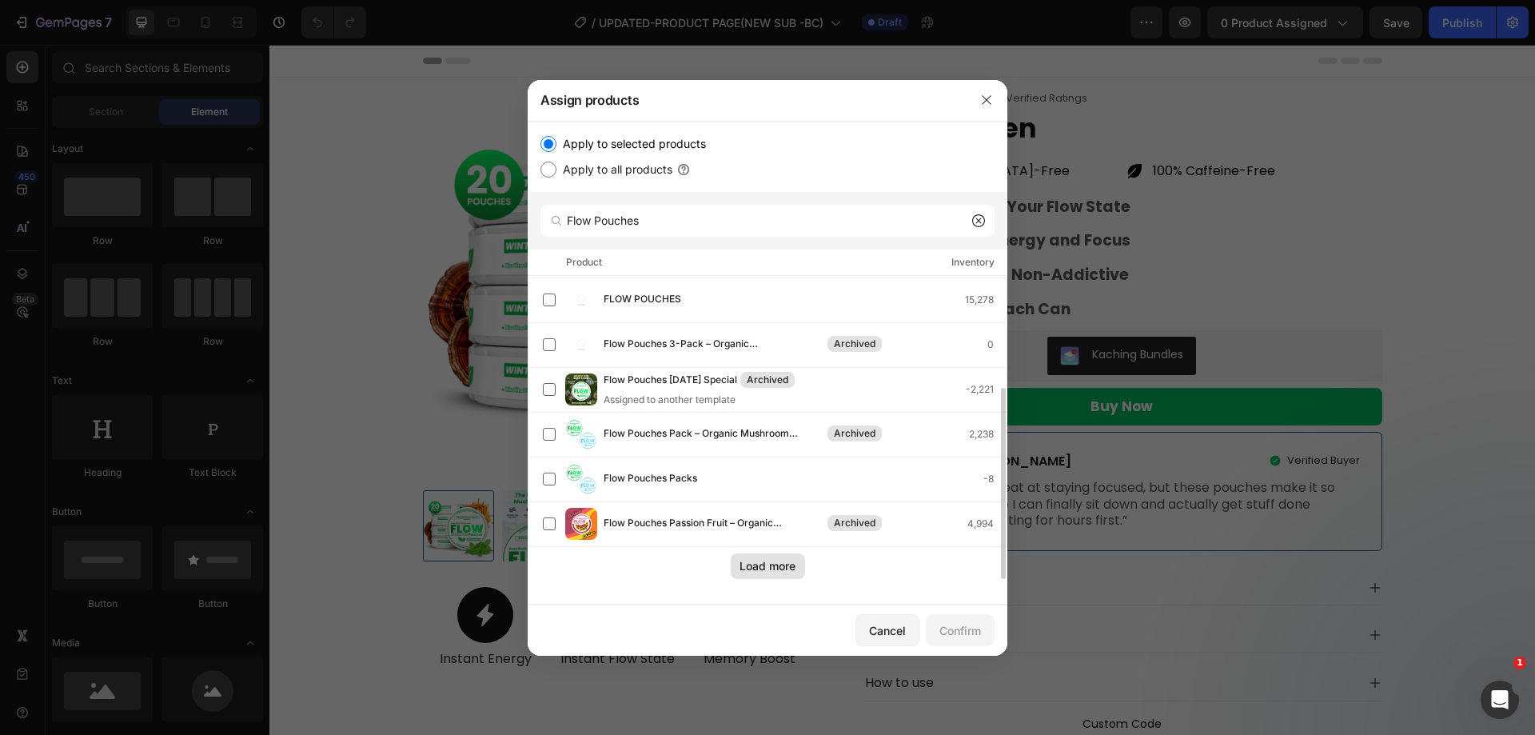
click at [768, 567] on div "Load more" at bounding box center [768, 565] width 56 height 17
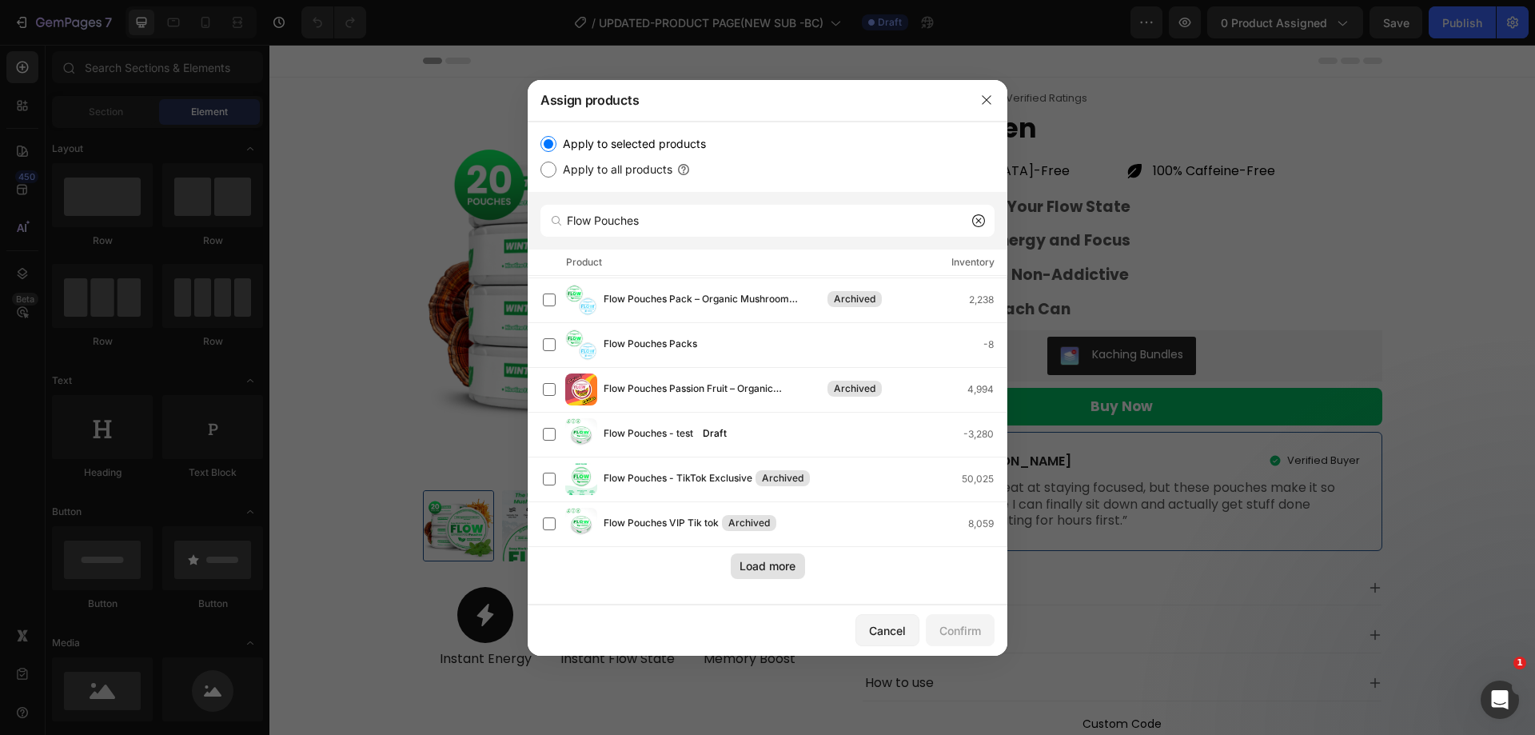
click at [753, 575] on button "Load more" at bounding box center [768, 566] width 74 height 26
click at [633, 205] on input "Flow Pouches" at bounding box center [768, 221] width 454 height 32
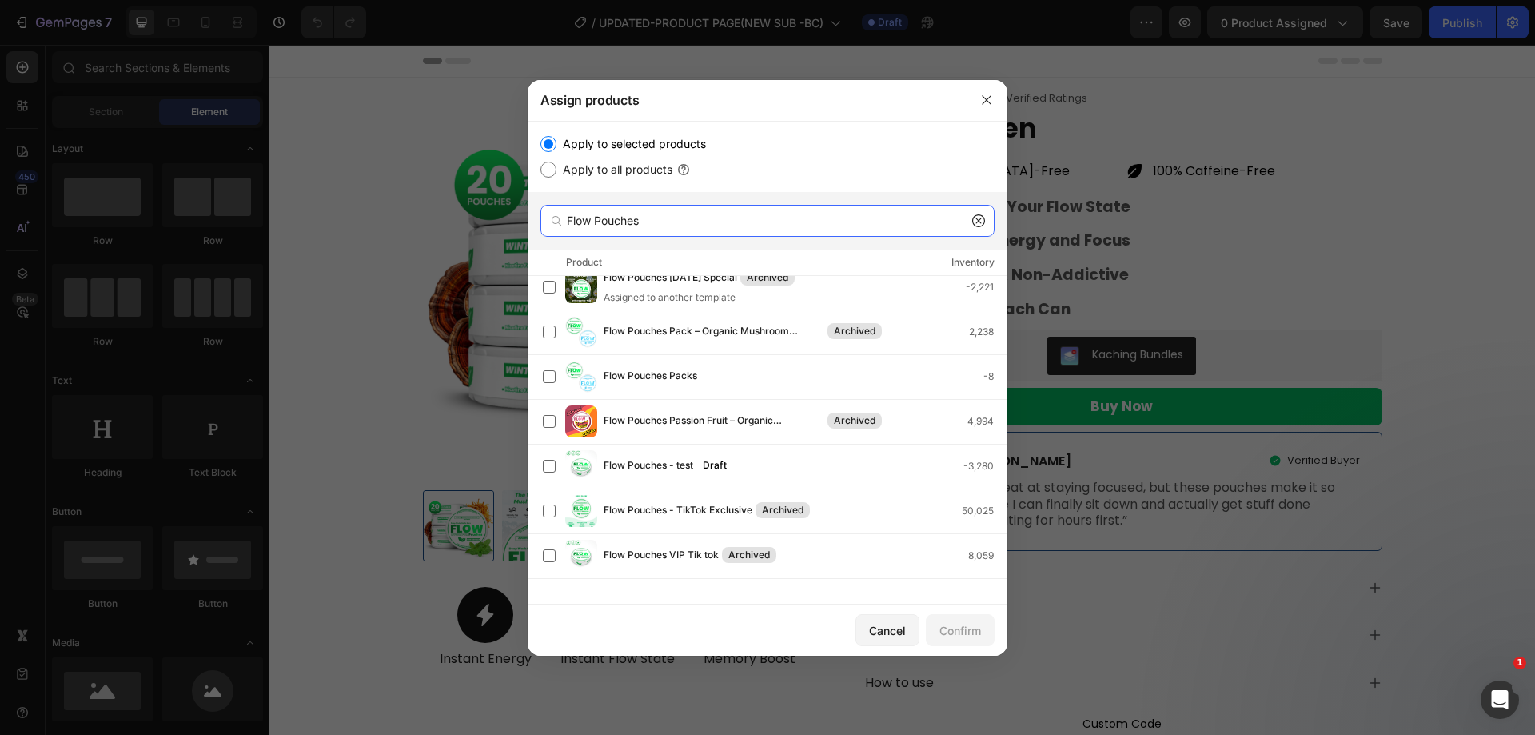
paste input "flow-pouches-copy-1"
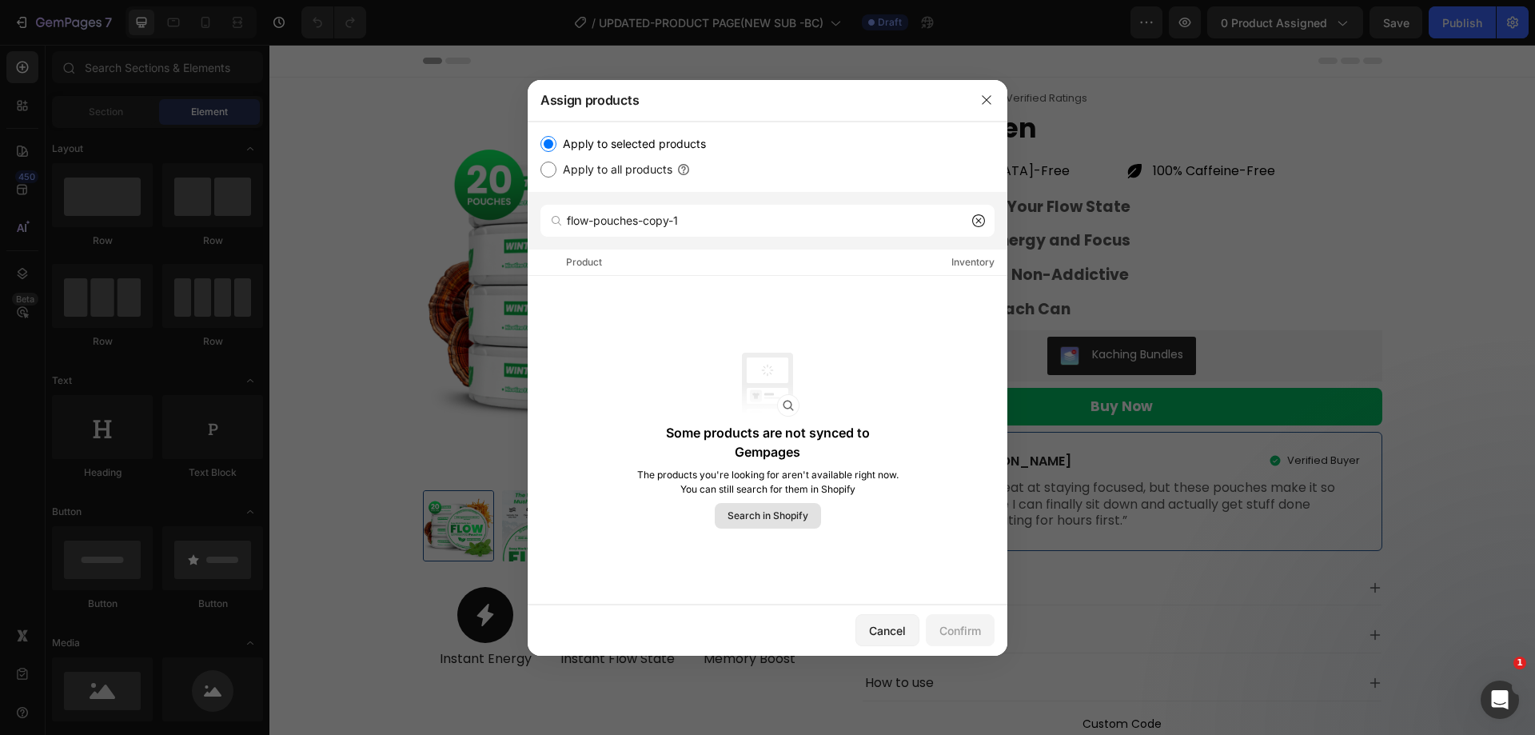
click at [787, 509] on span "Search in Shopify" at bounding box center [768, 516] width 81 height 14
drag, startPoint x: 694, startPoint y: 435, endPoint x: 812, endPoint y: 452, distance: 118.7
click at [787, 444] on p "Some products are not synced to Gempages" at bounding box center [768, 442] width 265 height 38
click at [816, 452] on p "Some products are not synced to Gempages" at bounding box center [768, 442] width 265 height 38
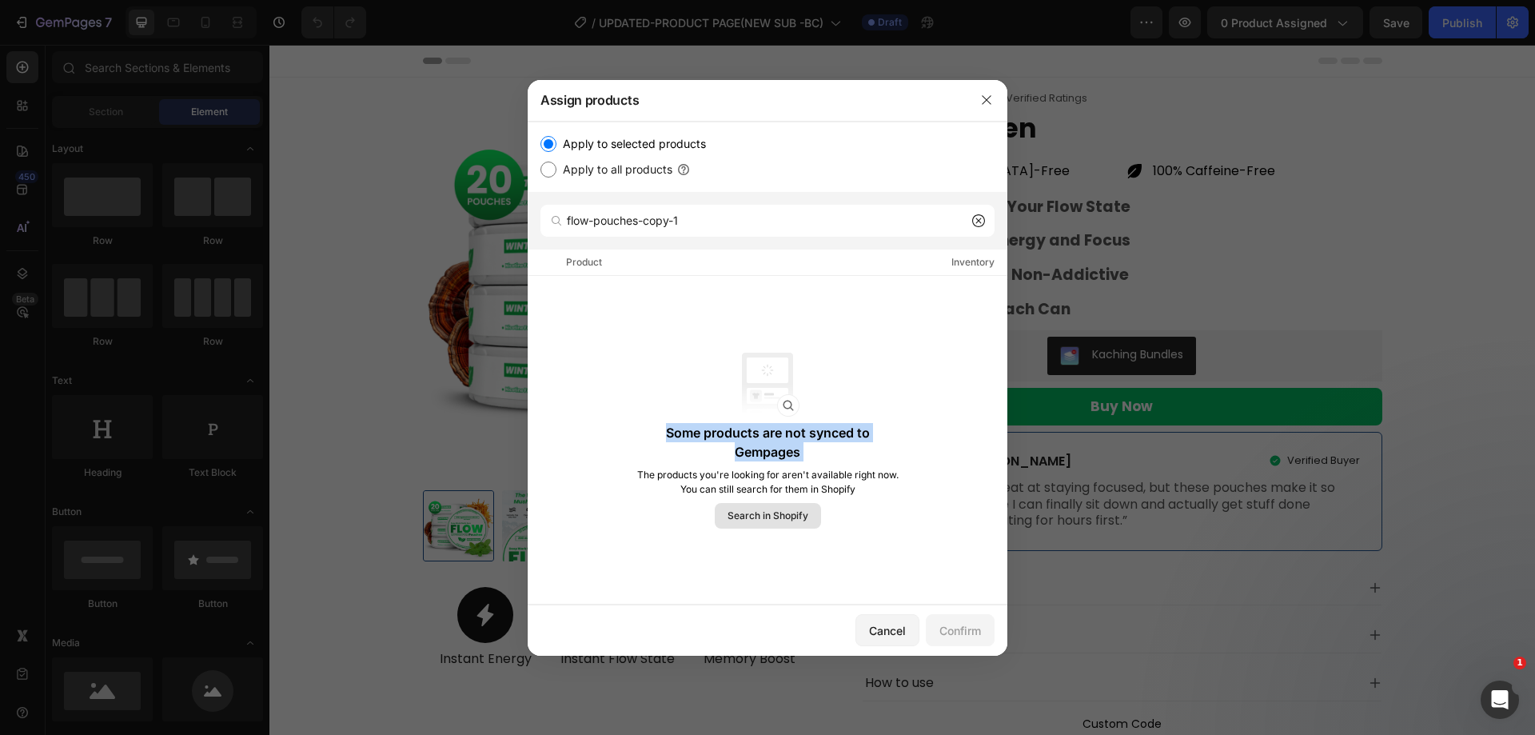
click at [816, 452] on p "Some products are not synced to Gempages" at bounding box center [768, 442] width 265 height 38
click at [815, 445] on p "Some products are not synced to Gempages" at bounding box center [768, 442] width 265 height 38
click at [812, 445] on p "Some products are not synced to Gempages" at bounding box center [768, 442] width 265 height 38
click at [804, 446] on p "Some products are not synced to Gempages" at bounding box center [768, 442] width 265 height 38
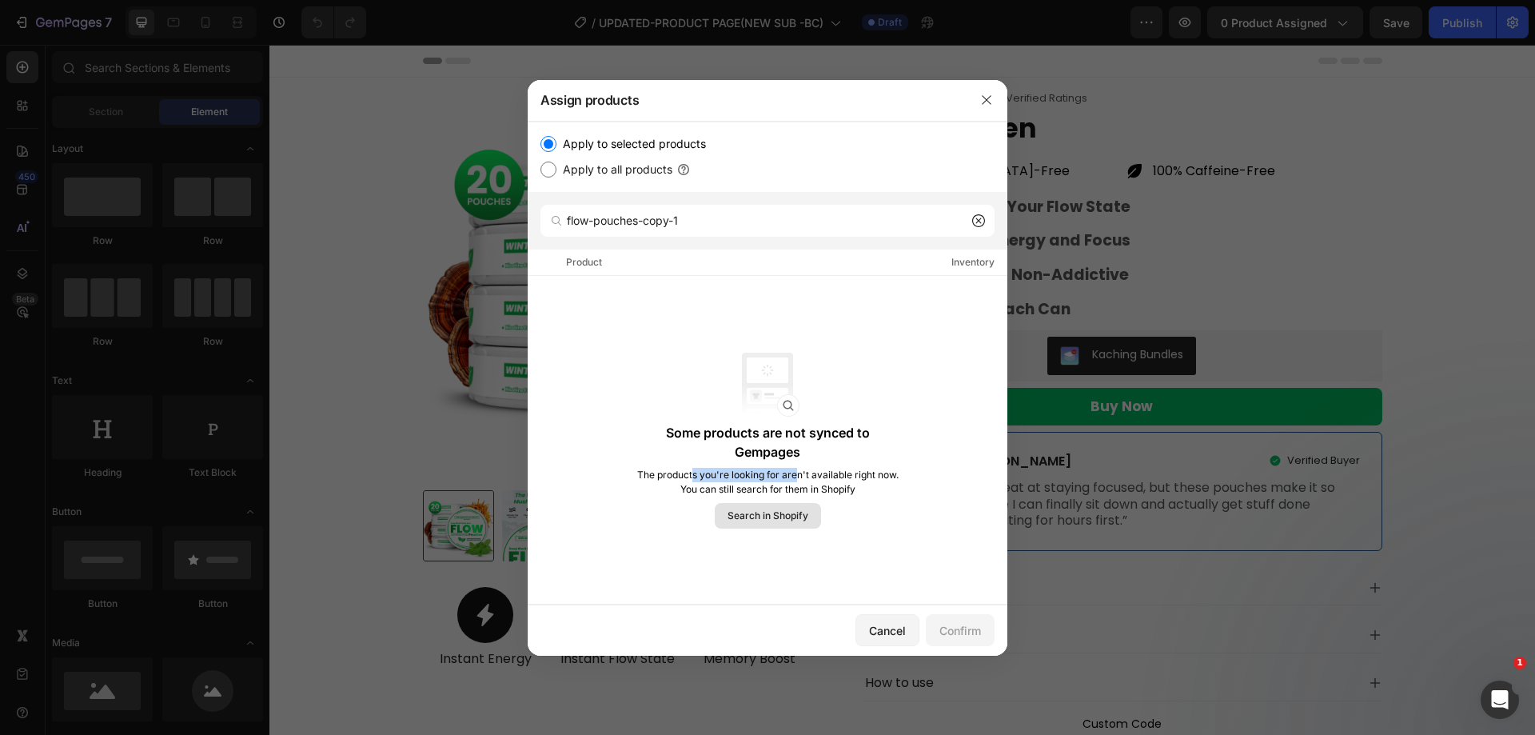
drag, startPoint x: 716, startPoint y: 471, endPoint x: 793, endPoint y: 475, distance: 77.7
click at [793, 475] on p "The products you're looking for aren't available right now. You can still searc…" at bounding box center [768, 482] width 265 height 29
drag, startPoint x: 812, startPoint y: 475, endPoint x: 860, endPoint y: 478, distance: 47.3
click at [830, 475] on p "The products you're looking for aren't available right now. You can still searc…" at bounding box center [768, 482] width 265 height 29
drag, startPoint x: 723, startPoint y: 485, endPoint x: 802, endPoint y: 489, distance: 79.3
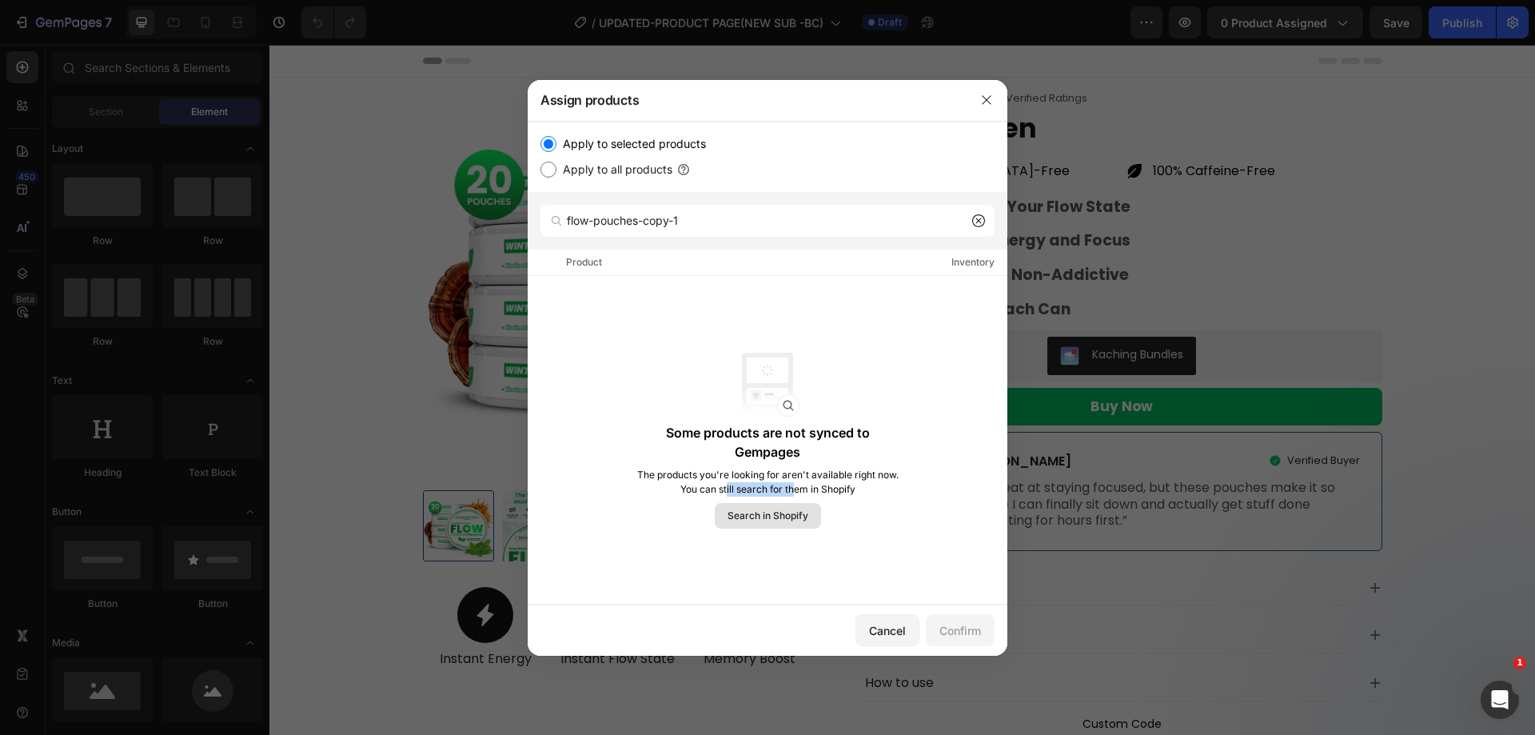
click at [802, 489] on p "The products you're looking for aren't available right now. You can still searc…" at bounding box center [768, 482] width 265 height 29
click at [806, 489] on p "The products you're looking for aren't available right now. You can still searc…" at bounding box center [768, 482] width 265 height 29
click at [767, 516] on span "Search in Shopify" at bounding box center [768, 516] width 81 height 14
click at [663, 221] on input "flow-pouches-copy-1" at bounding box center [768, 221] width 454 height 32
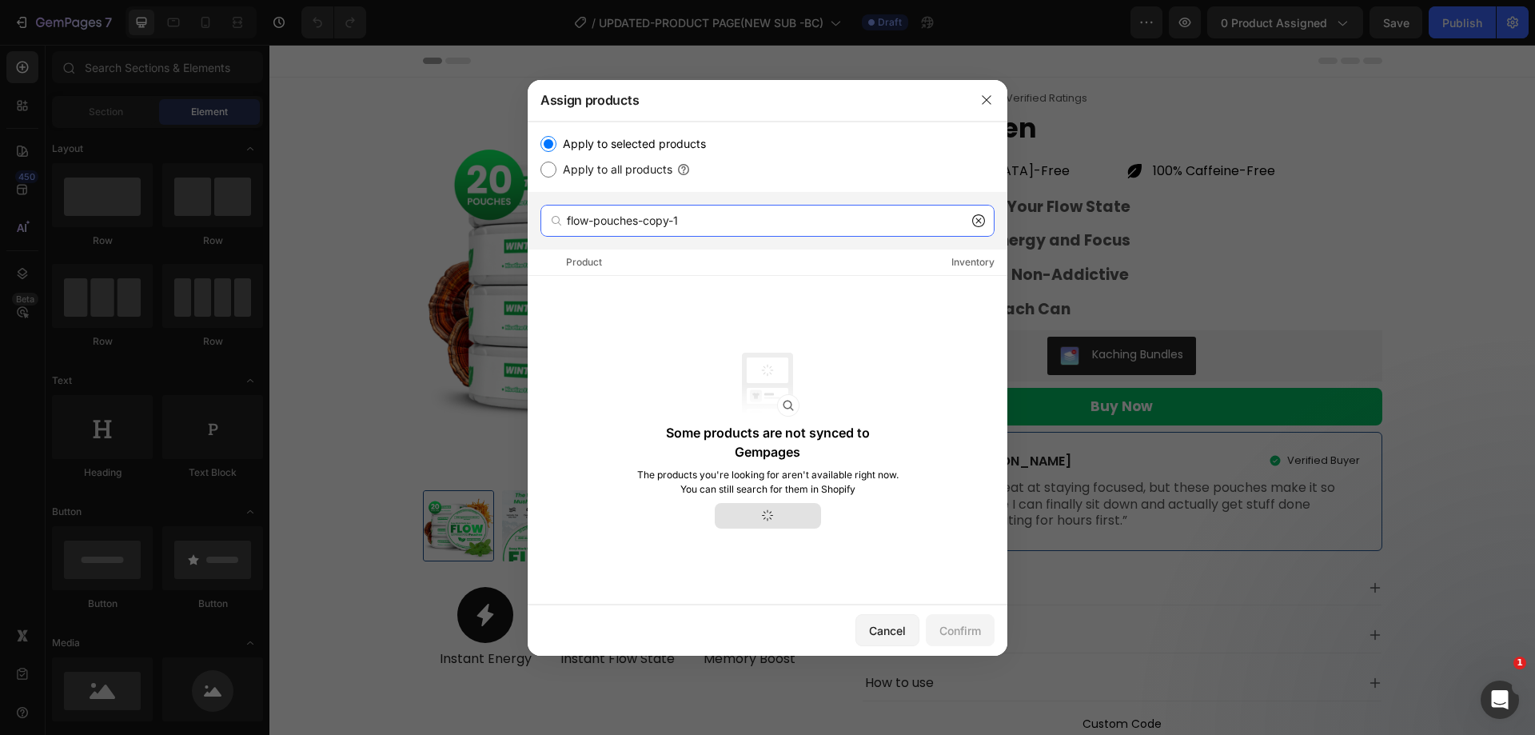
click at [663, 221] on input "flow-pouches-copy-1" at bounding box center [768, 221] width 454 height 32
paste input "Flow Pouches 29"
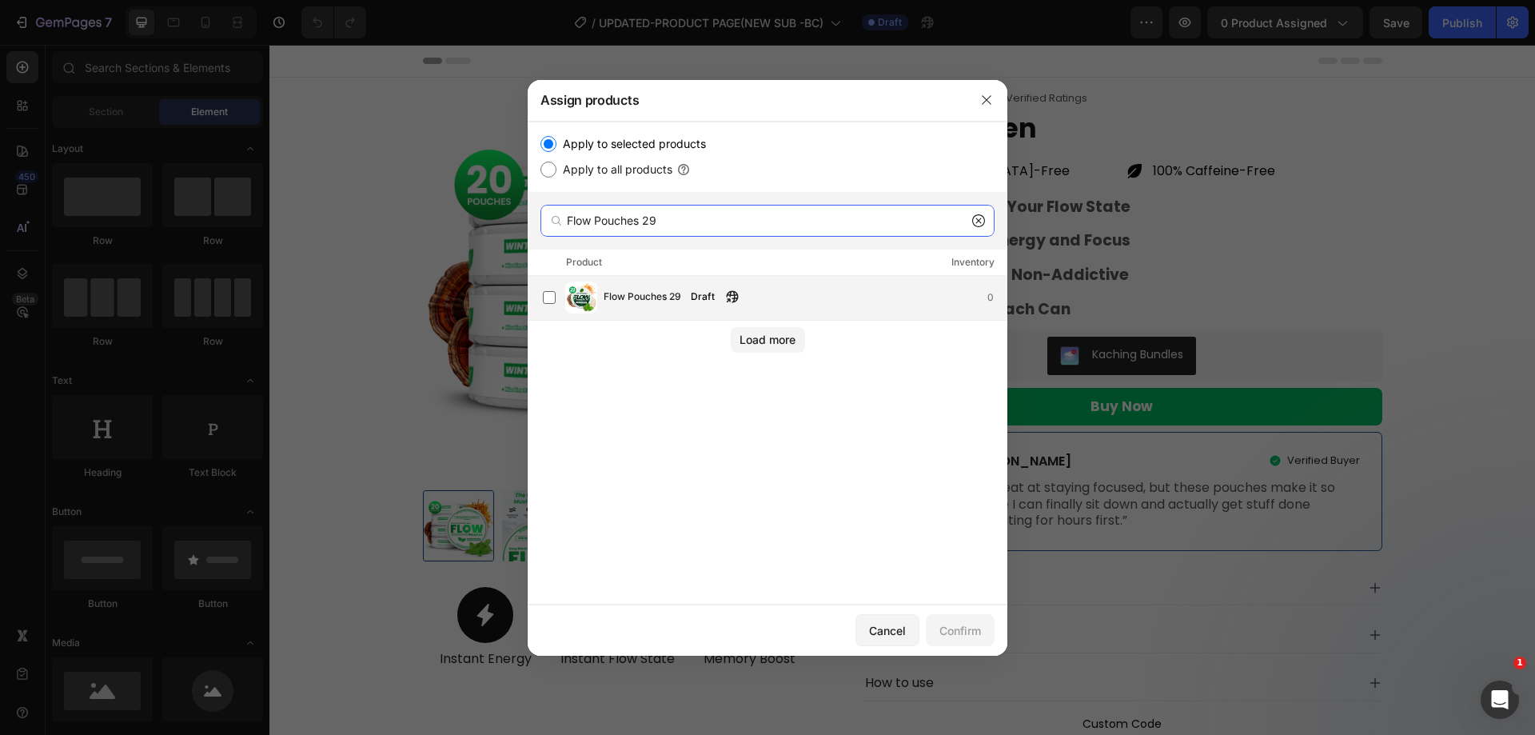
type input "Flow Pouches 29"
click at [629, 282] on div "Flow Pouches 29 Draft 0" at bounding box center [775, 297] width 464 height 32
click at [965, 637] on div "Confirm" at bounding box center [961, 630] width 42 height 17
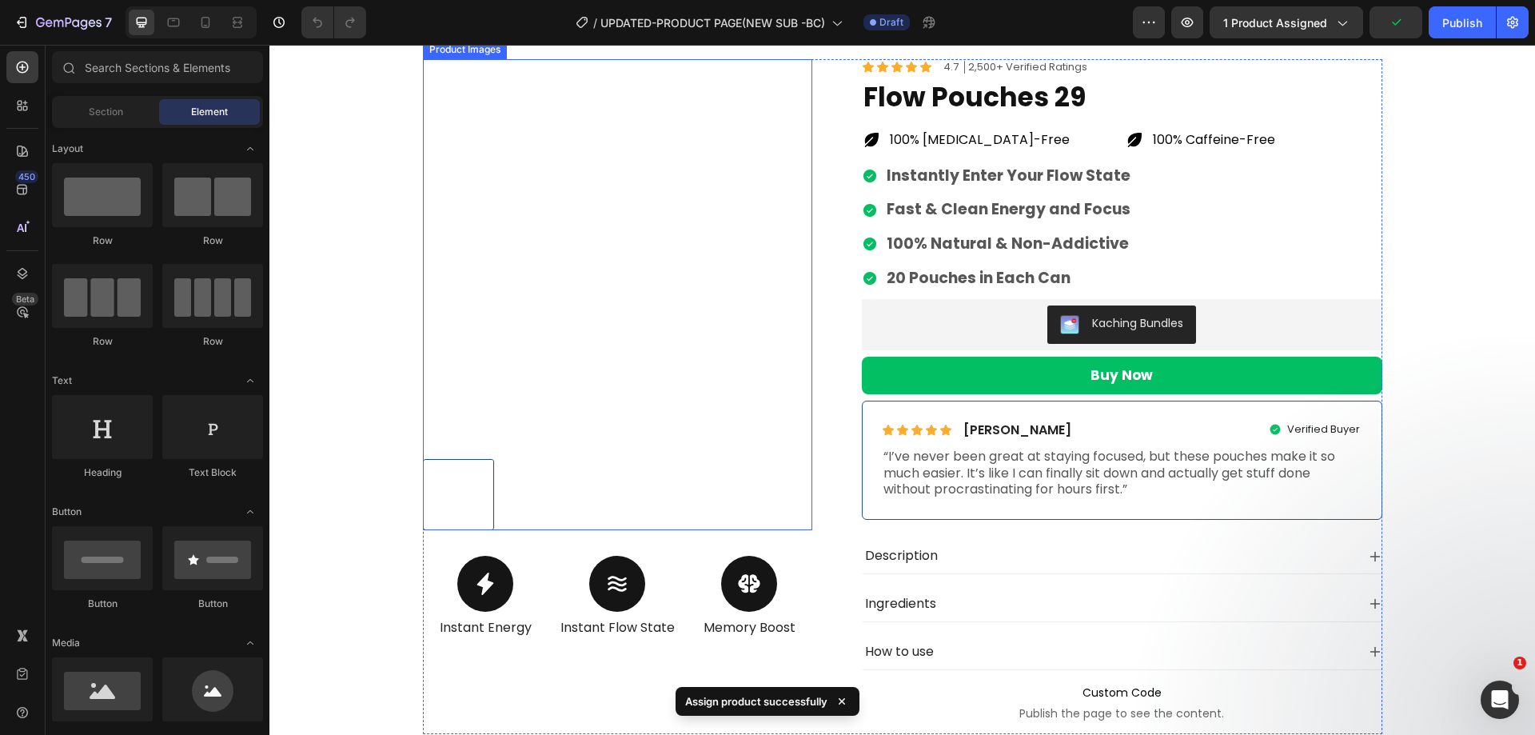
scroll to position [0, 0]
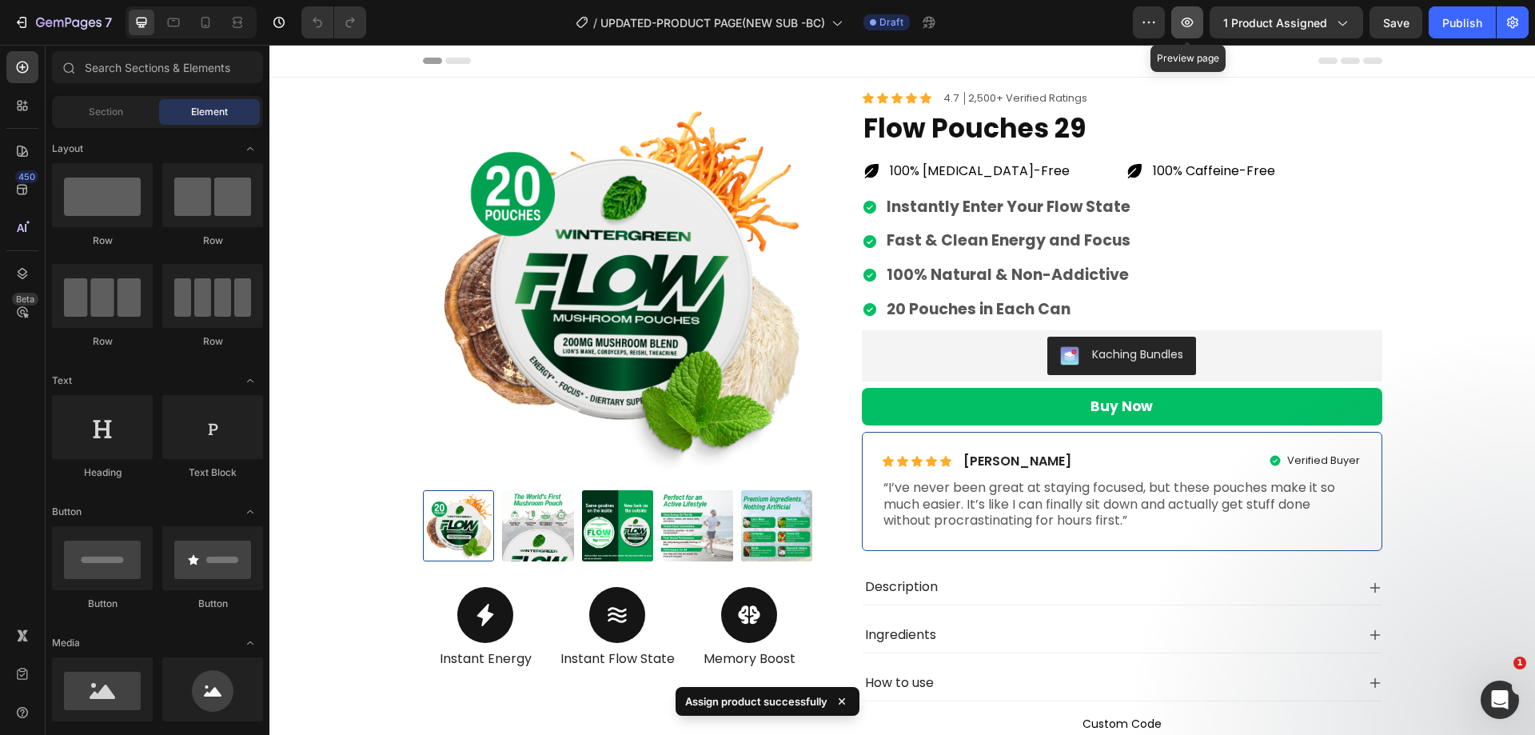
click at [1192, 29] on icon "button" at bounding box center [1187, 22] width 16 height 16
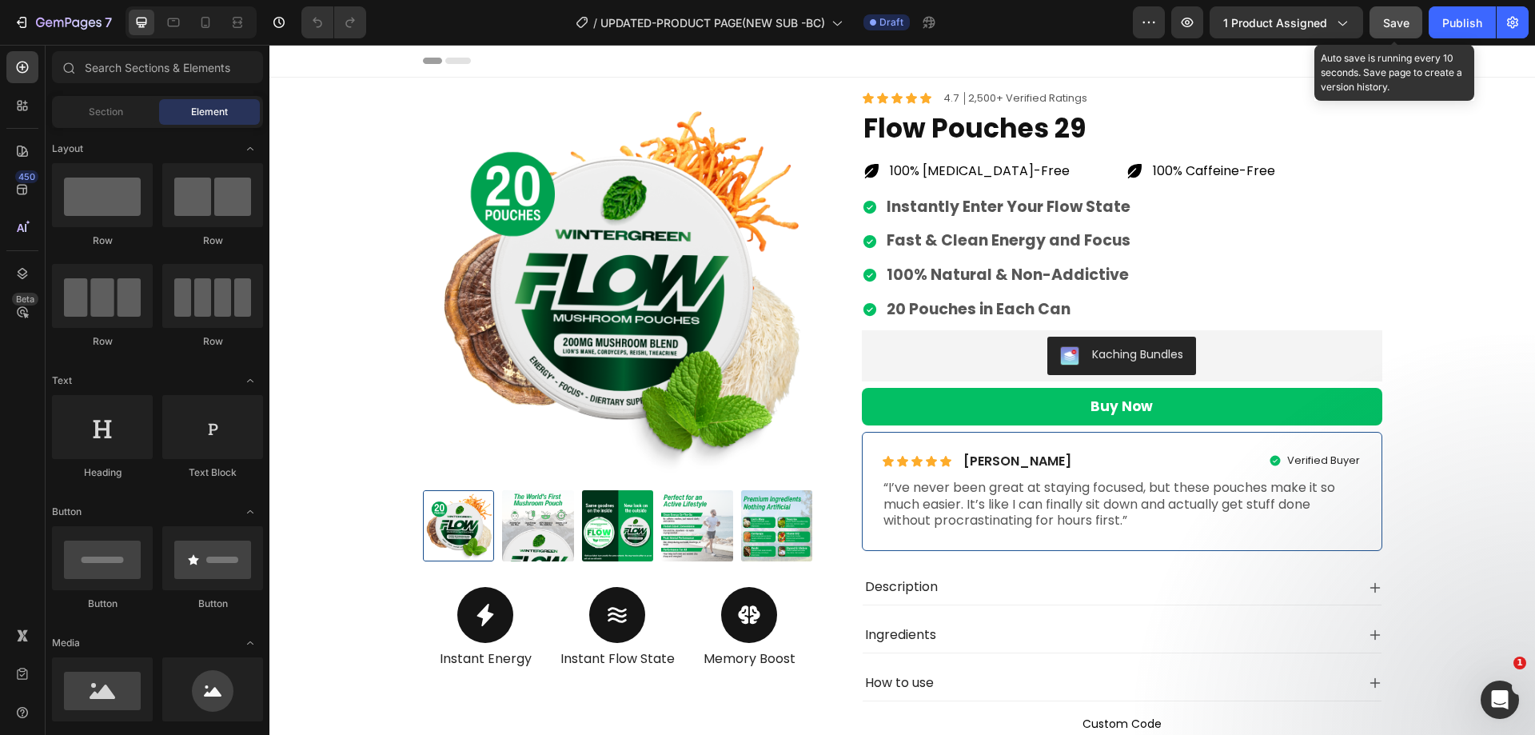
click at [1394, 12] on button "Save" at bounding box center [1396, 22] width 53 height 32
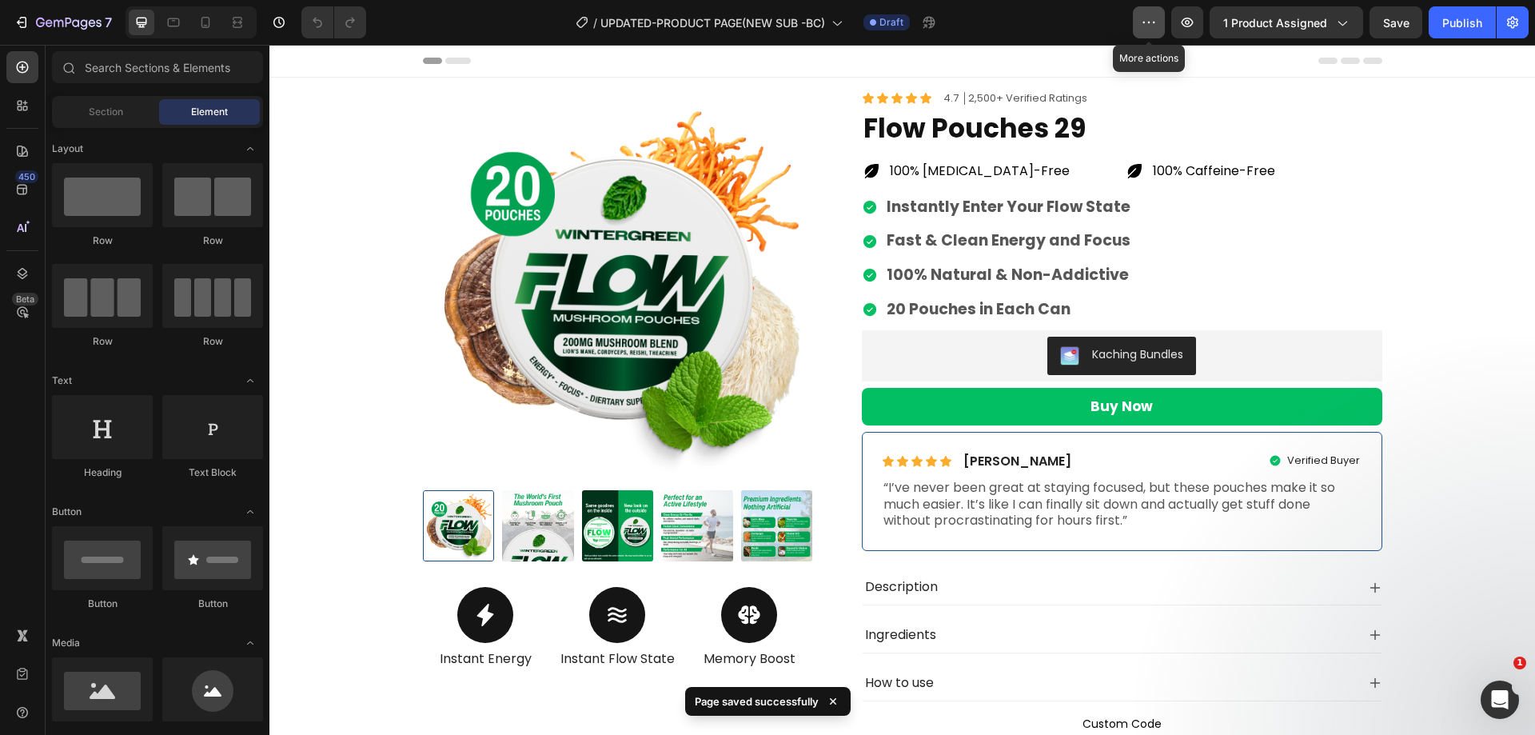
click at [1159, 25] on button "button" at bounding box center [1149, 22] width 32 height 32
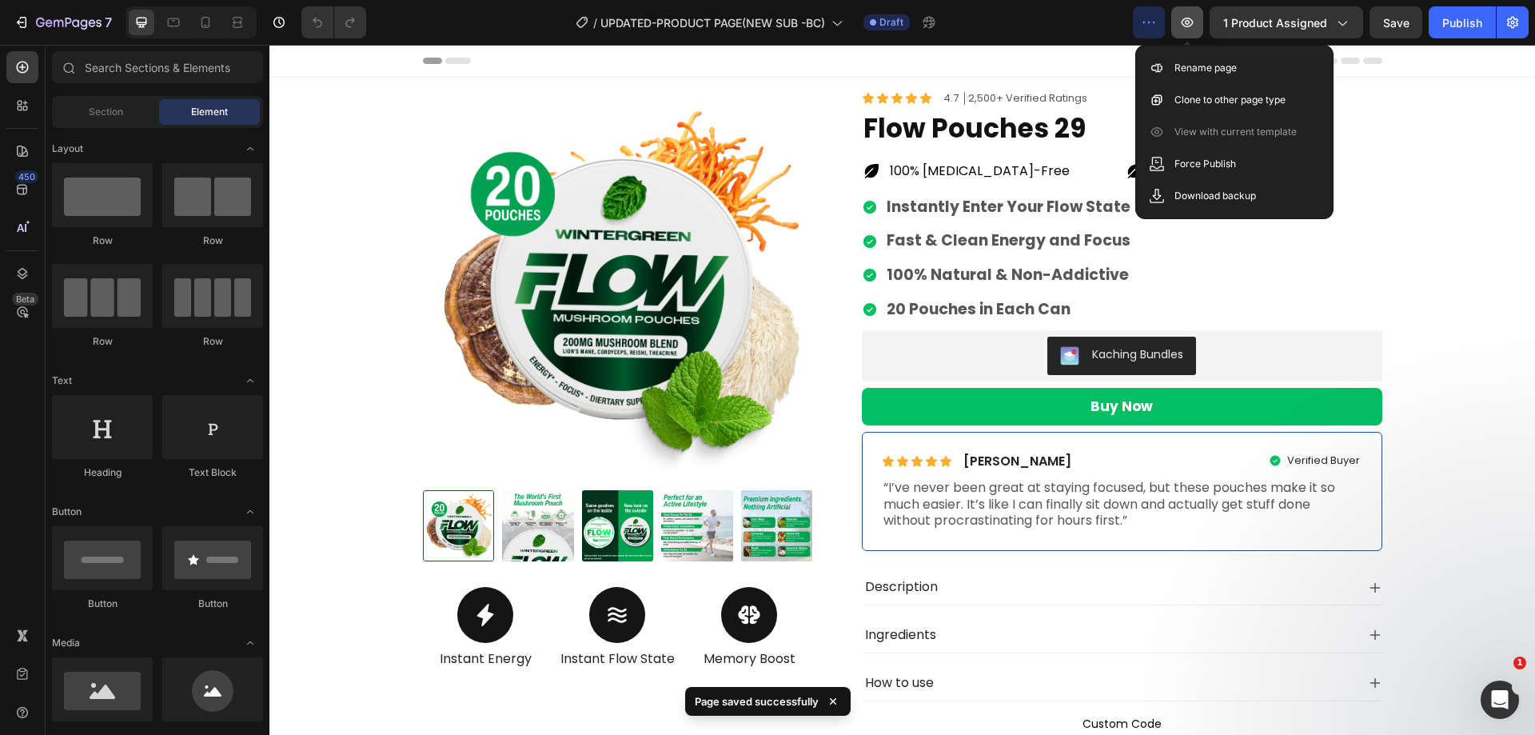
click at [1195, 23] on icon "button" at bounding box center [1187, 22] width 16 height 16
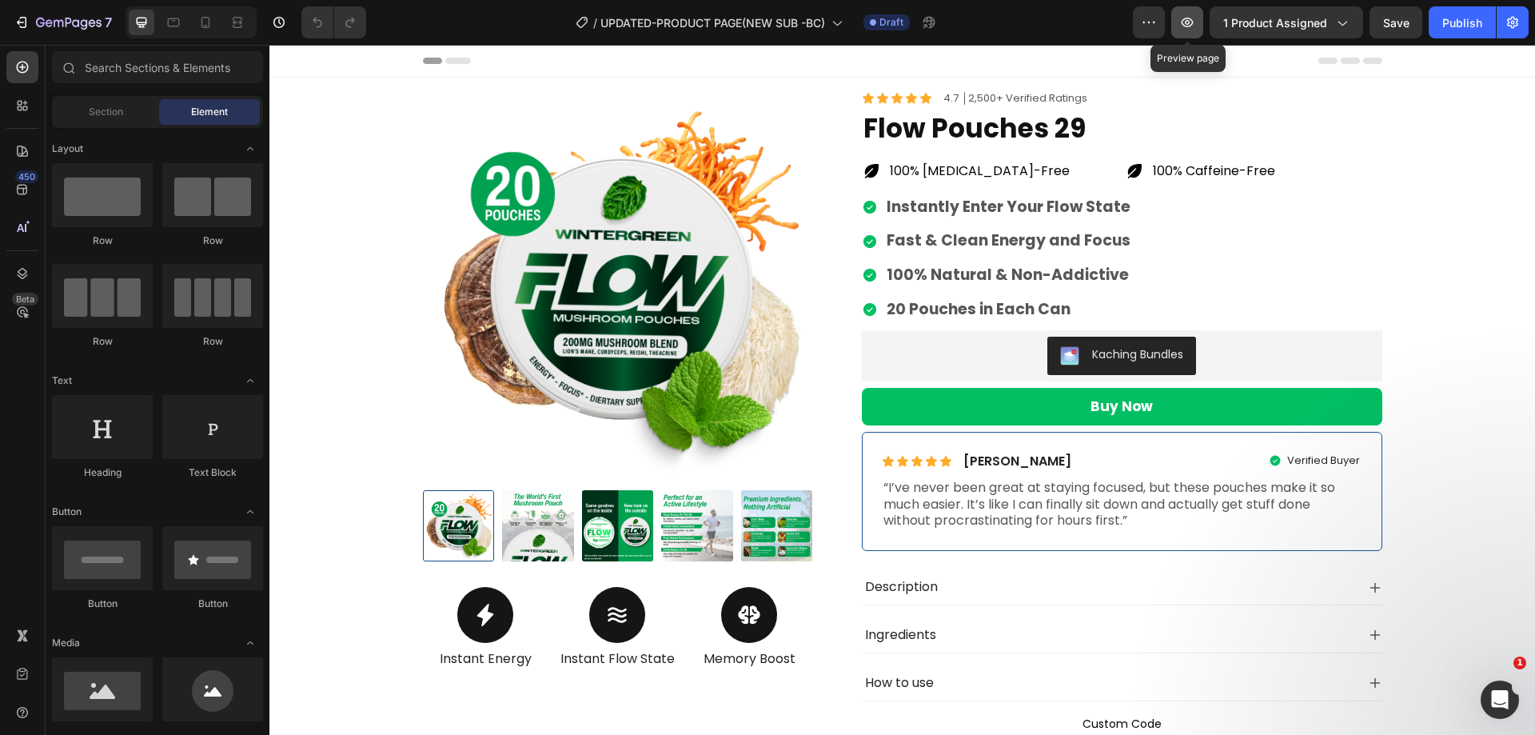
click at [1193, 24] on icon "button" at bounding box center [1187, 22] width 16 height 16
click at [1353, 23] on button "1 product assigned" at bounding box center [1287, 22] width 154 height 32
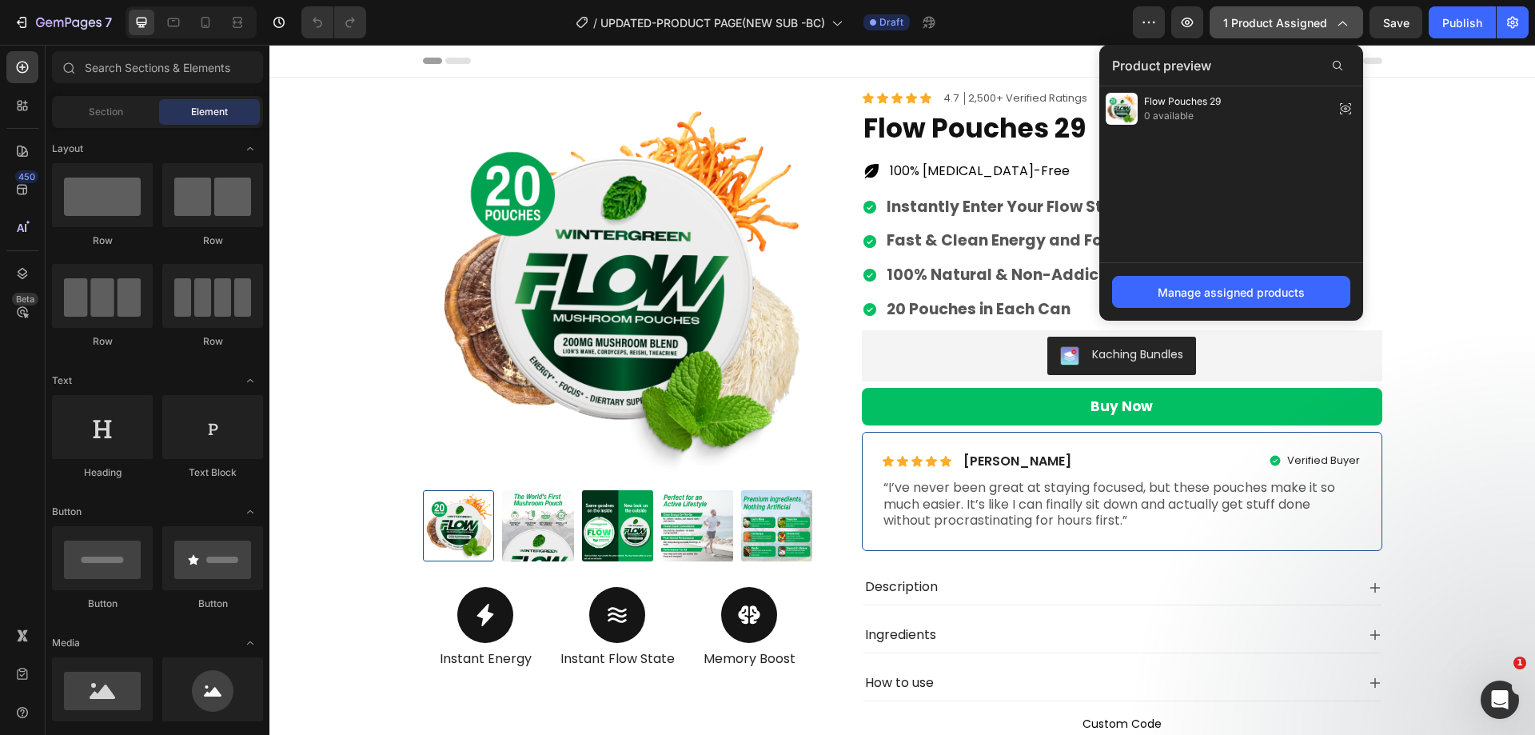
click at [1353, 23] on button "1 product assigned" at bounding box center [1287, 22] width 154 height 32
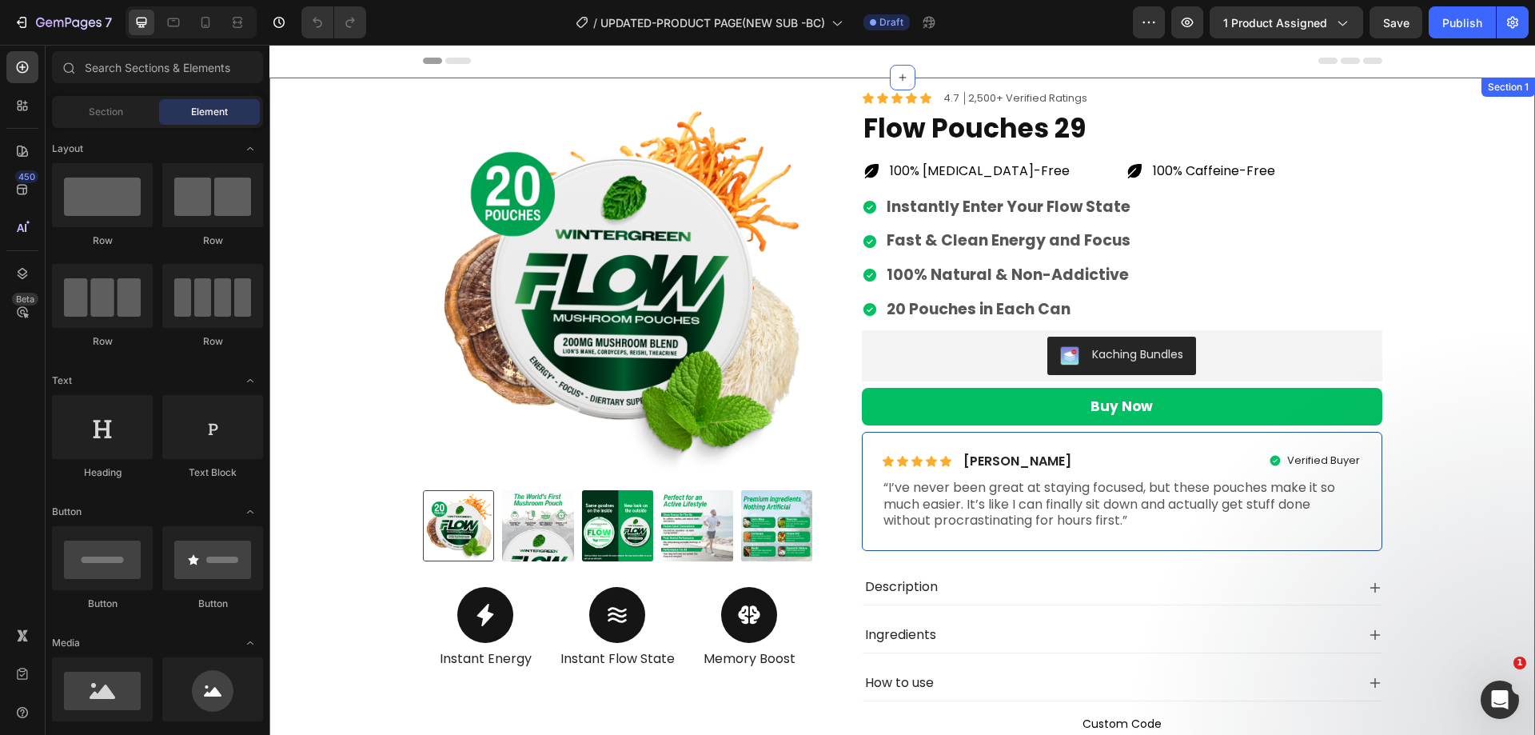
click at [1451, 142] on div "Summer Sale Is Here! Heading 00 Hours 16 Minutes 55 Seconds Countdown Timer Row…" at bounding box center [902, 427] width 1242 height 675
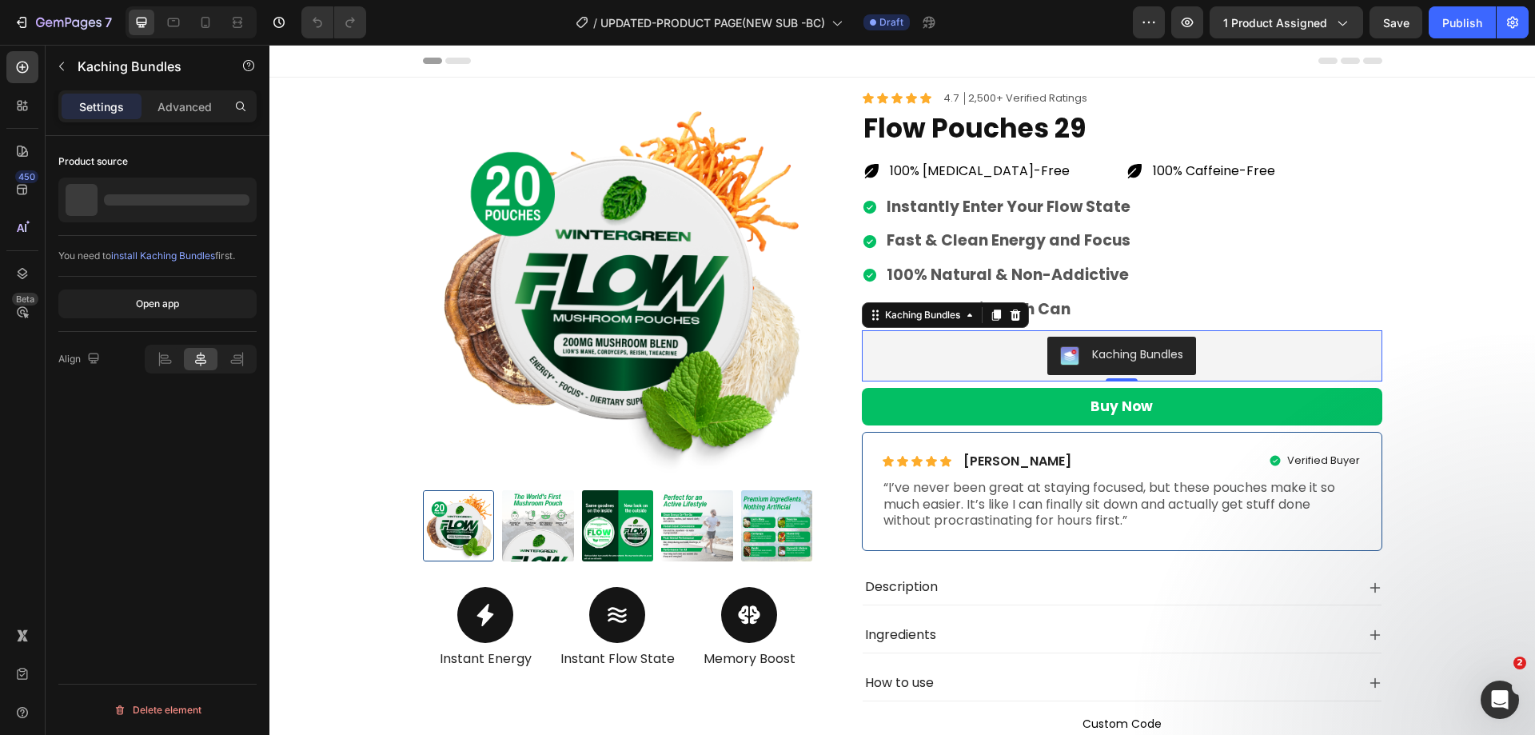
click at [1223, 345] on div "Kaching Bundles" at bounding box center [1122, 356] width 508 height 38
click at [1271, 219] on div "Instantly Enter Your Flow State Fast & Clean Energy and Focus 100% Natural & No…" at bounding box center [1122, 258] width 521 height 127
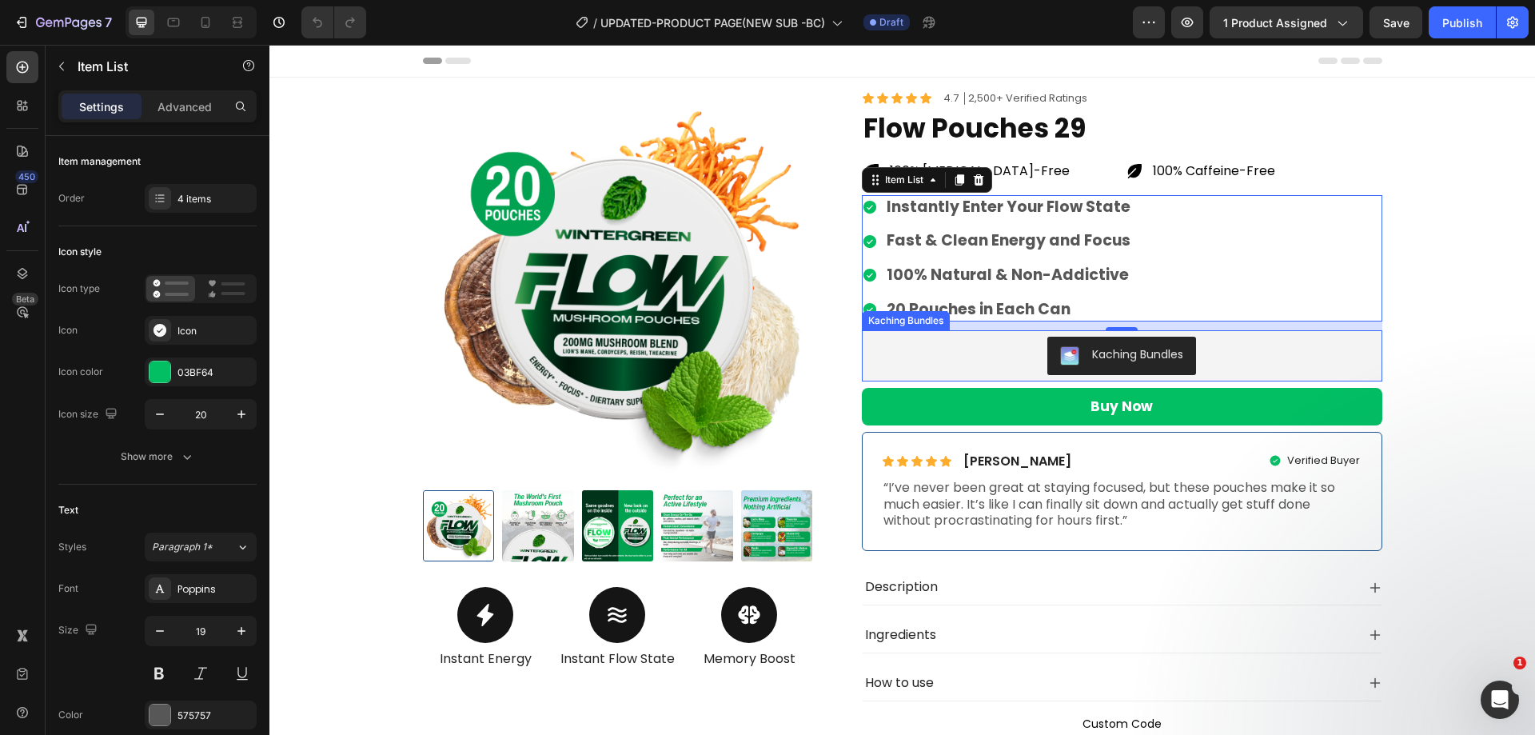
click at [1271, 361] on div "Kaching Bundles" at bounding box center [1122, 356] width 508 height 38
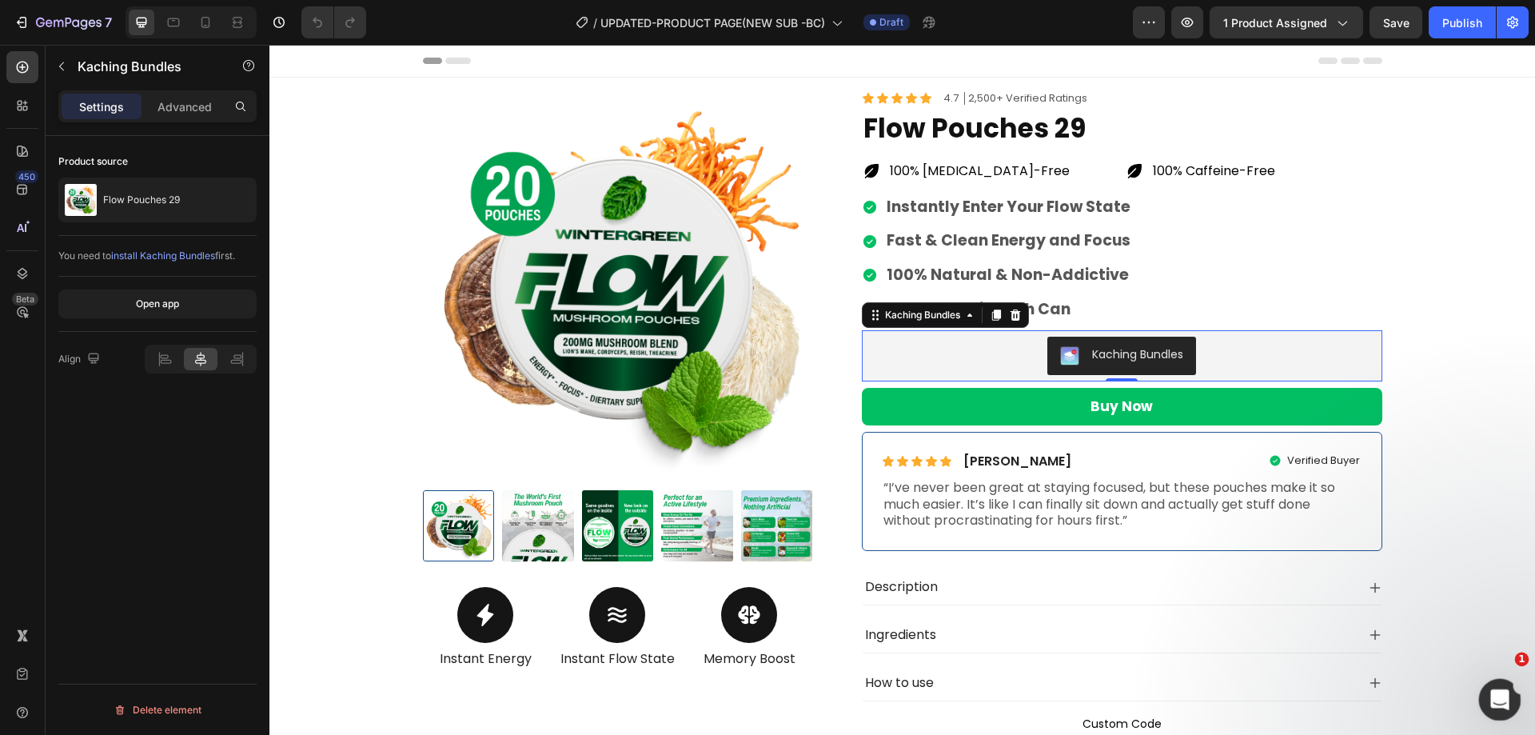
click at [1503, 707] on div "Open Intercom Messenger" at bounding box center [1497, 697] width 53 height 53
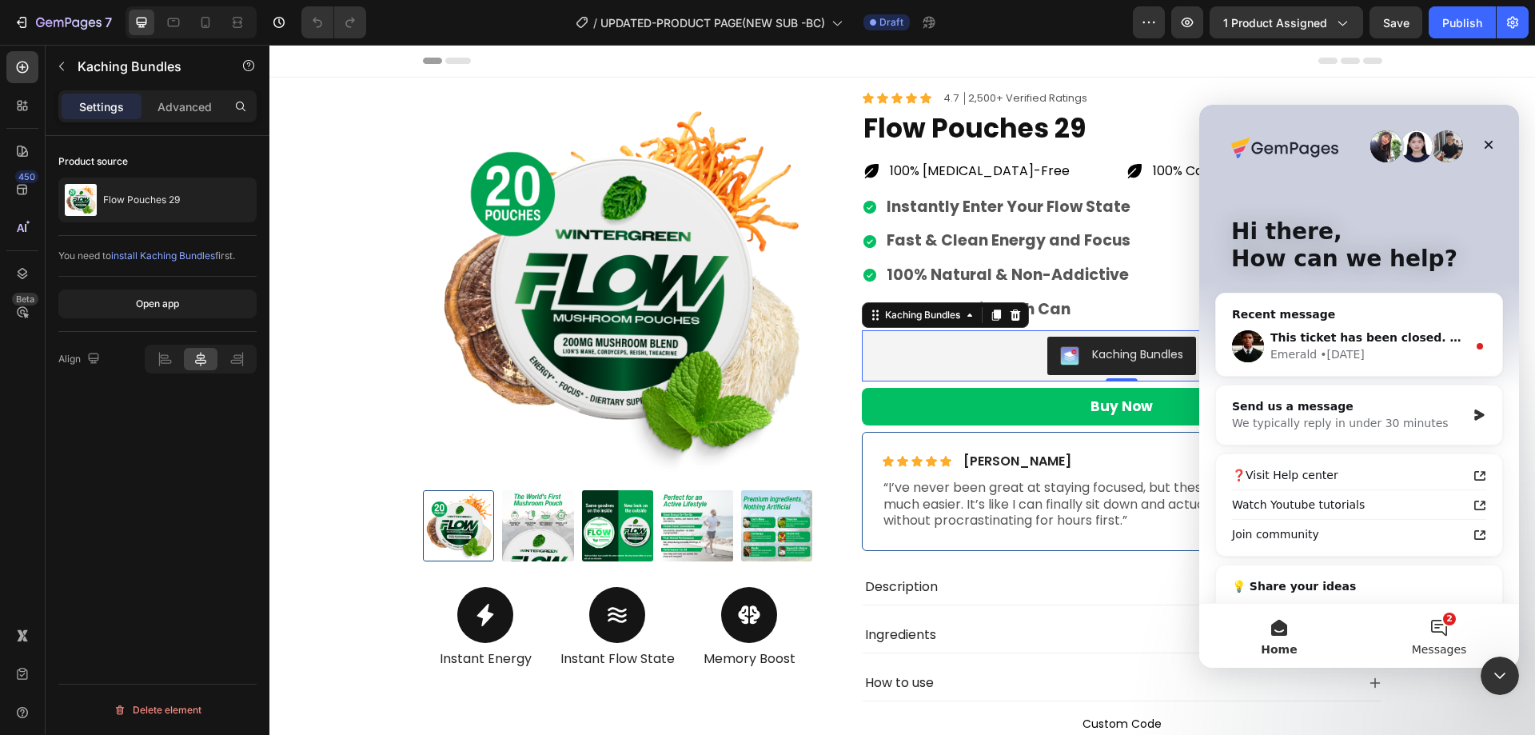
click at [1452, 637] on button "2 Messages" at bounding box center [1439, 636] width 160 height 64
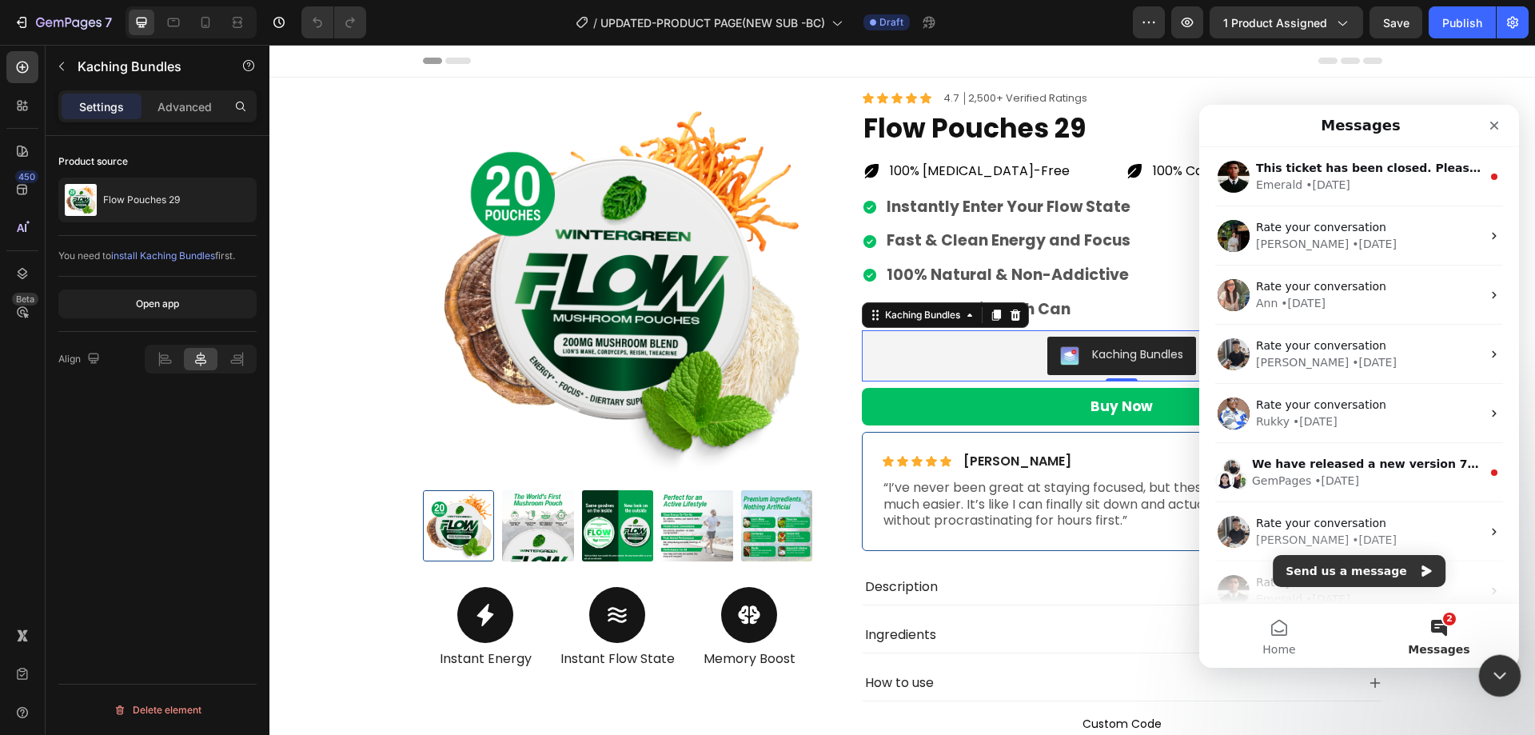
click at [1498, 683] on icon "Close Intercom Messenger" at bounding box center [1497, 673] width 19 height 19
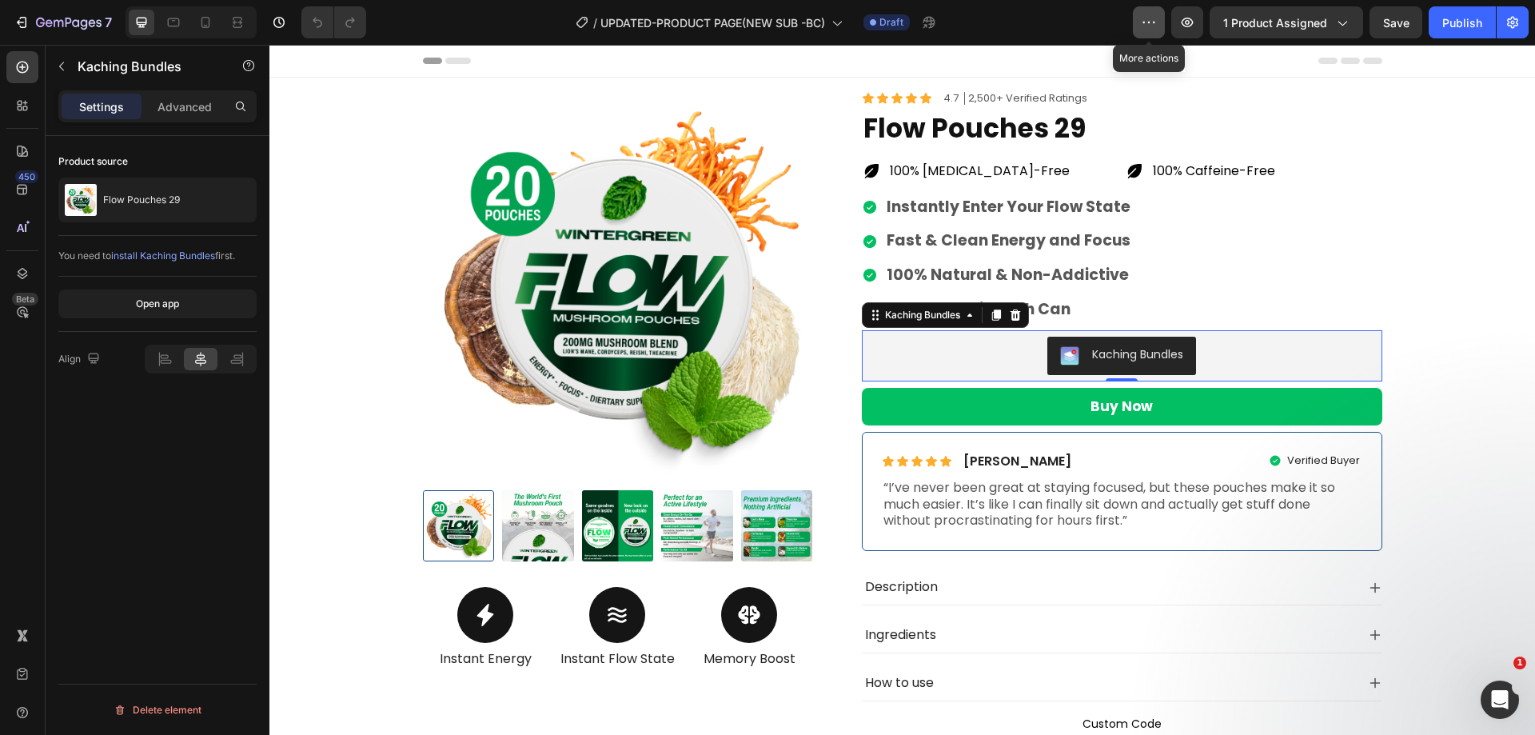
click at [1151, 11] on button "button" at bounding box center [1149, 22] width 32 height 32
click at [22, 24] on icon "button" at bounding box center [22, 22] width 16 height 16
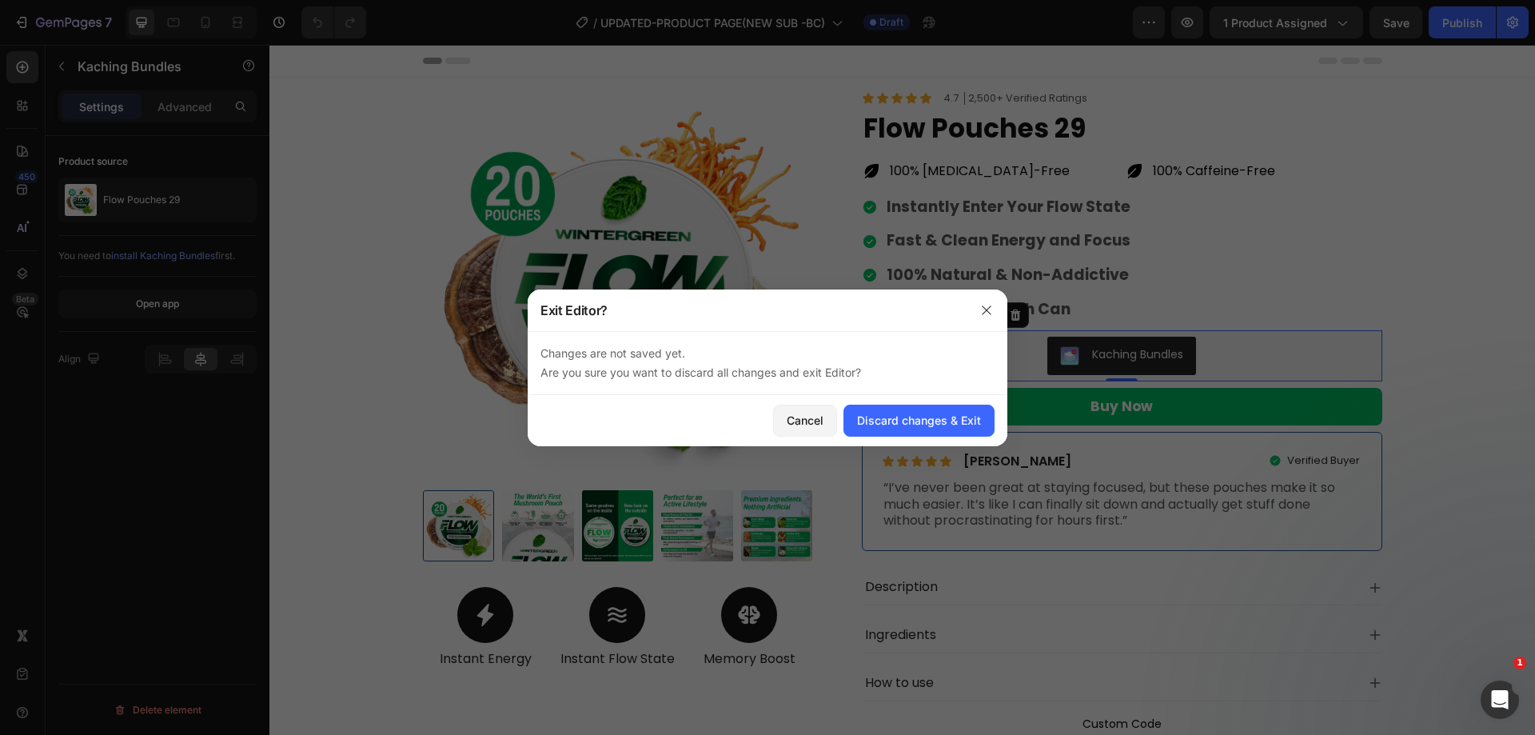
drag, startPoint x: 1333, startPoint y: 113, endPoint x: 1075, endPoint y: 33, distance: 269.6
click at [1333, 113] on div at bounding box center [767, 367] width 1535 height 735
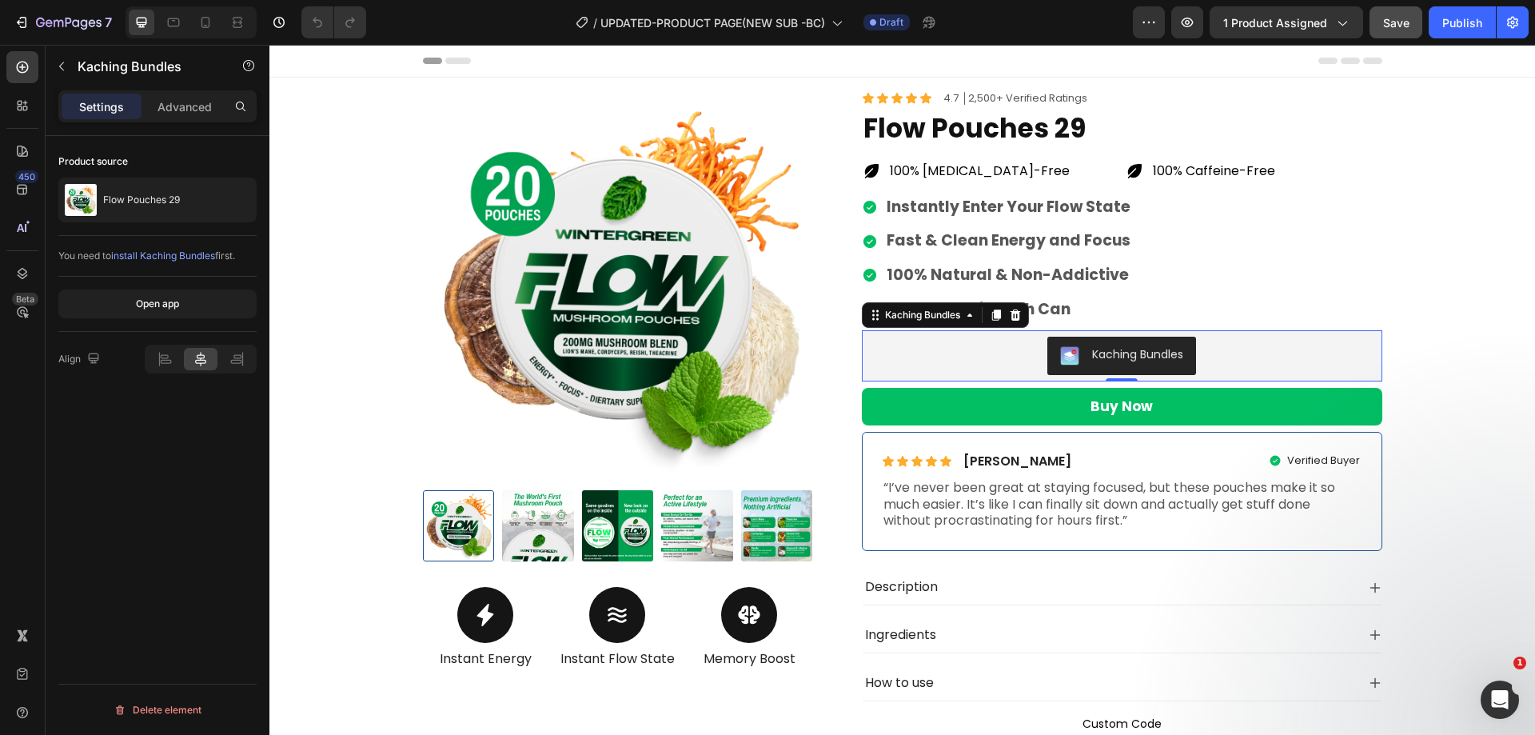
click at [1383, 28] on span "Save" at bounding box center [1396, 23] width 26 height 14
click at [31, 24] on div "7" at bounding box center [63, 22] width 98 height 19
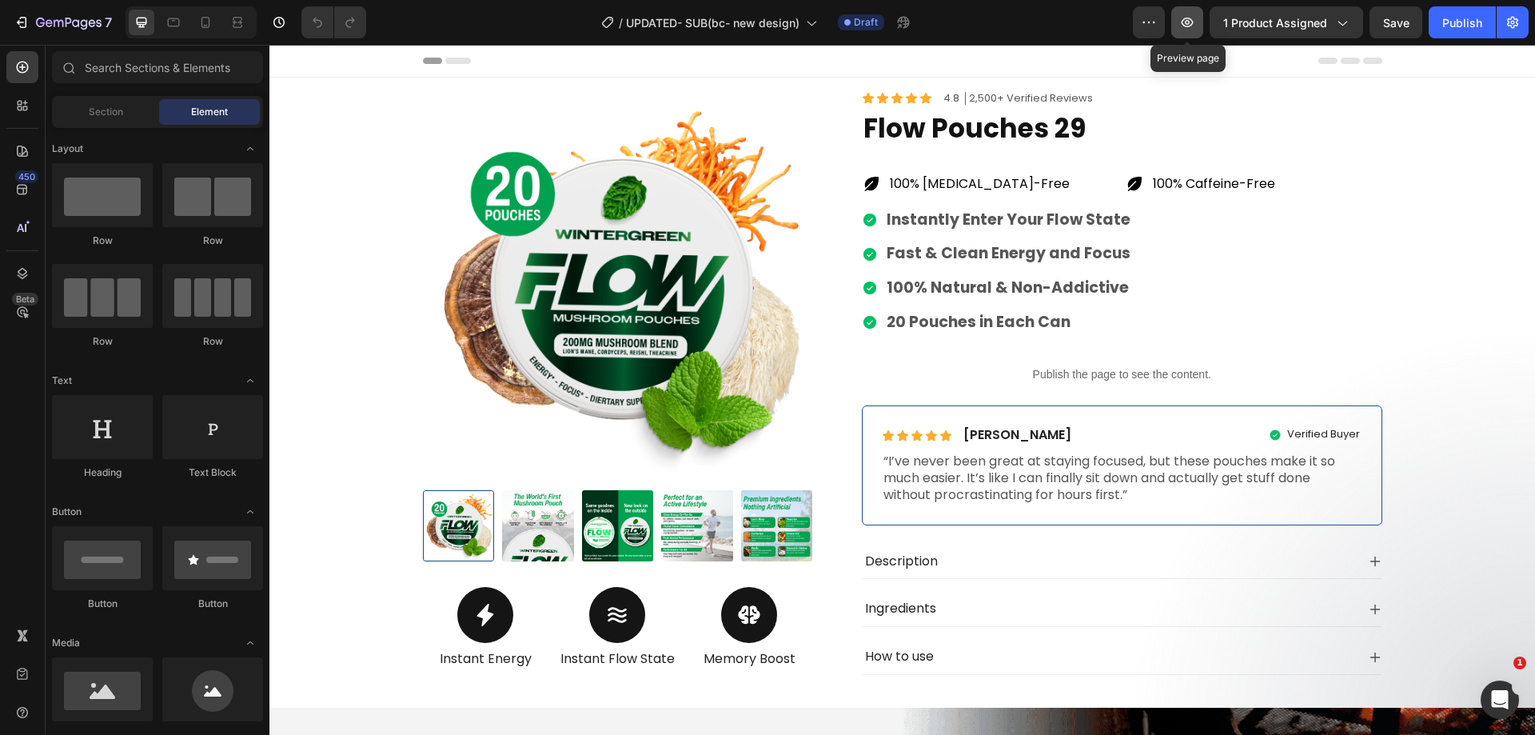
click at [1195, 28] on icon "button" at bounding box center [1187, 22] width 16 height 16
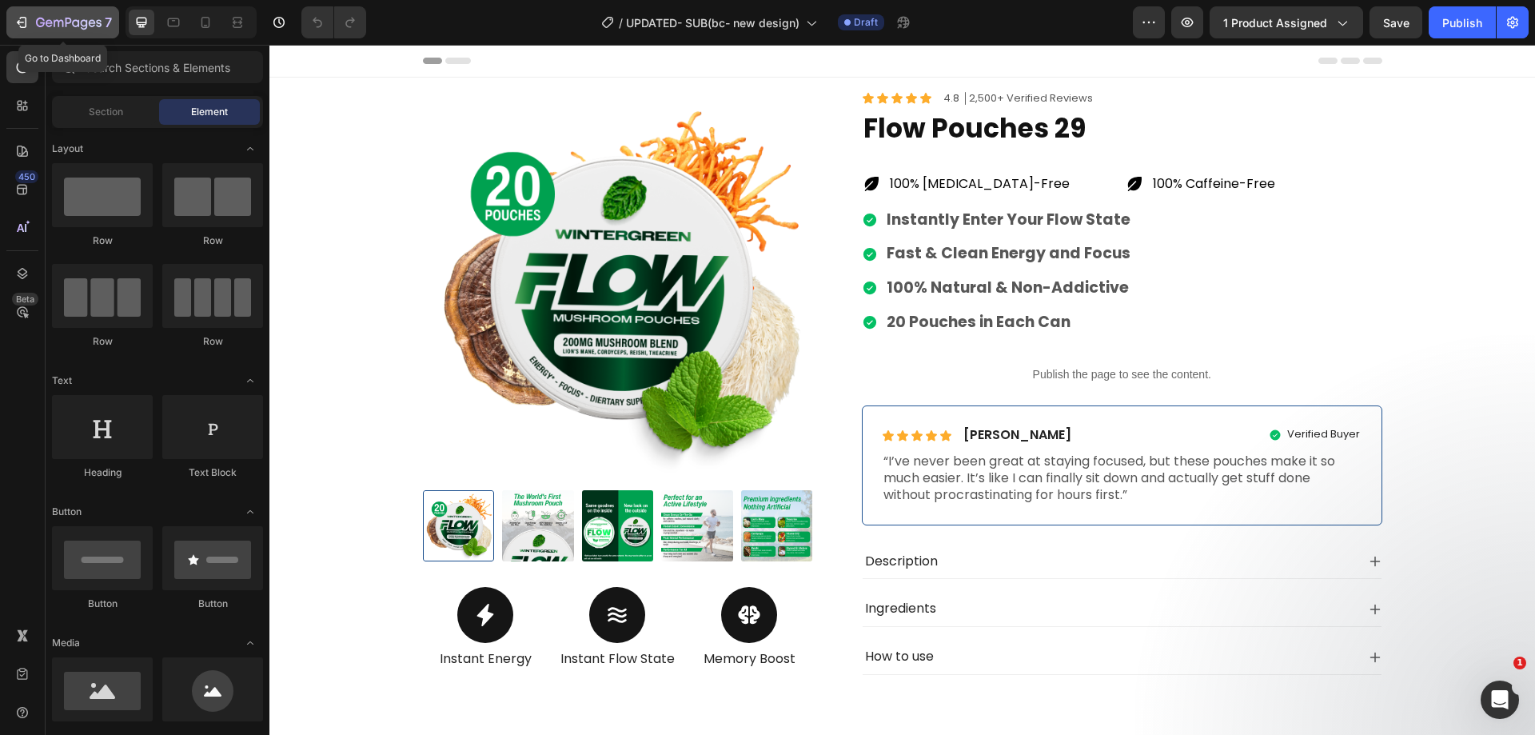
click at [16, 22] on icon "button" at bounding box center [22, 22] width 16 height 16
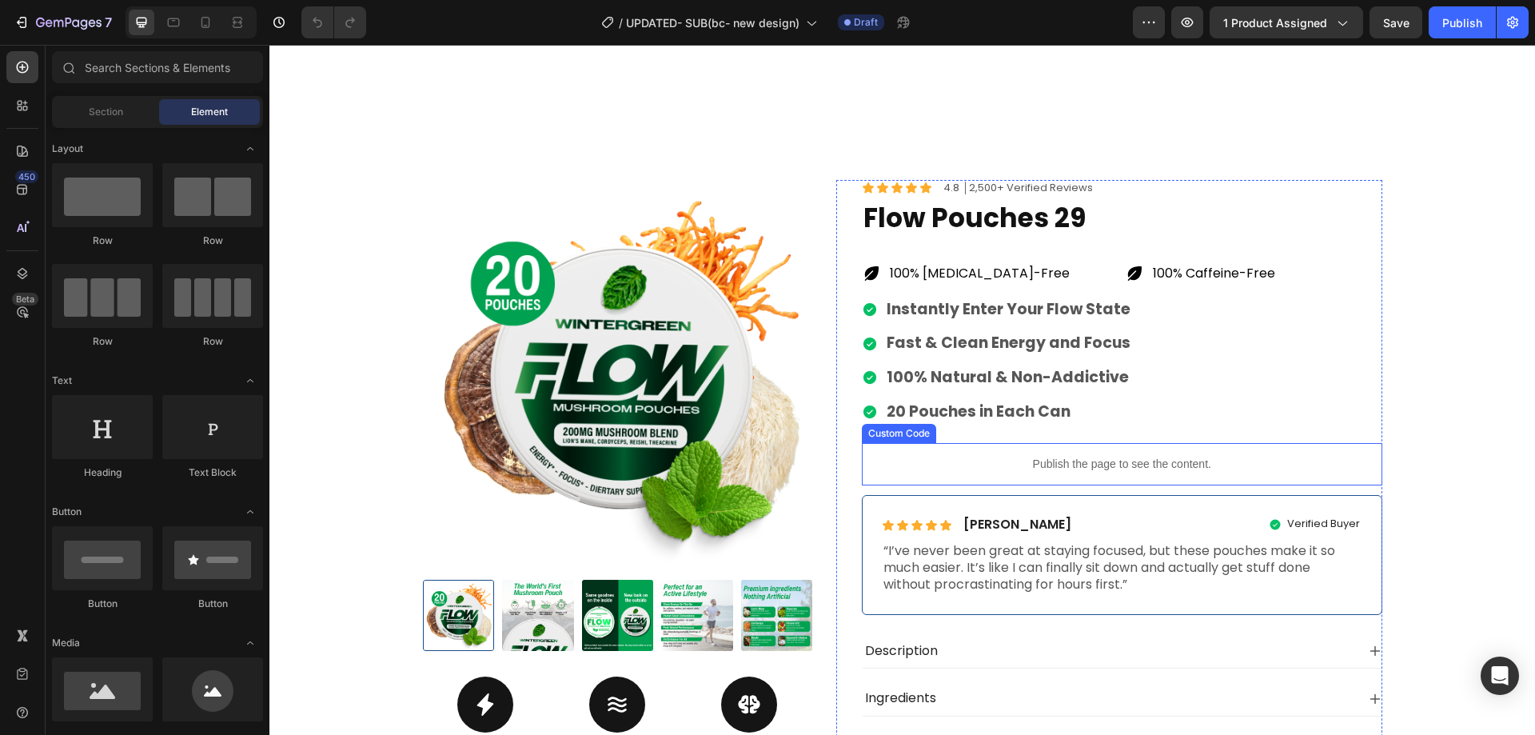
scroll to position [400, 0]
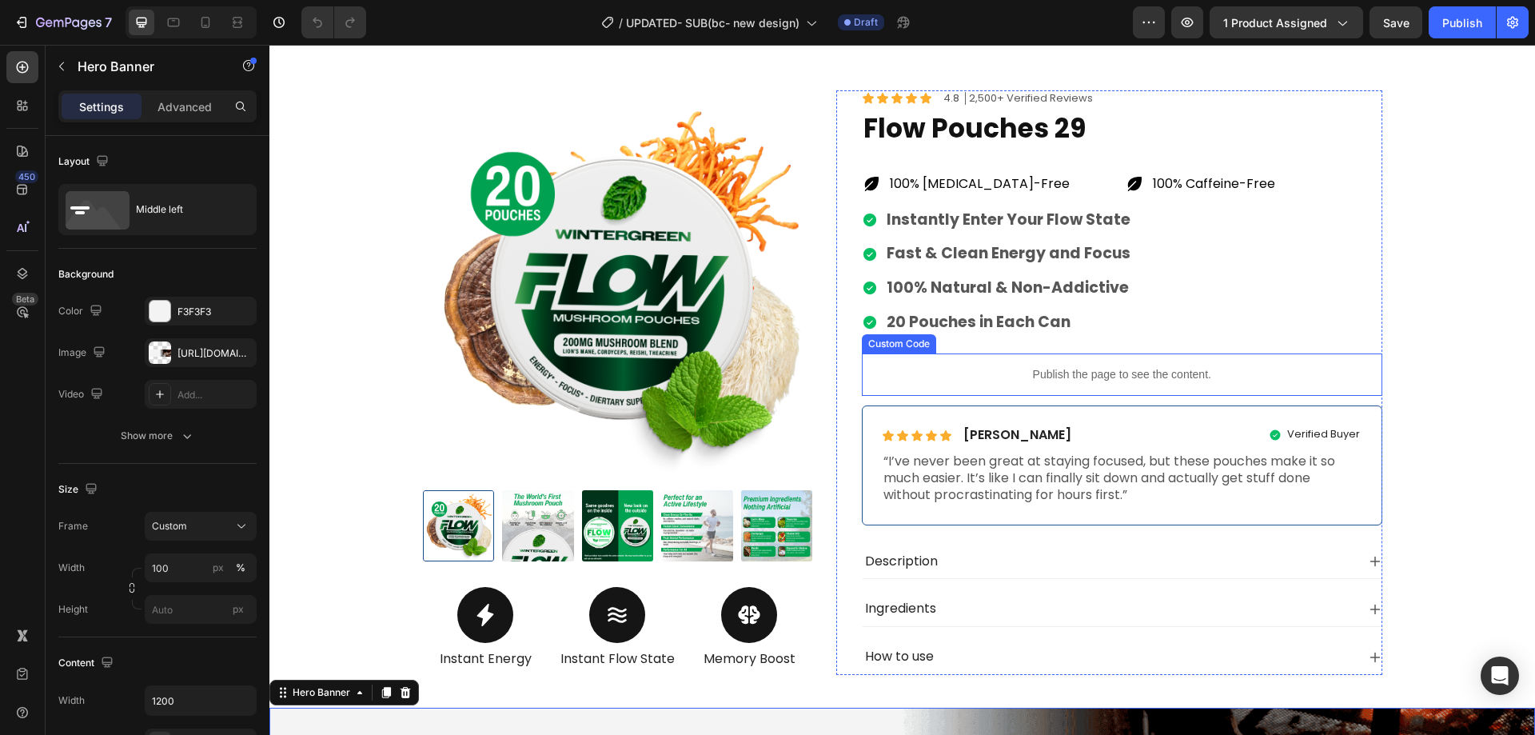
click at [964, 383] on p "Publish the page to see the content." at bounding box center [1122, 374] width 521 height 17
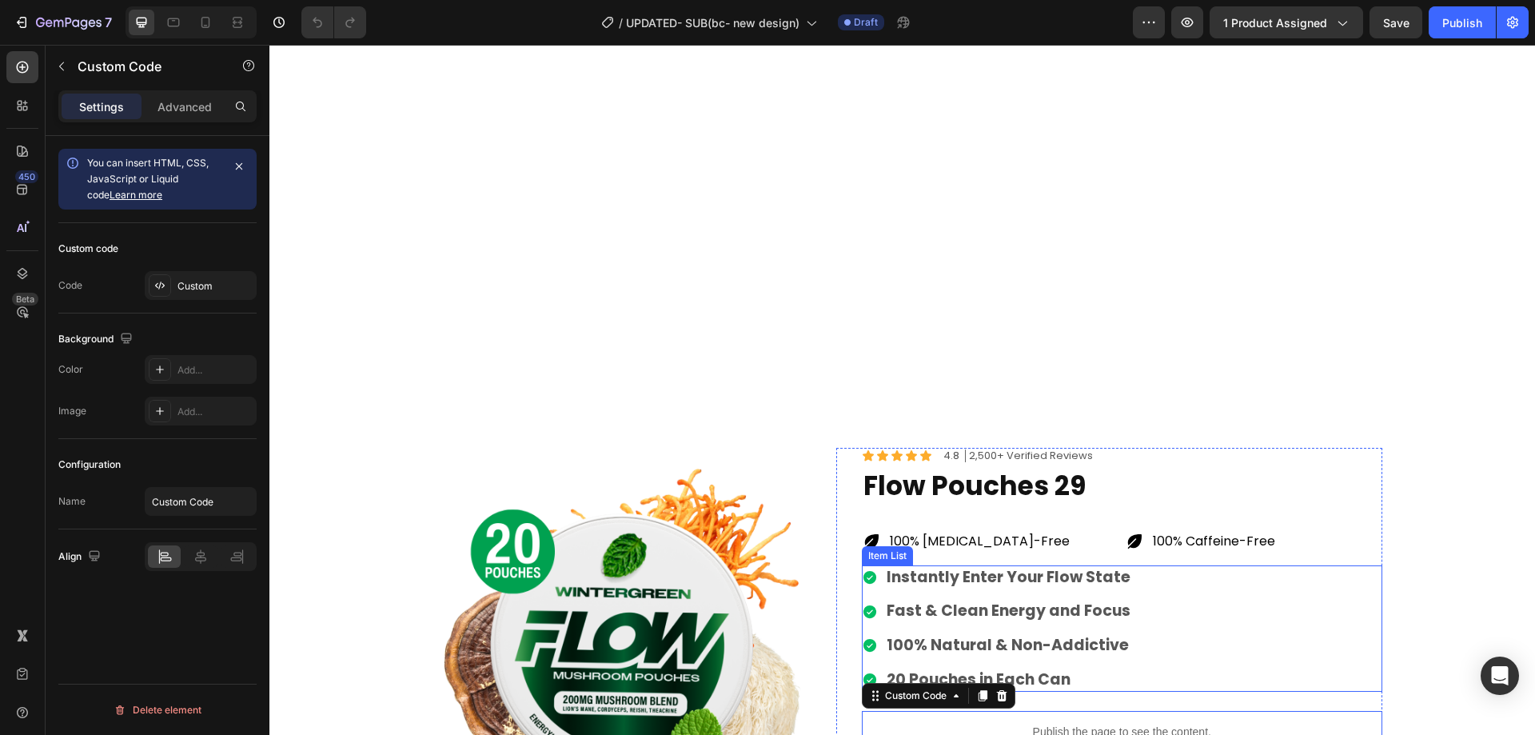
scroll to position [0, 0]
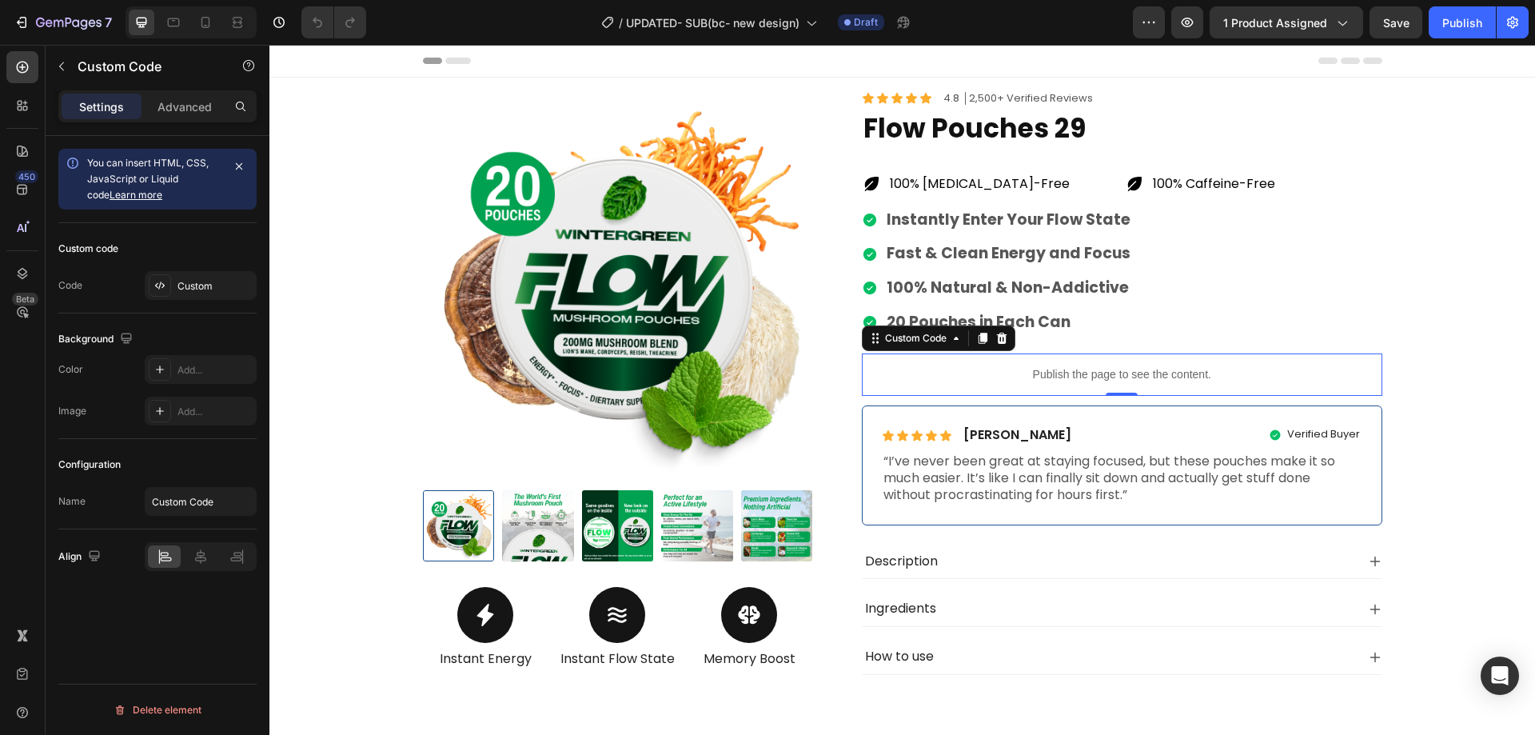
click at [964, 377] on p "Publish the page to see the content." at bounding box center [1122, 374] width 521 height 17
click at [192, 289] on div "Custom" at bounding box center [215, 286] width 75 height 14
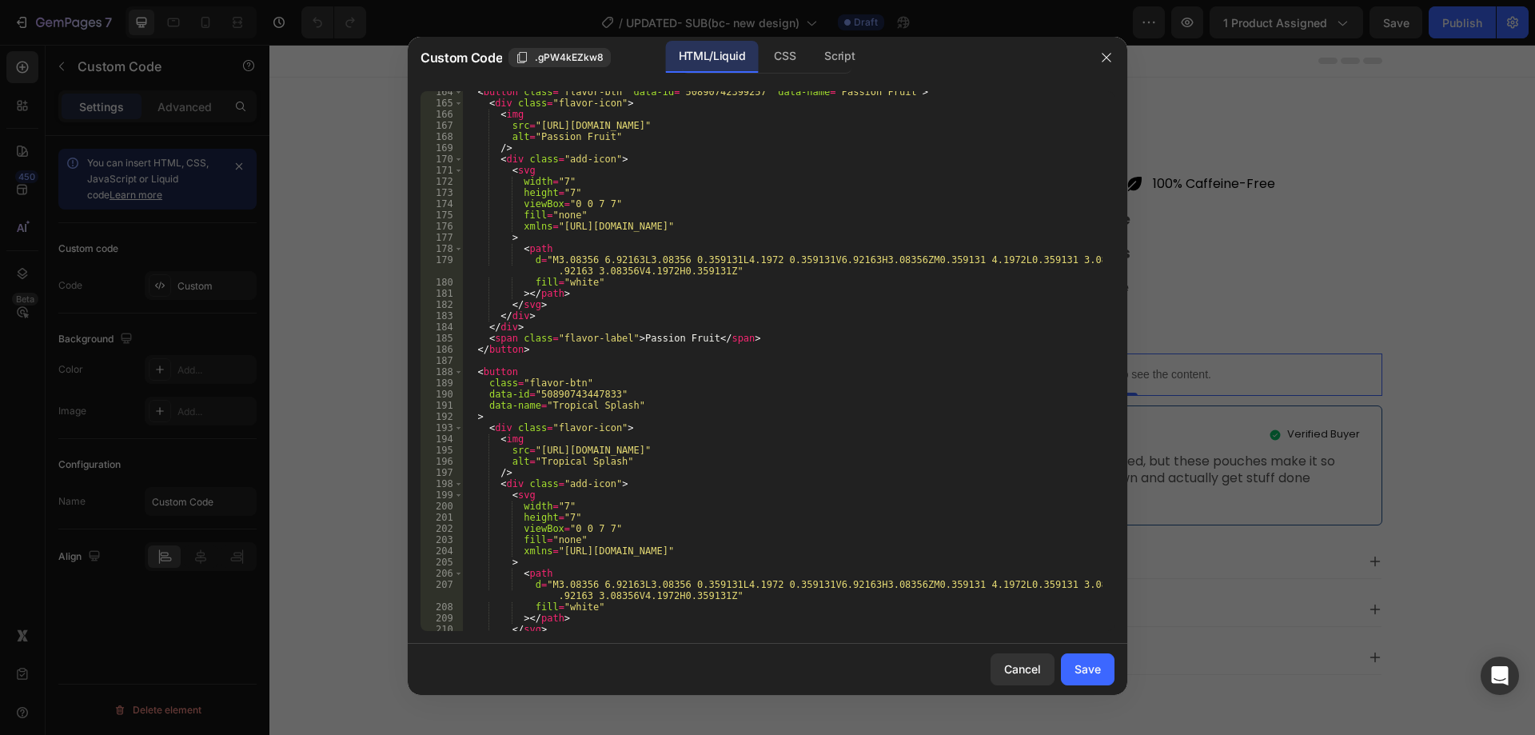
scroll to position [1919, 0]
click at [778, 45] on div "CSS" at bounding box center [784, 57] width 47 height 32
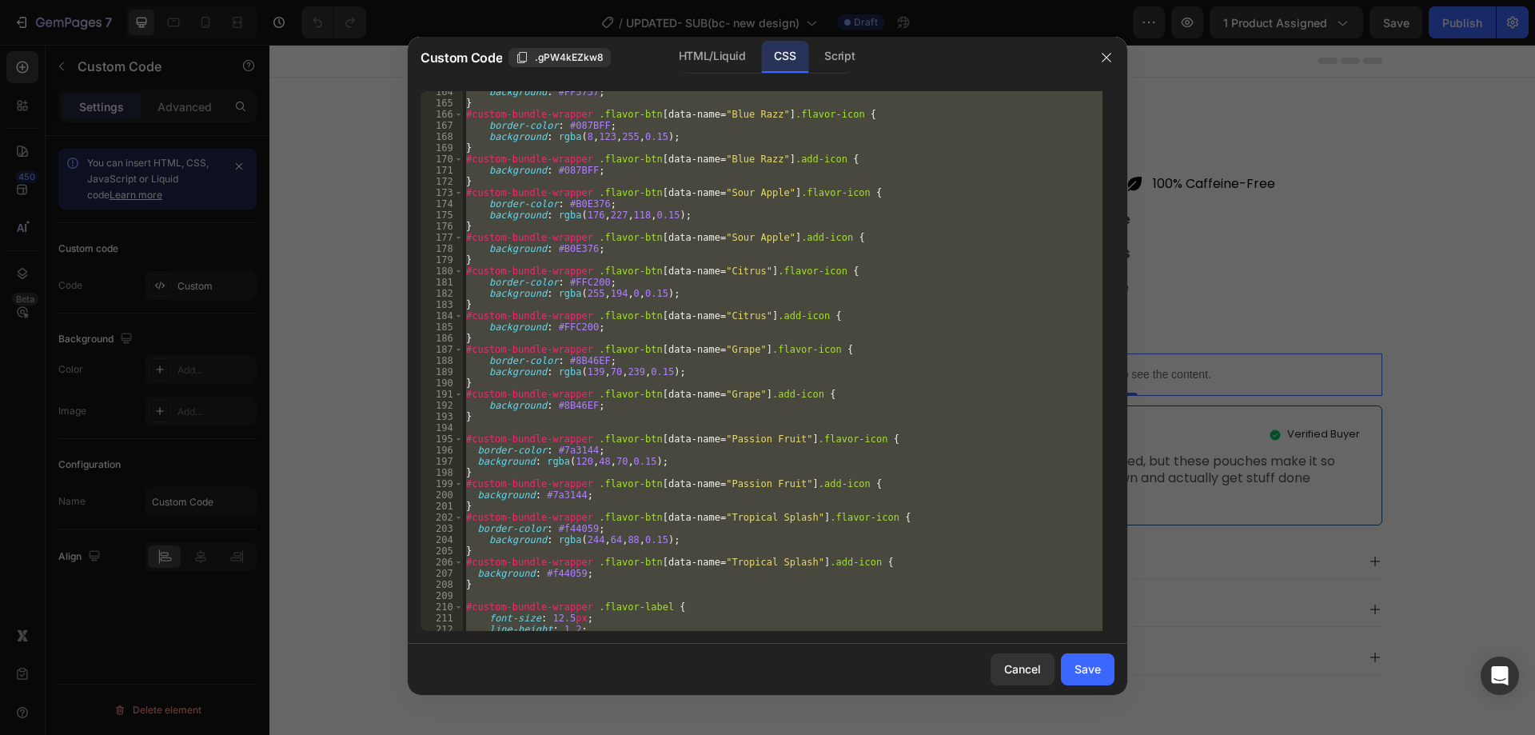
scroll to position [1734, 0]
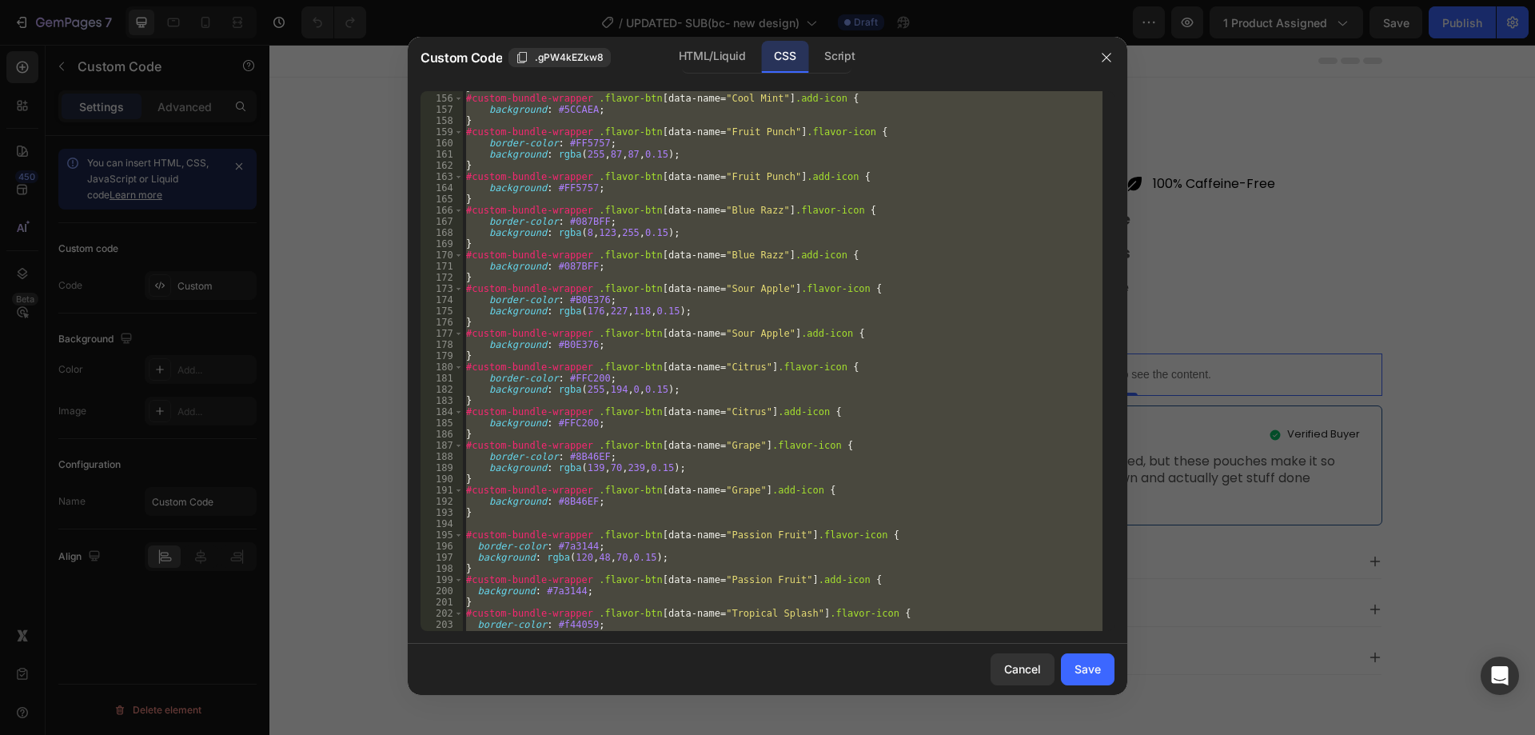
click at [780, 390] on div "} #custom-bundle-wrapper .flavor-btn [ data-name = " Cool Mint " ] .add-icon { …" at bounding box center [783, 361] width 640 height 540
type textarea "background: rgba(255,194,0,0.15);"
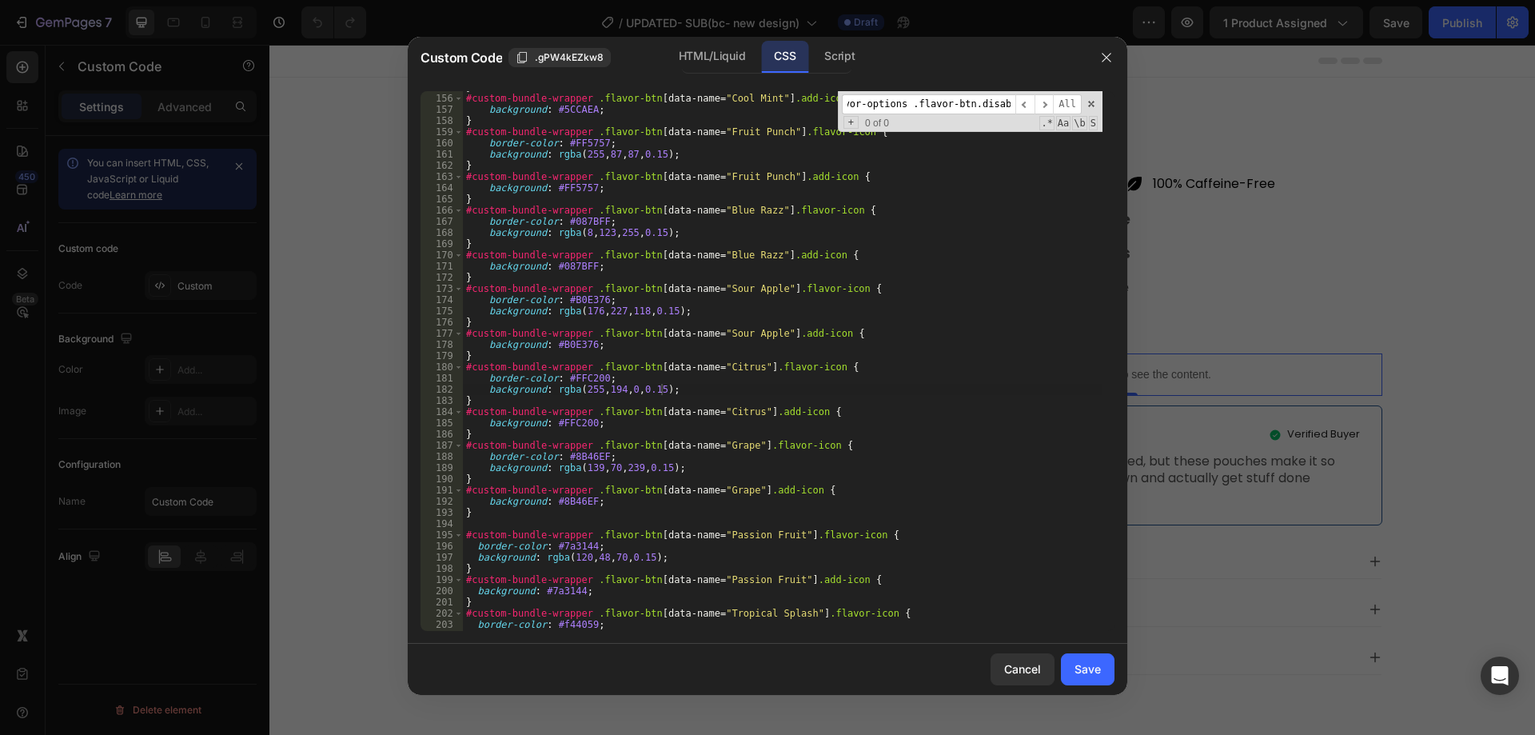
scroll to position [5306, 0]
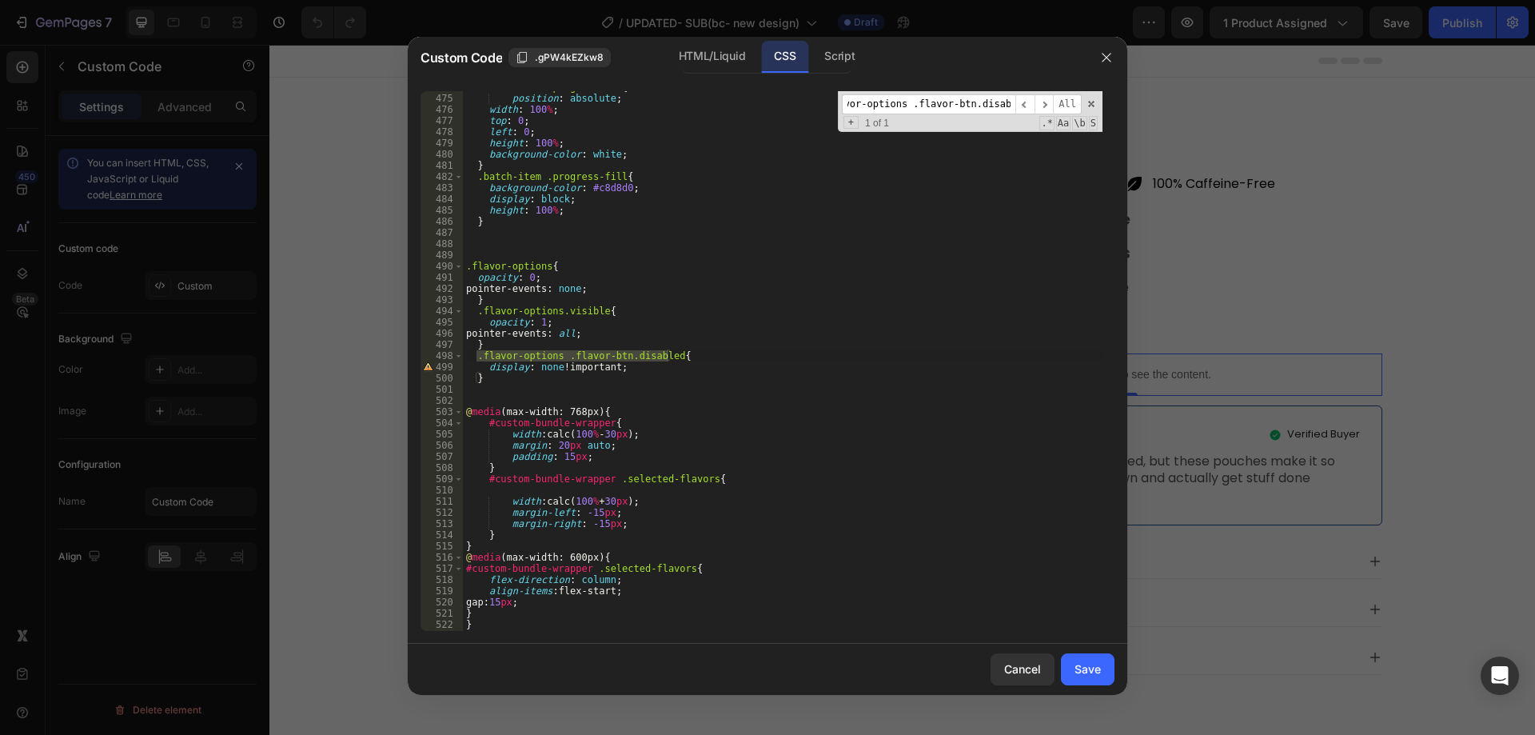
type input ".flavor-options .flavor-btn.disabled"
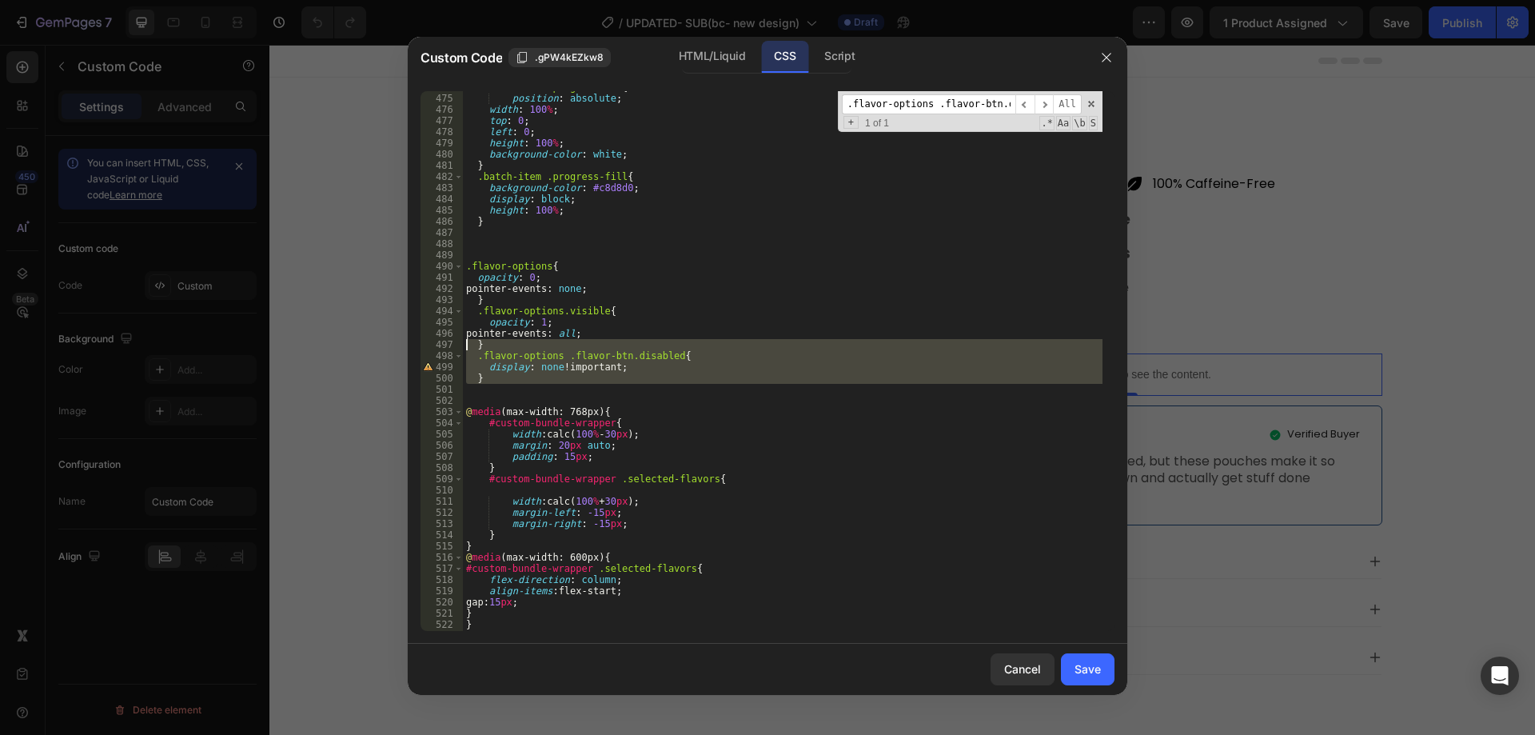
drag, startPoint x: 497, startPoint y: 388, endPoint x: 439, endPoint y: 348, distance: 70.1
click at [439, 348] on div "474 475 476 477 478 479 480 481 482 483 484 485 486 487 488 489 490 491 492 493…" at bounding box center [768, 361] width 694 height 540
type textarea ".flavor-options .flavor-btn.disabled{ display: none !important;"
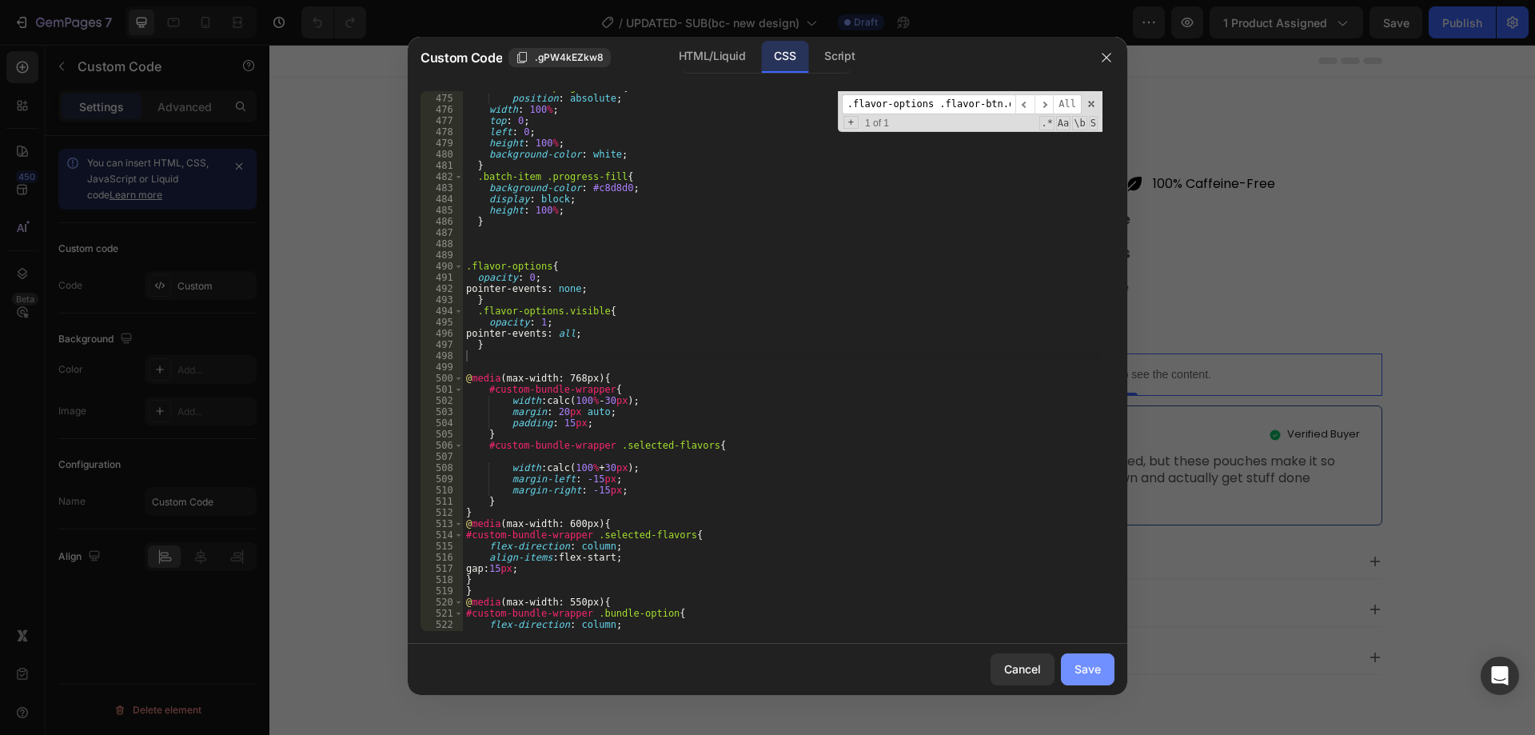
click at [1082, 672] on div "Save" at bounding box center [1088, 668] width 26 height 17
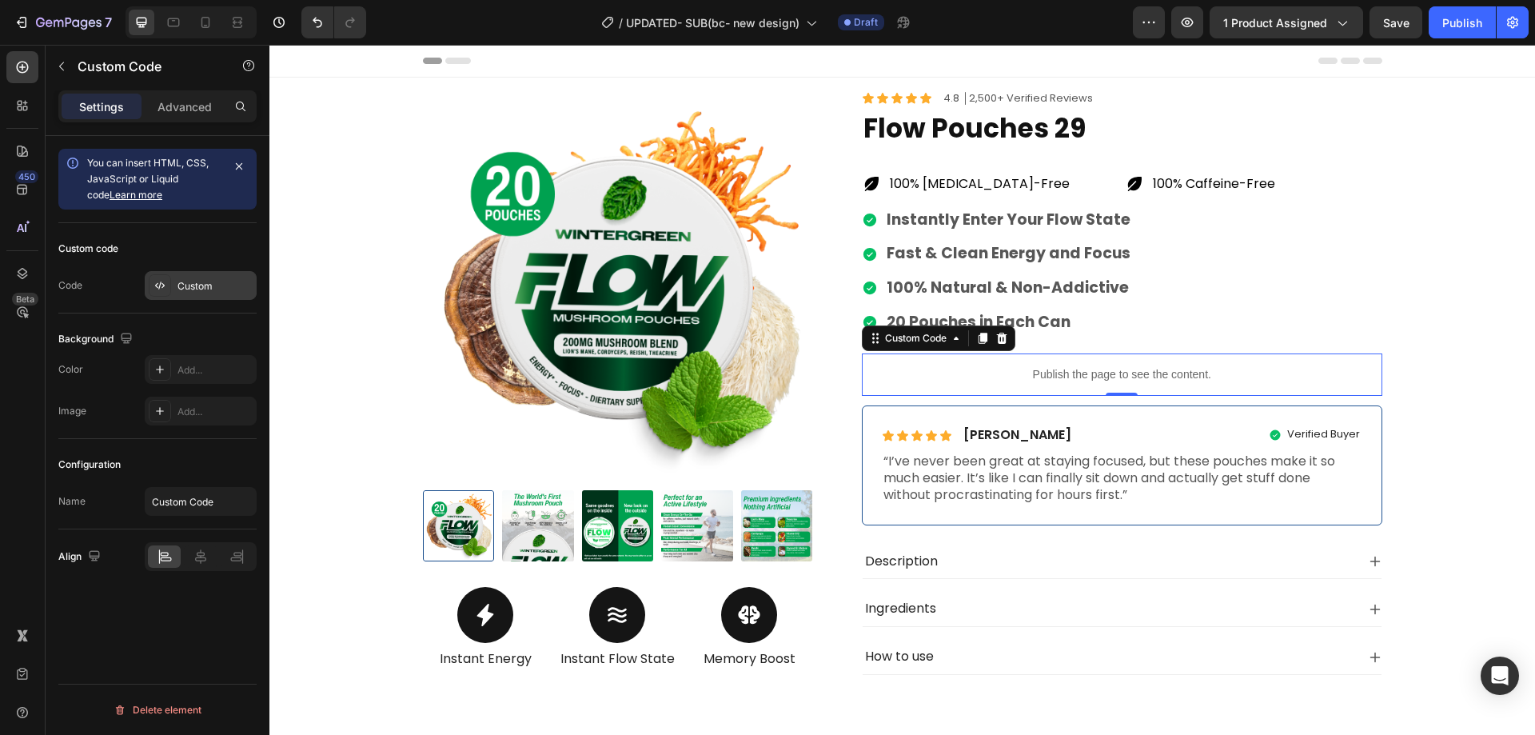
click at [216, 276] on div "Custom" at bounding box center [201, 285] width 112 height 29
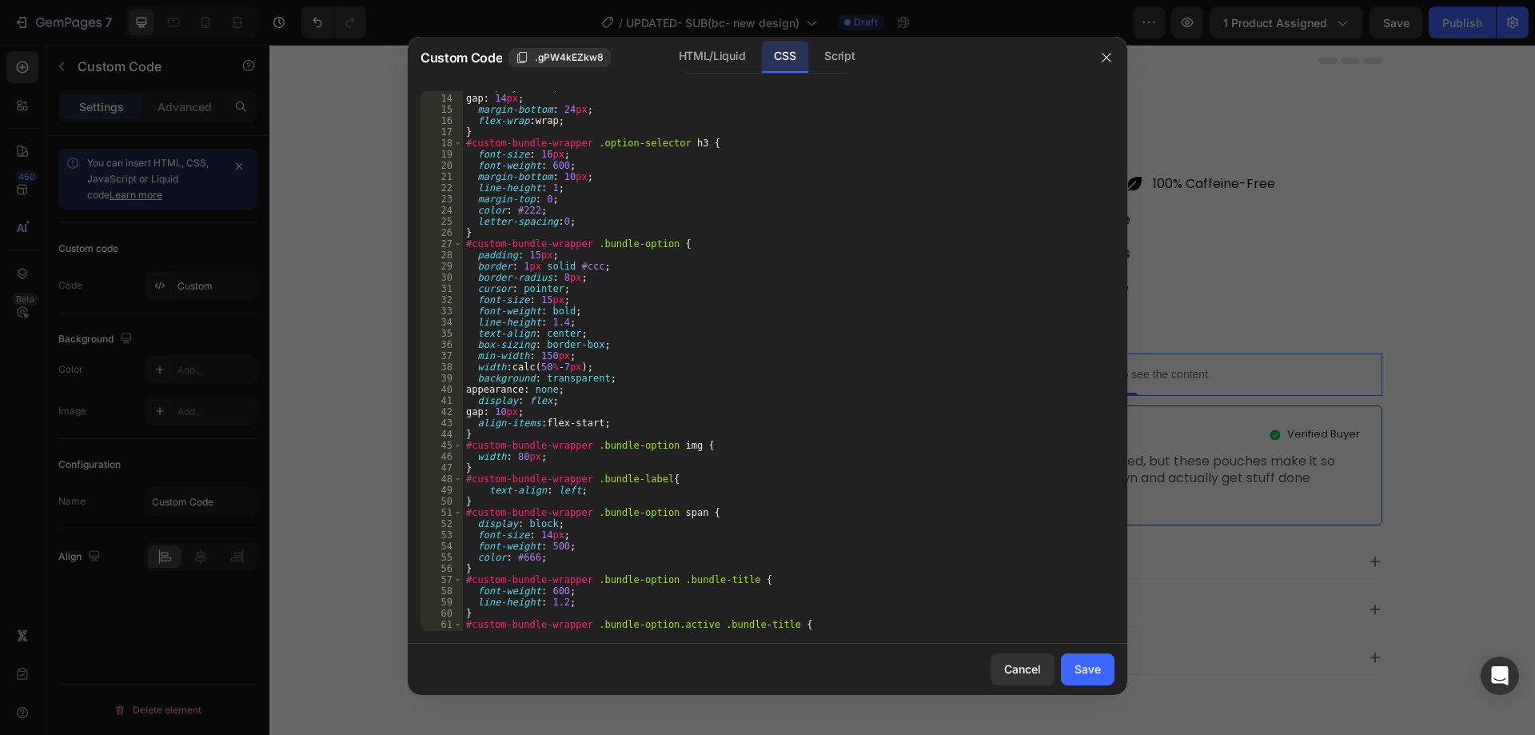
scroll to position [144, 0]
type textarea "cursor: pointer;"
click at [861, 288] on div "display : flex ; gap : 14 px ; margin-bottom : 24 px ; flex-wrap : wrap ; } #cu…" at bounding box center [783, 363] width 640 height 562
